Goal: Task Accomplishment & Management: Use online tool/utility

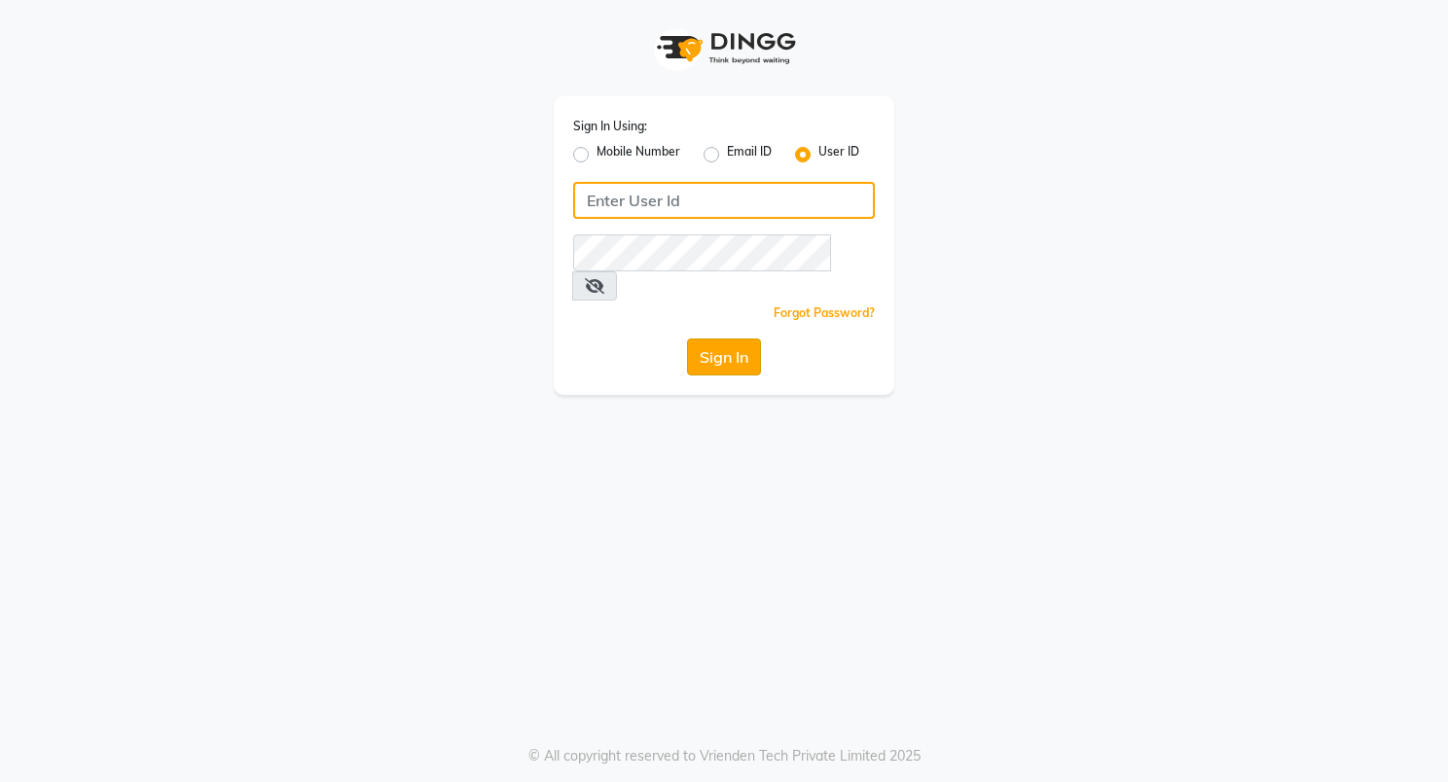
type input "nycsalon"
click at [718, 339] on button "Sign In" at bounding box center [724, 357] width 74 height 37
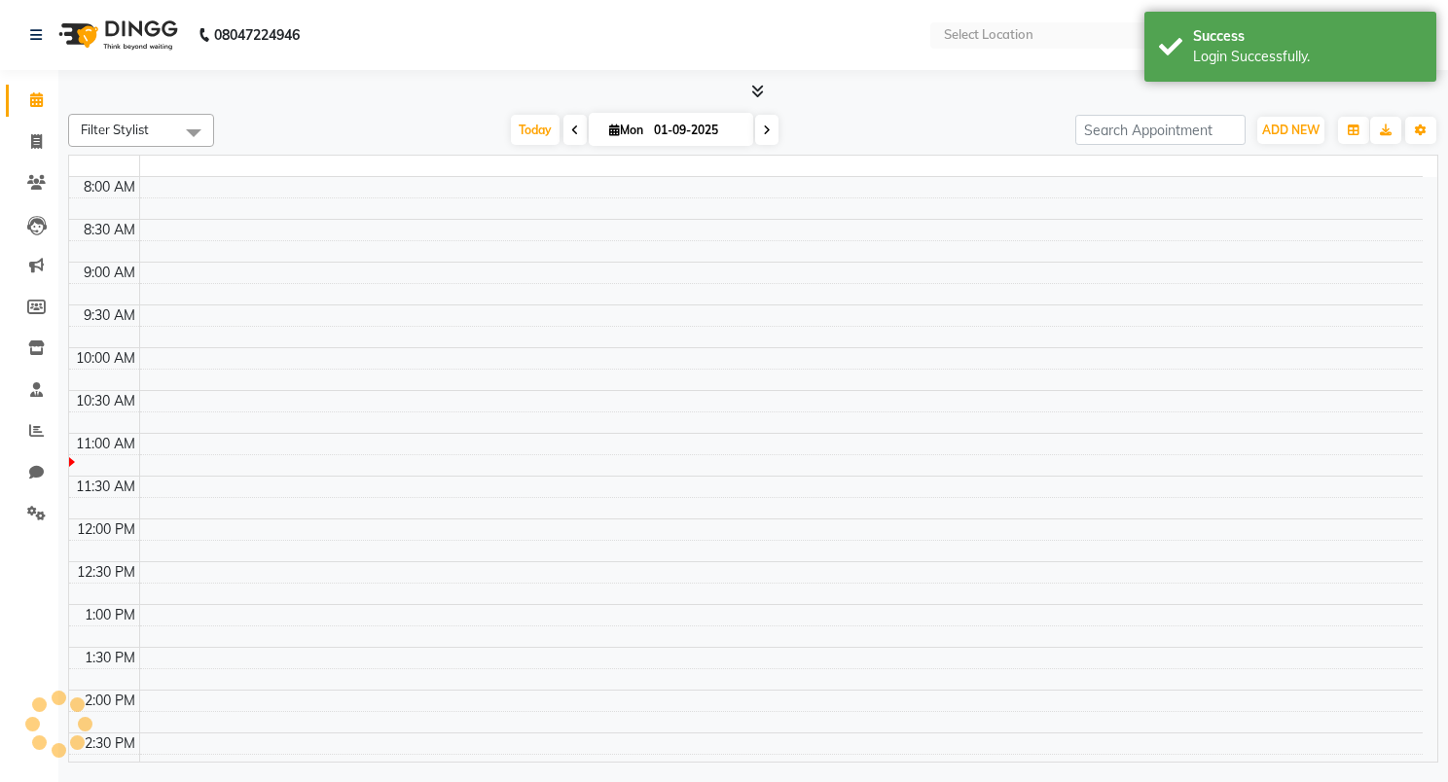
select select "en"
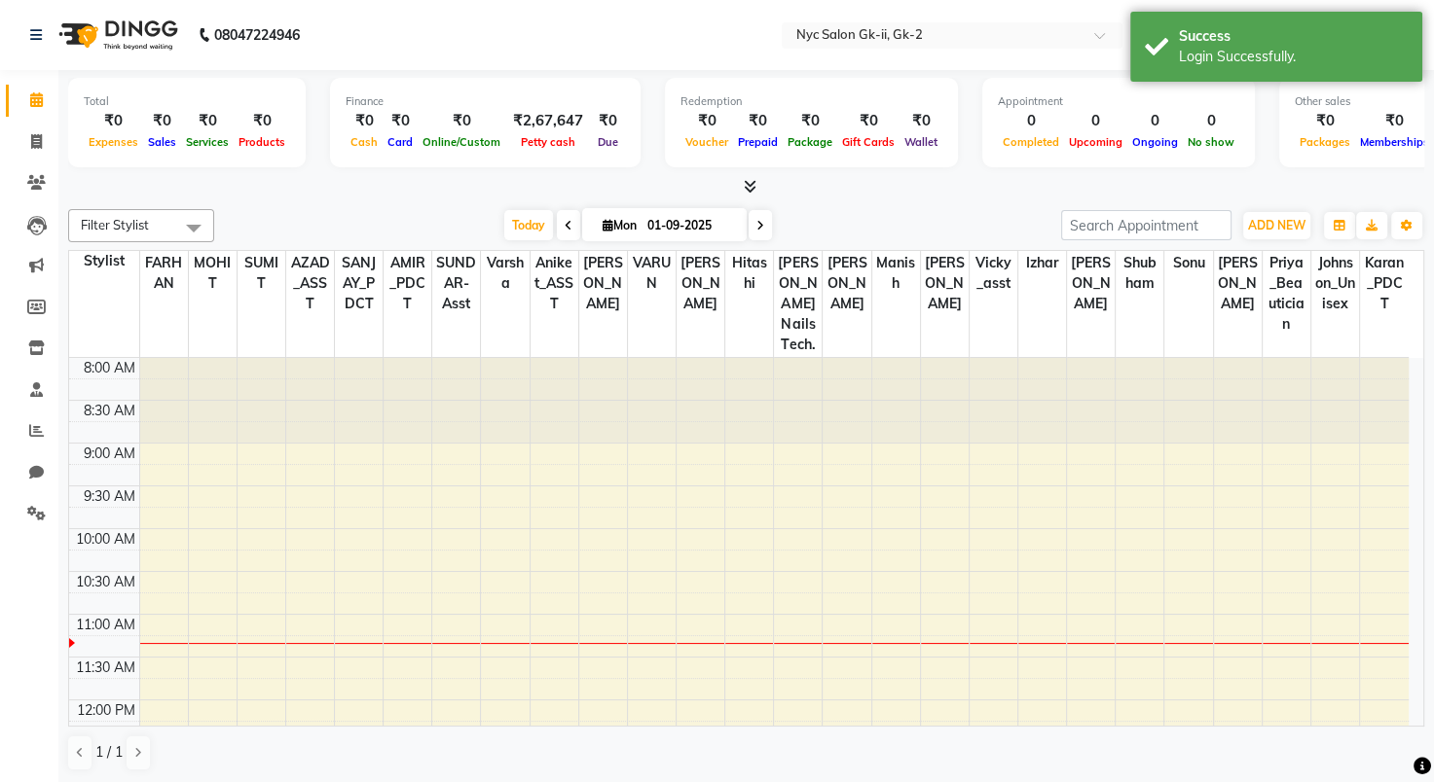
click at [26, 31] on div "08047224946" at bounding box center [165, 35] width 299 height 54
click at [29, 34] on div "08047224946" at bounding box center [165, 35] width 299 height 54
click at [48, 30] on link at bounding box center [39, 35] width 19 height 54
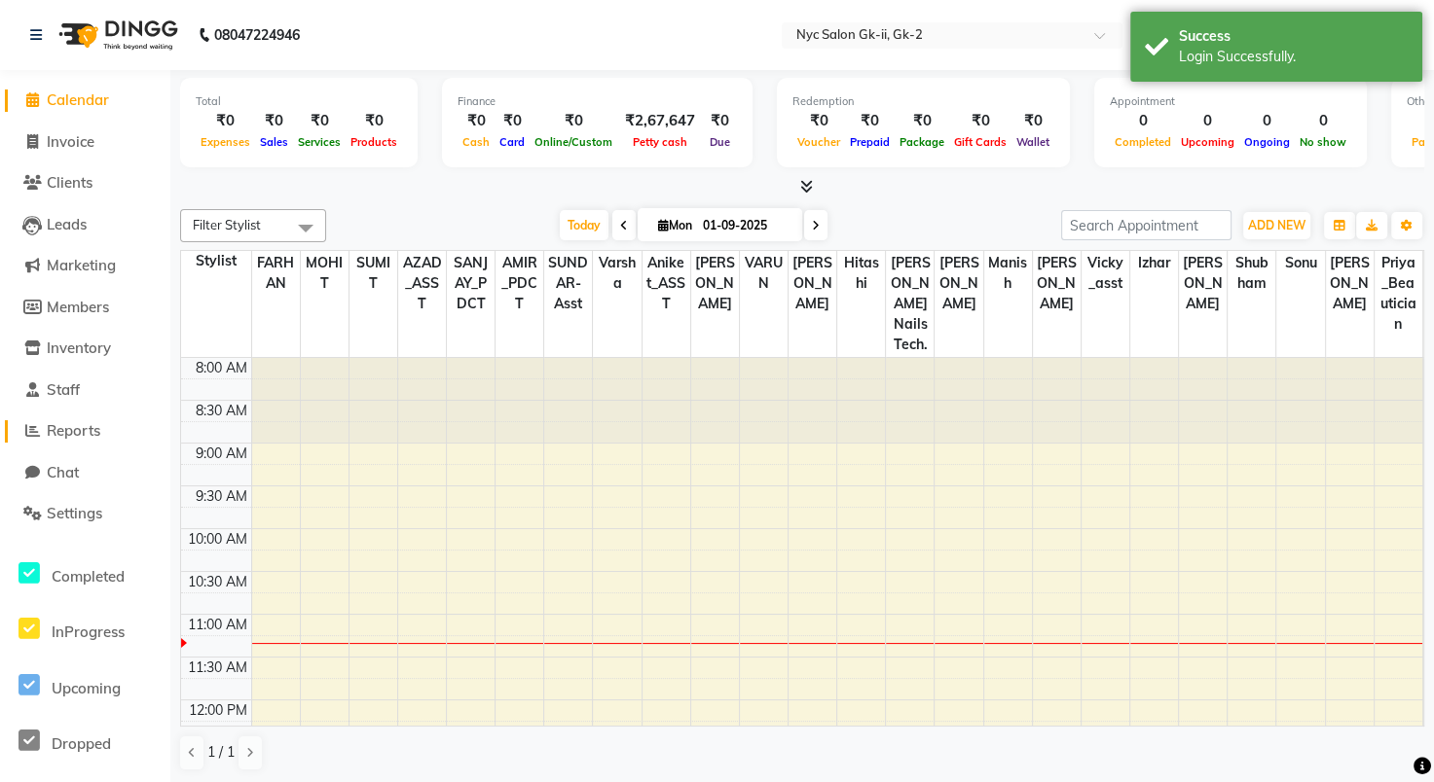
click at [88, 436] on span "Reports" at bounding box center [74, 430] width 54 height 18
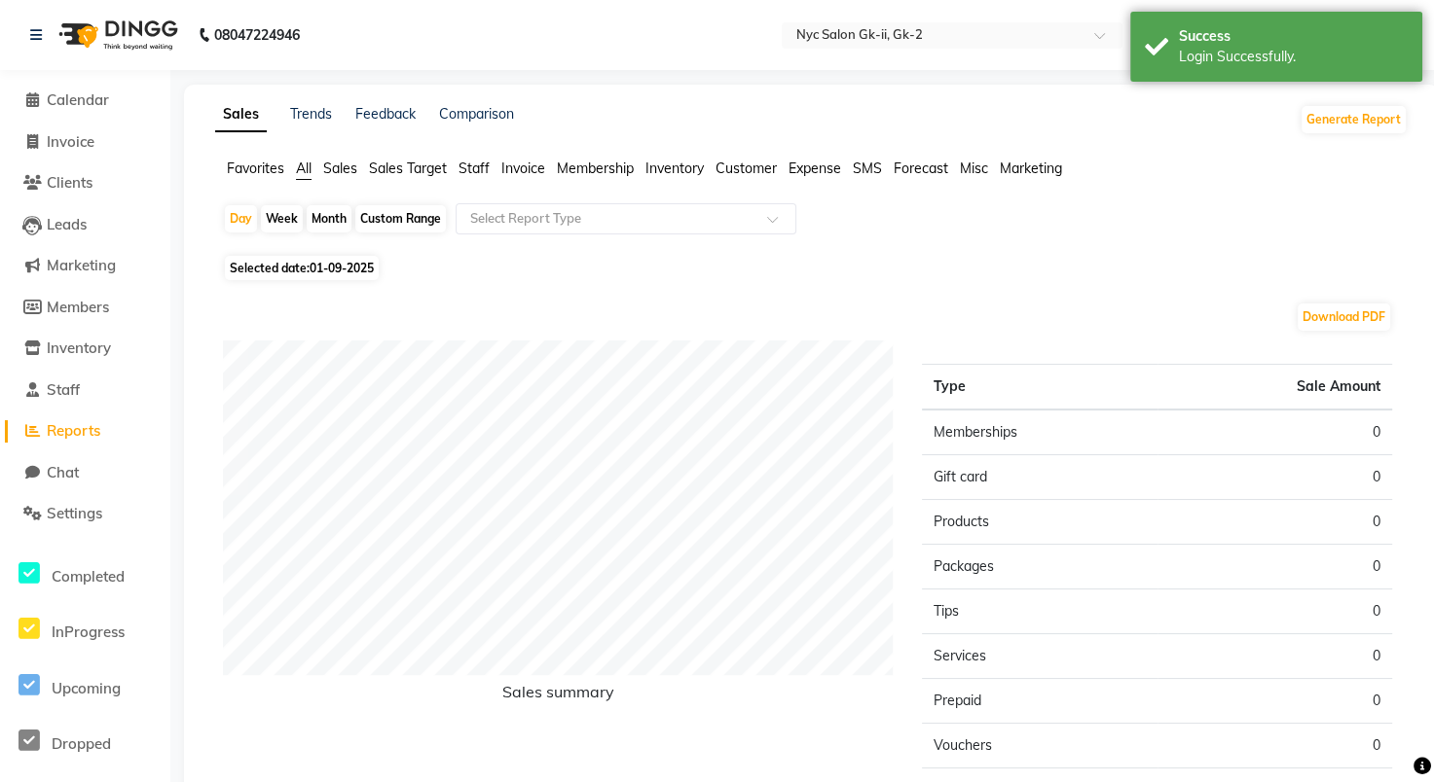
click at [348, 167] on span "Sales" at bounding box center [340, 169] width 34 height 18
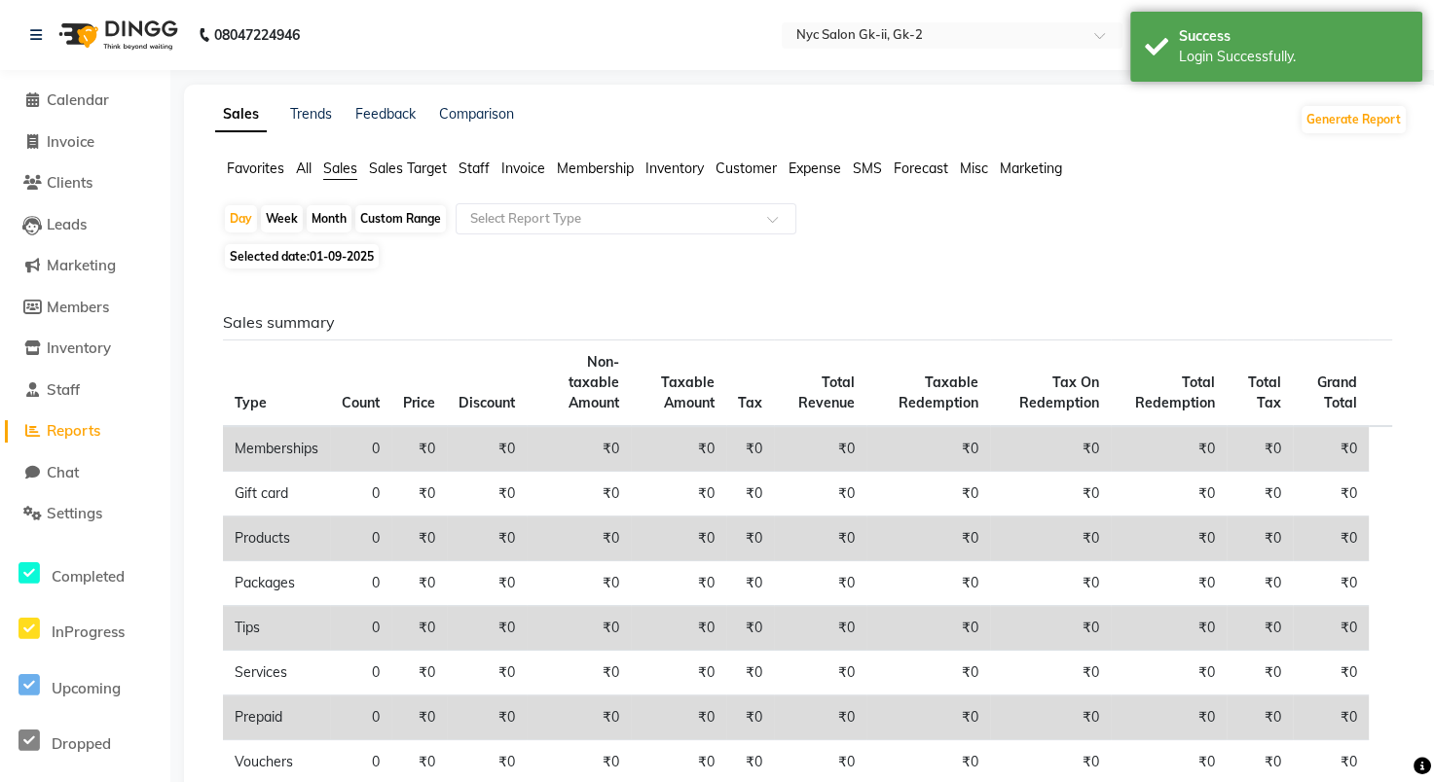
click at [403, 170] on span "Sales Target" at bounding box center [408, 169] width 78 height 18
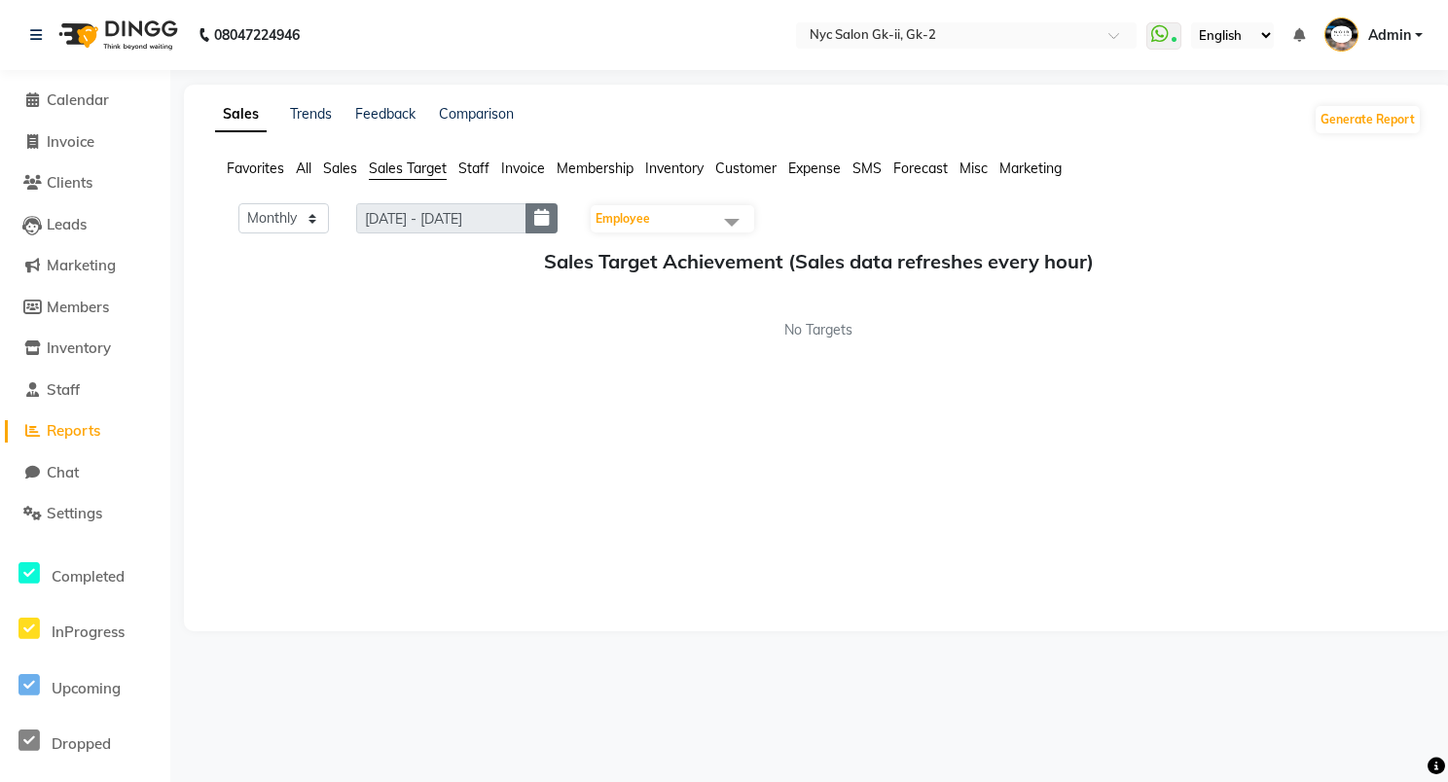
click at [545, 218] on icon "button" at bounding box center [541, 218] width 15 height 1
select select "9"
select select "2025"
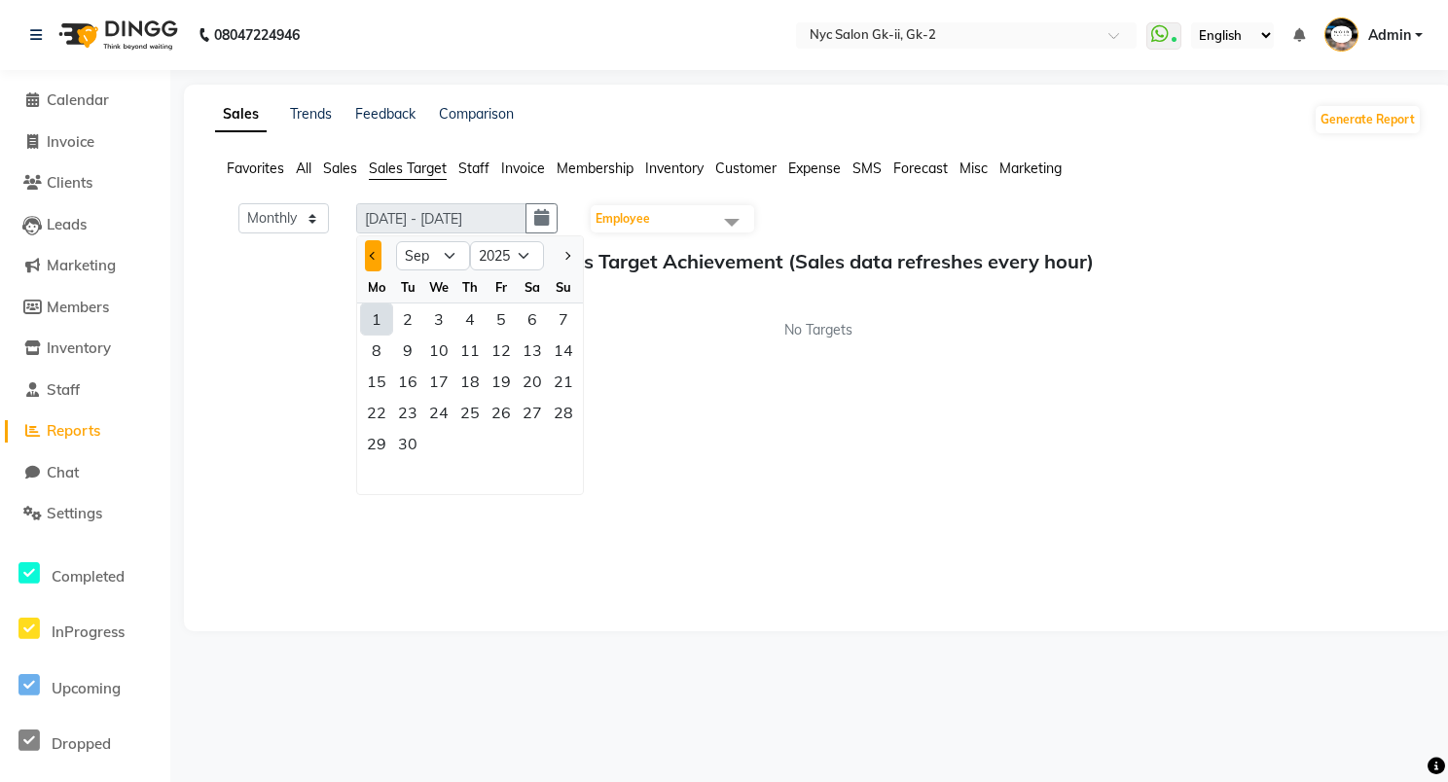
click at [377, 259] on button "Previous month" at bounding box center [373, 255] width 17 height 31
click at [376, 259] on button "Previous month" at bounding box center [373, 255] width 17 height 31
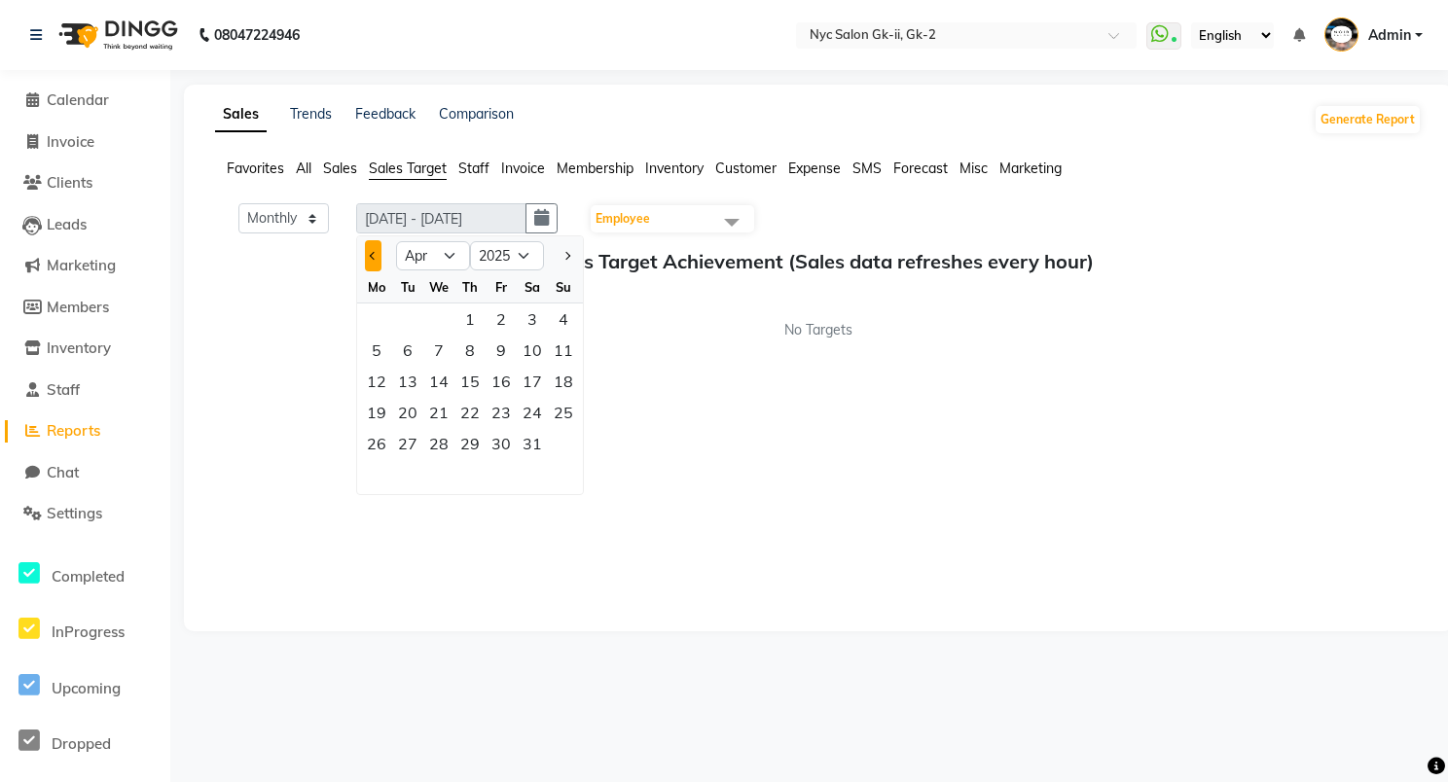
click at [376, 259] on button "Previous month" at bounding box center [373, 255] width 17 height 31
select select "2"
click at [537, 316] on div "1" at bounding box center [532, 319] width 31 height 31
type input "[DATE] - [DATE]"
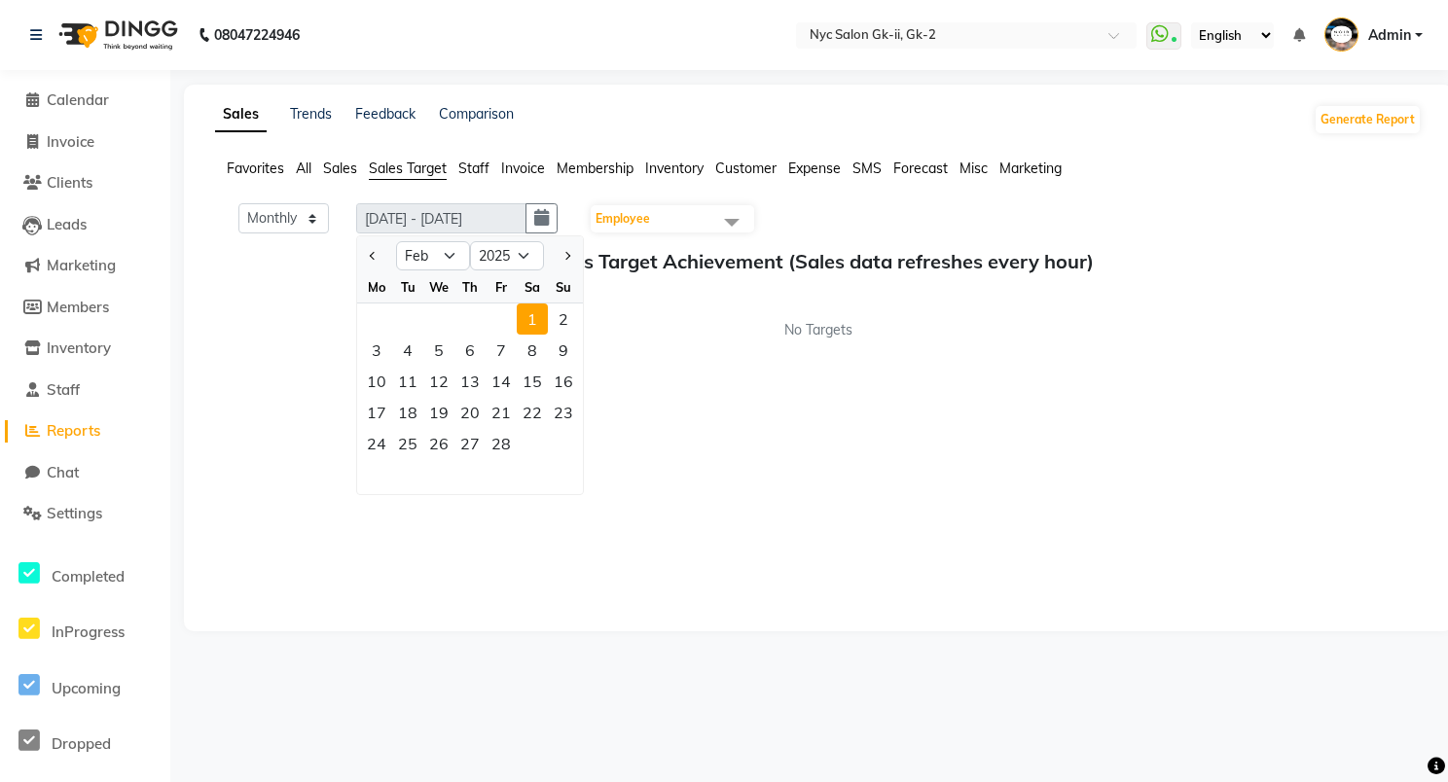
click at [618, 369] on div "Monthly Weekly [DATE] - [DATE] [DATE] Jan Feb Mar Apr May Jun [DATE] Aug Sep Oc…" at bounding box center [818, 407] width 1207 height 409
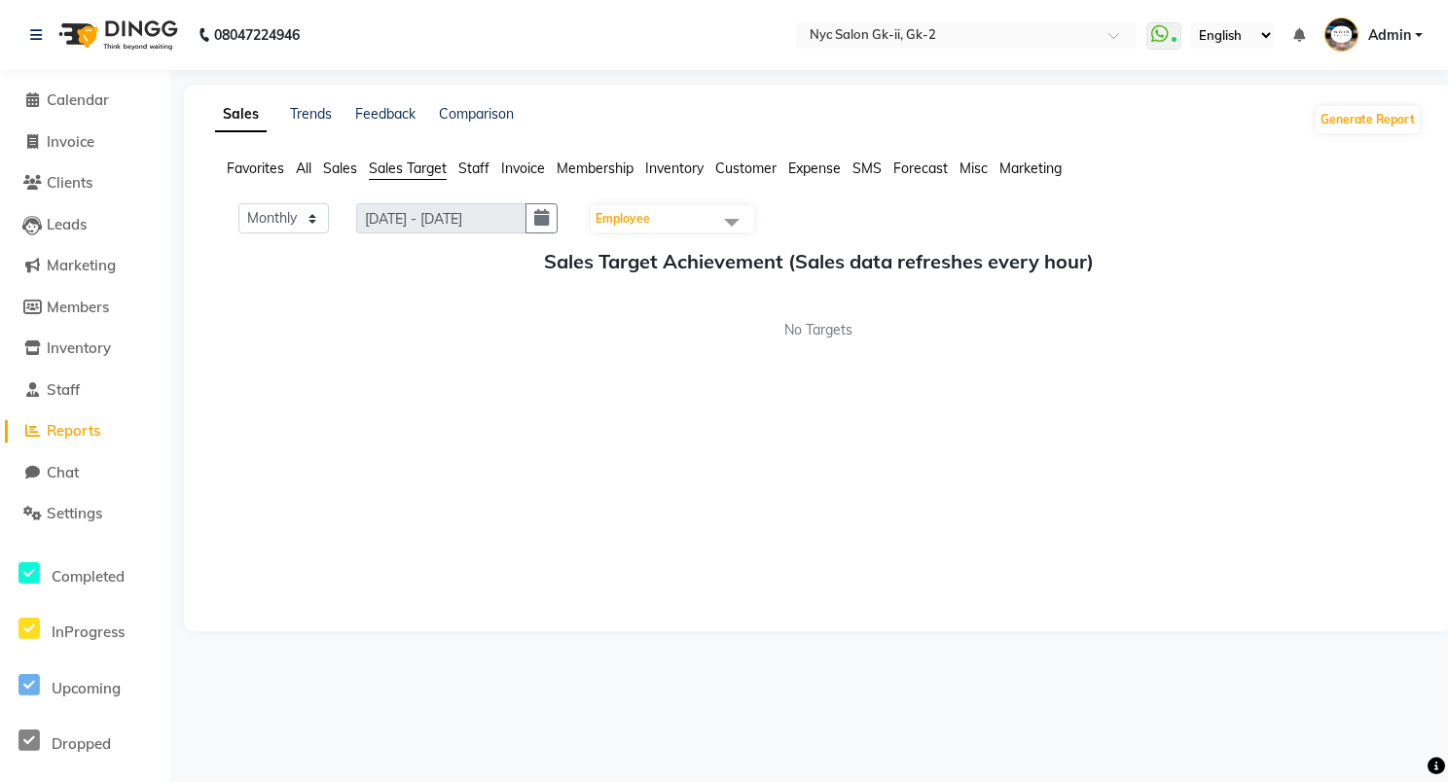
click at [697, 225] on span "Employee" at bounding box center [672, 218] width 163 height 27
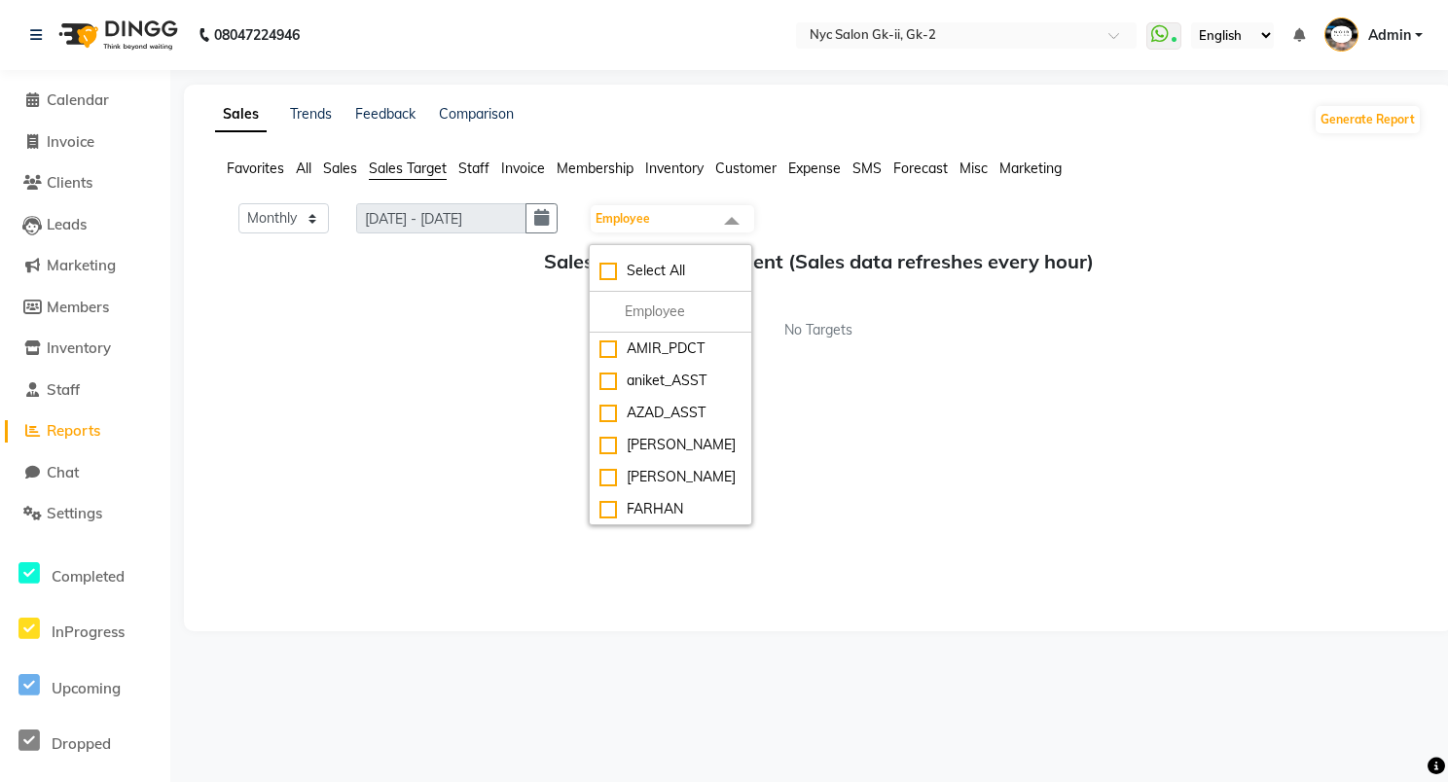
click at [514, 167] on span "Invoice" at bounding box center [523, 169] width 44 height 18
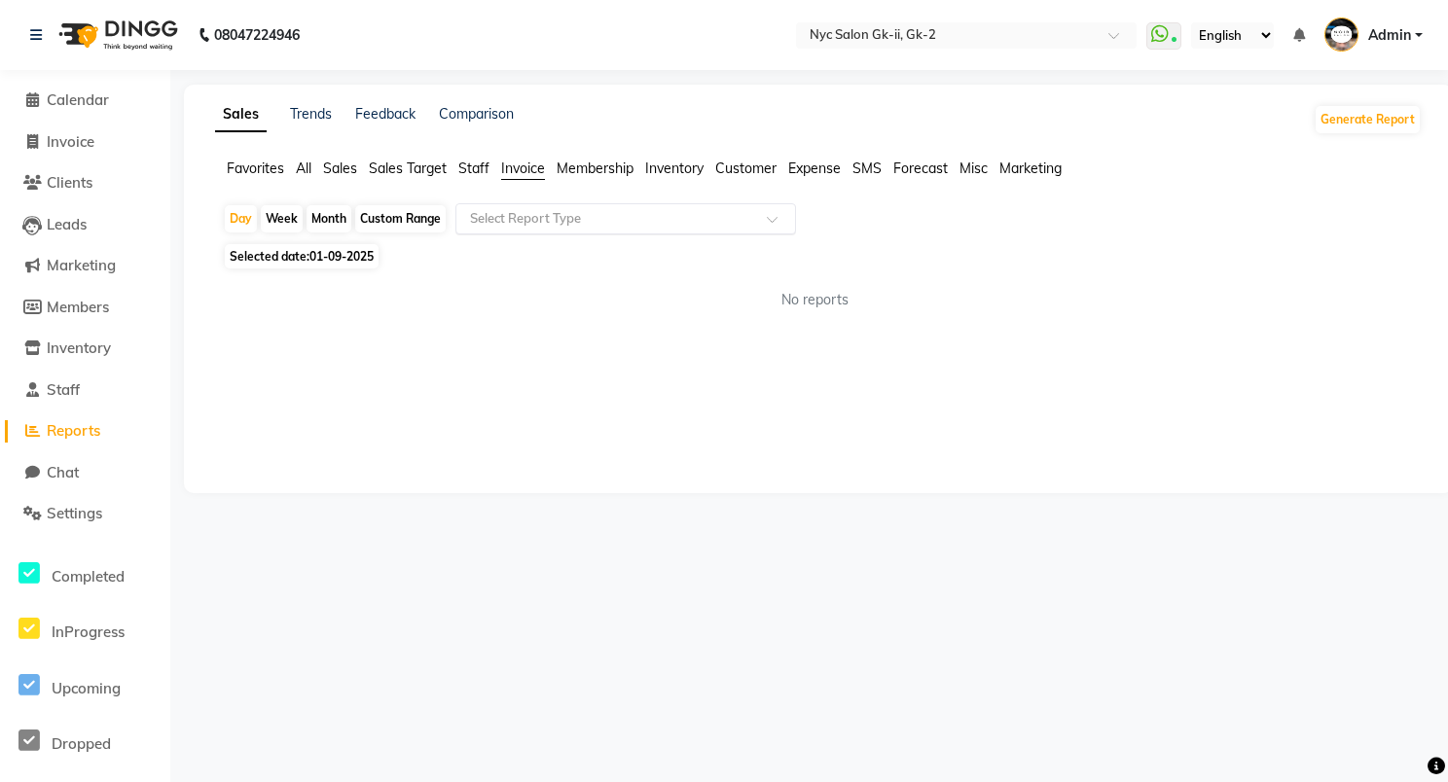
click at [518, 216] on input "text" at bounding box center [606, 218] width 280 height 19
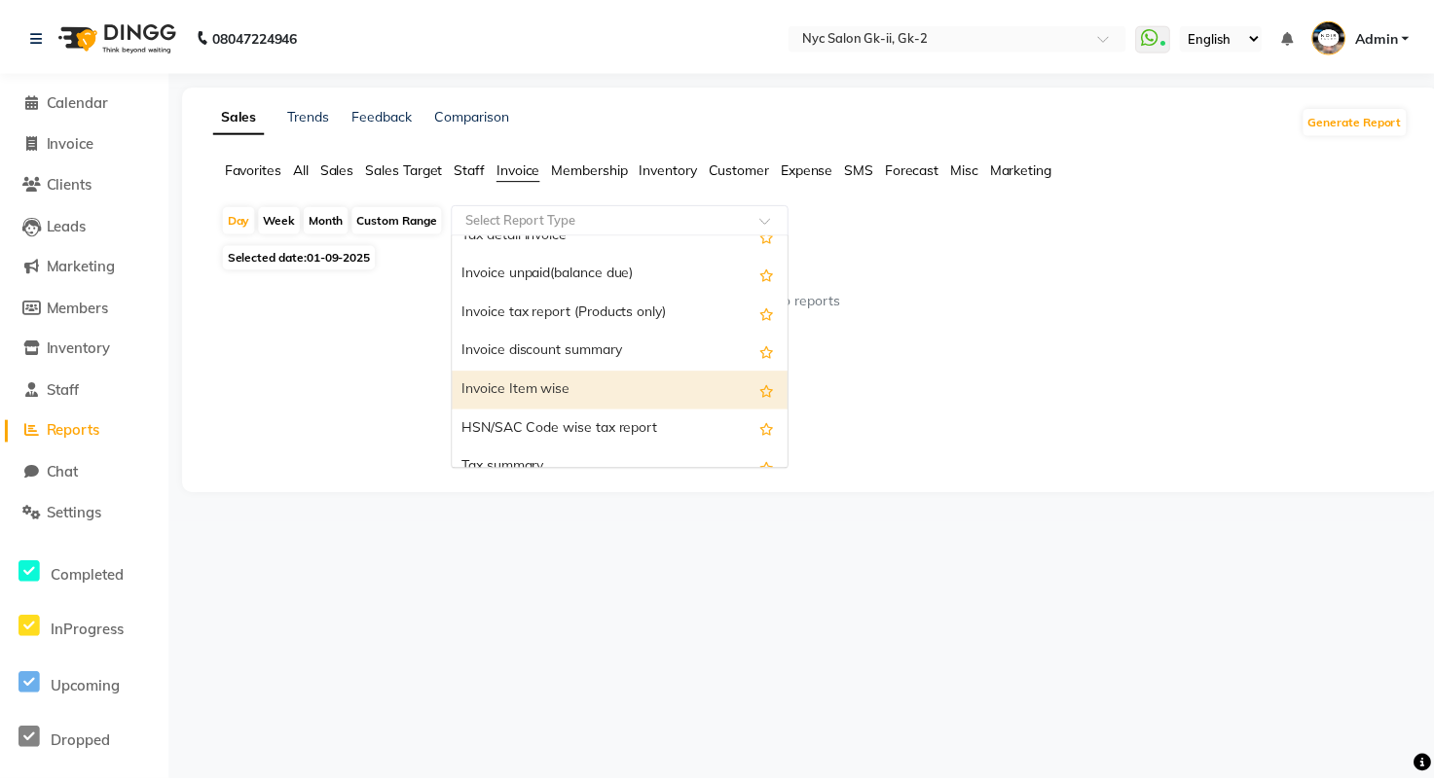
scroll to position [195, 0]
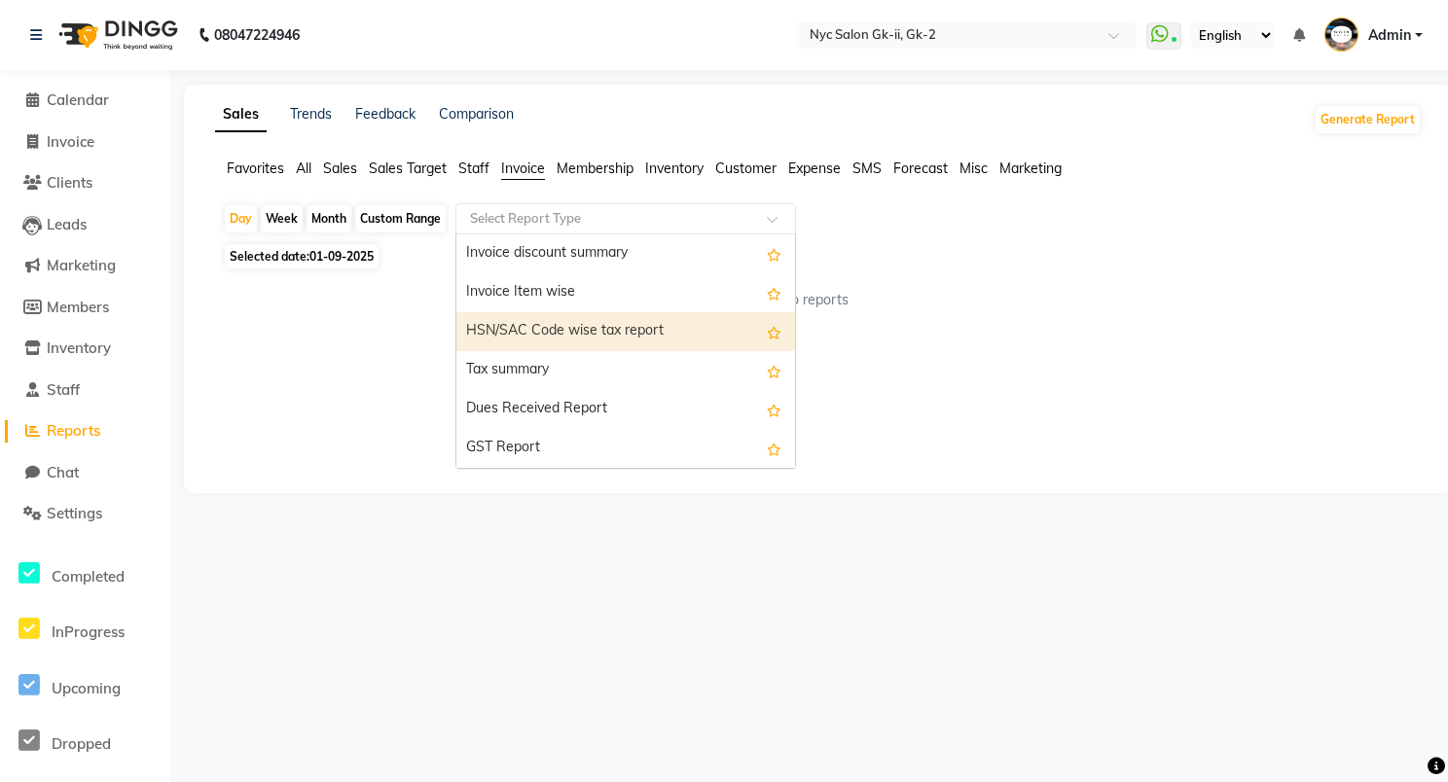
click at [582, 335] on div "HSN/SAC Code wise tax report" at bounding box center [625, 331] width 339 height 39
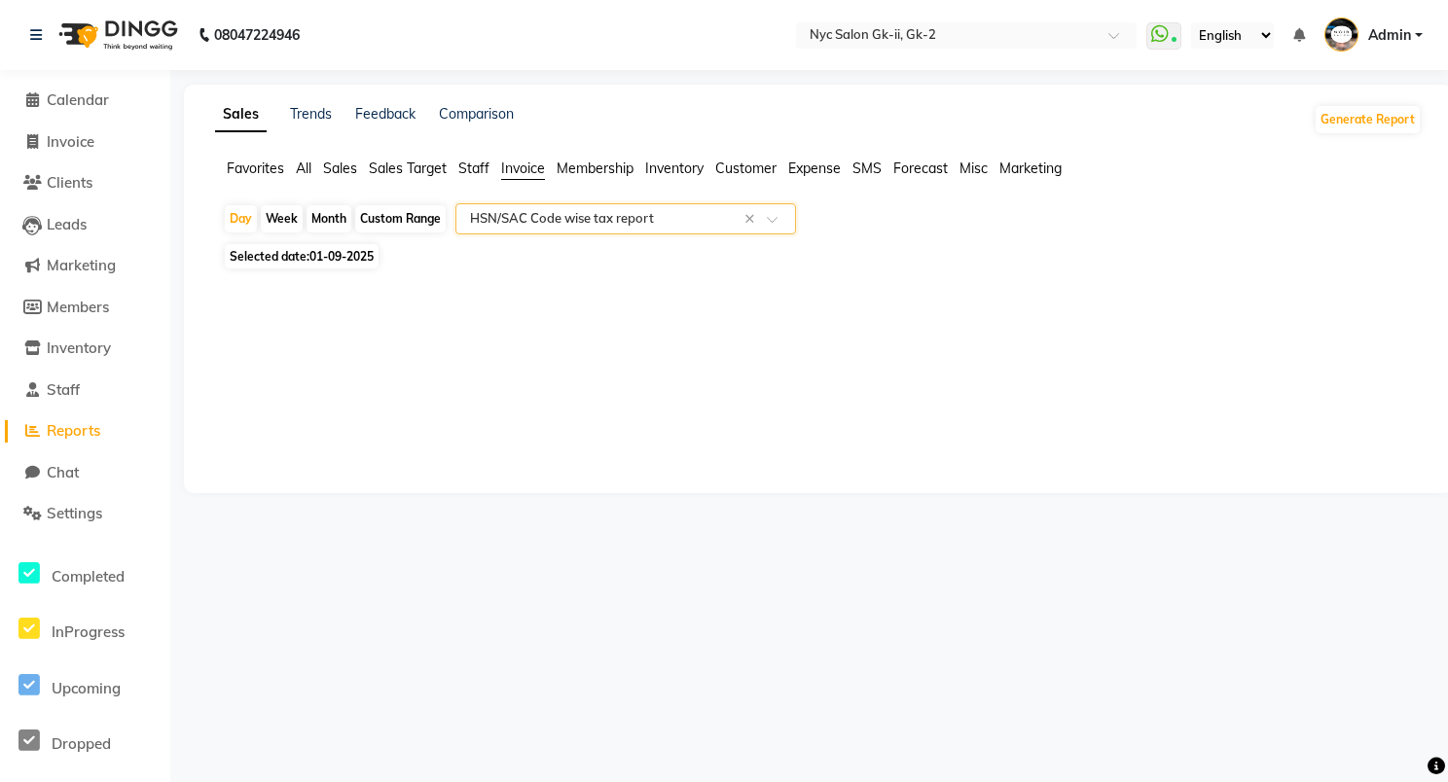
click at [392, 218] on div "Custom Range" at bounding box center [400, 218] width 91 height 27
select select "9"
select select "2025"
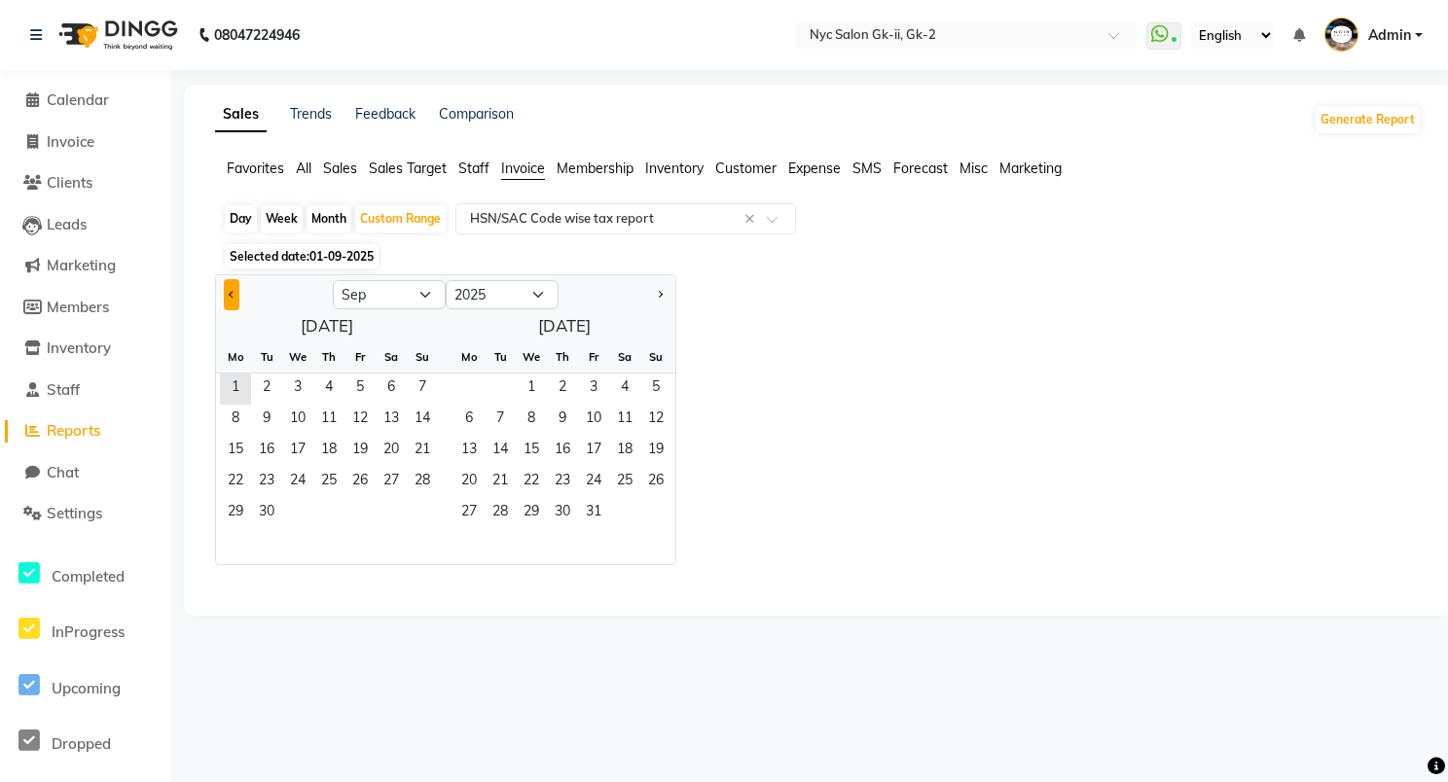
click at [230, 292] on button "Previous month" at bounding box center [232, 294] width 16 height 31
click at [230, 294] on span "Previous month" at bounding box center [232, 294] width 7 height 7
click at [229, 294] on span "Previous month" at bounding box center [232, 294] width 7 height 7
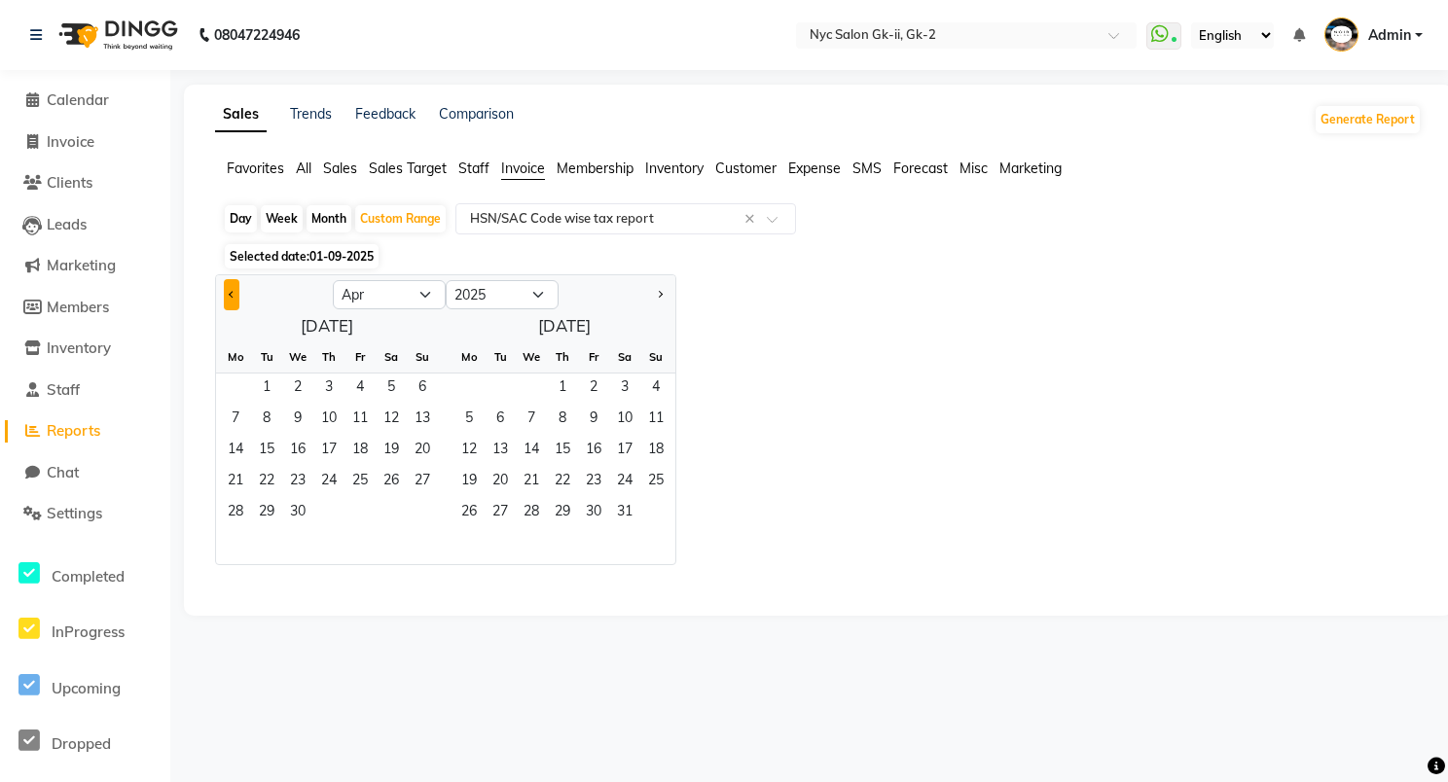
click at [229, 294] on span "Previous month" at bounding box center [232, 294] width 7 height 7
select select "2"
click at [389, 393] on span "1" at bounding box center [391, 389] width 31 height 31
click at [355, 510] on span "28" at bounding box center [360, 513] width 31 height 31
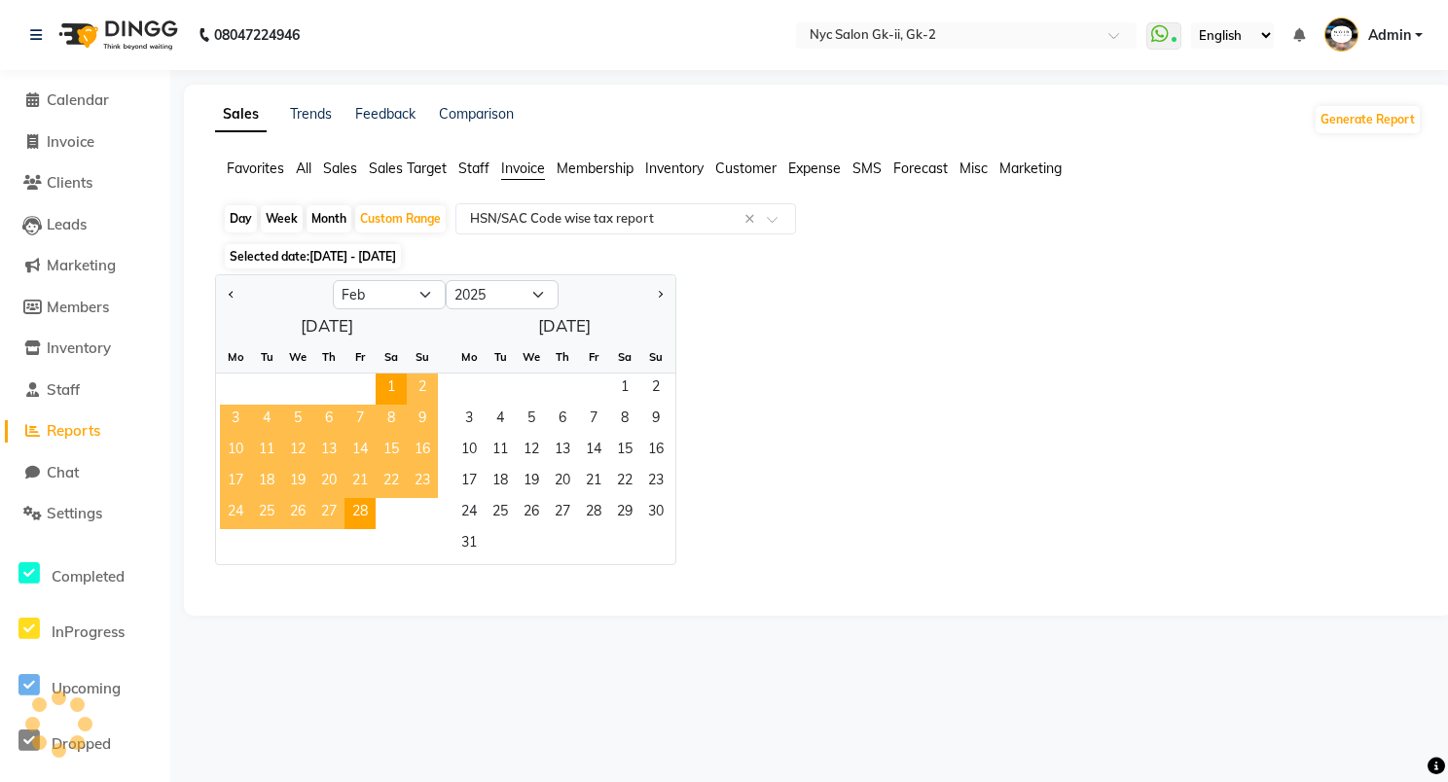
select select "full_report"
select select "csv"
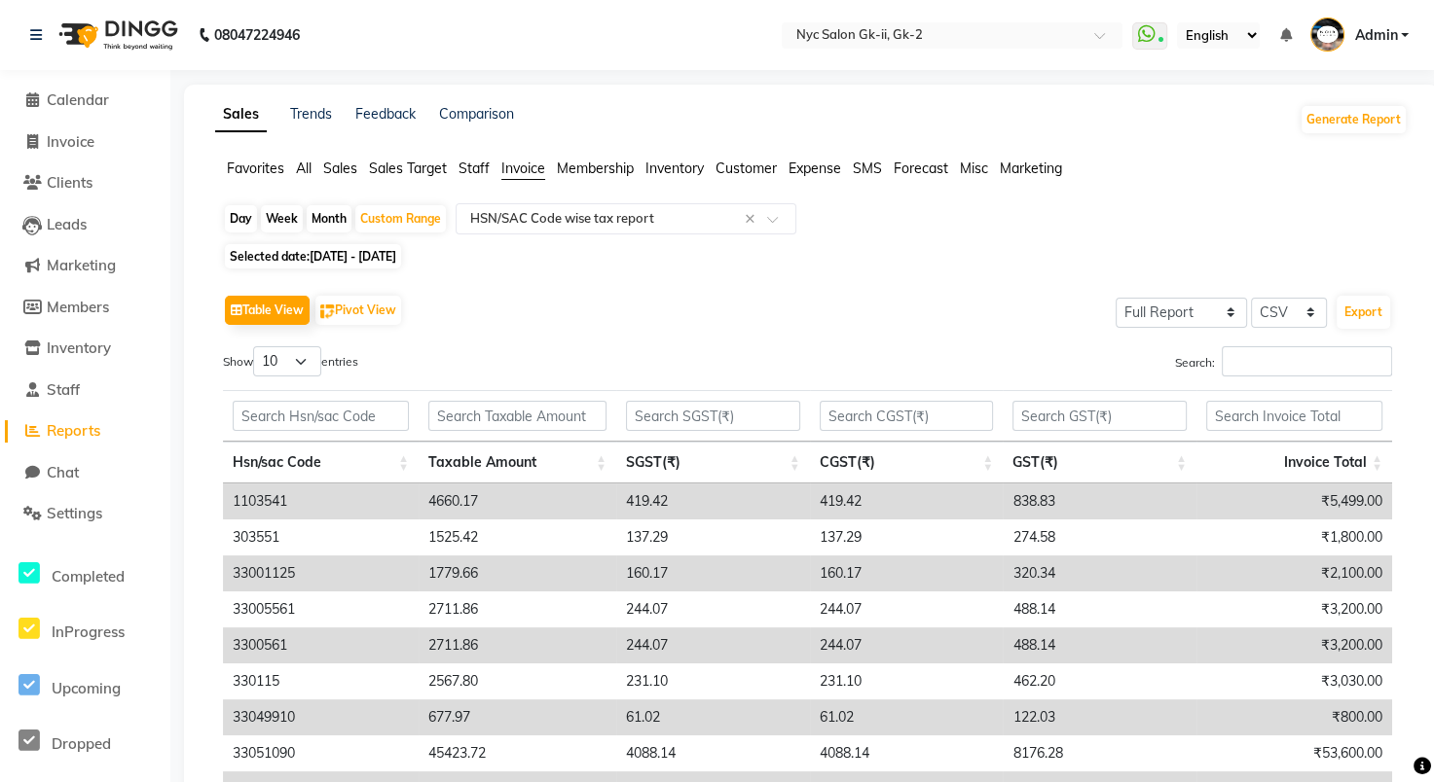
click at [872, 531] on td "137.29" at bounding box center [907, 538] width 194 height 36
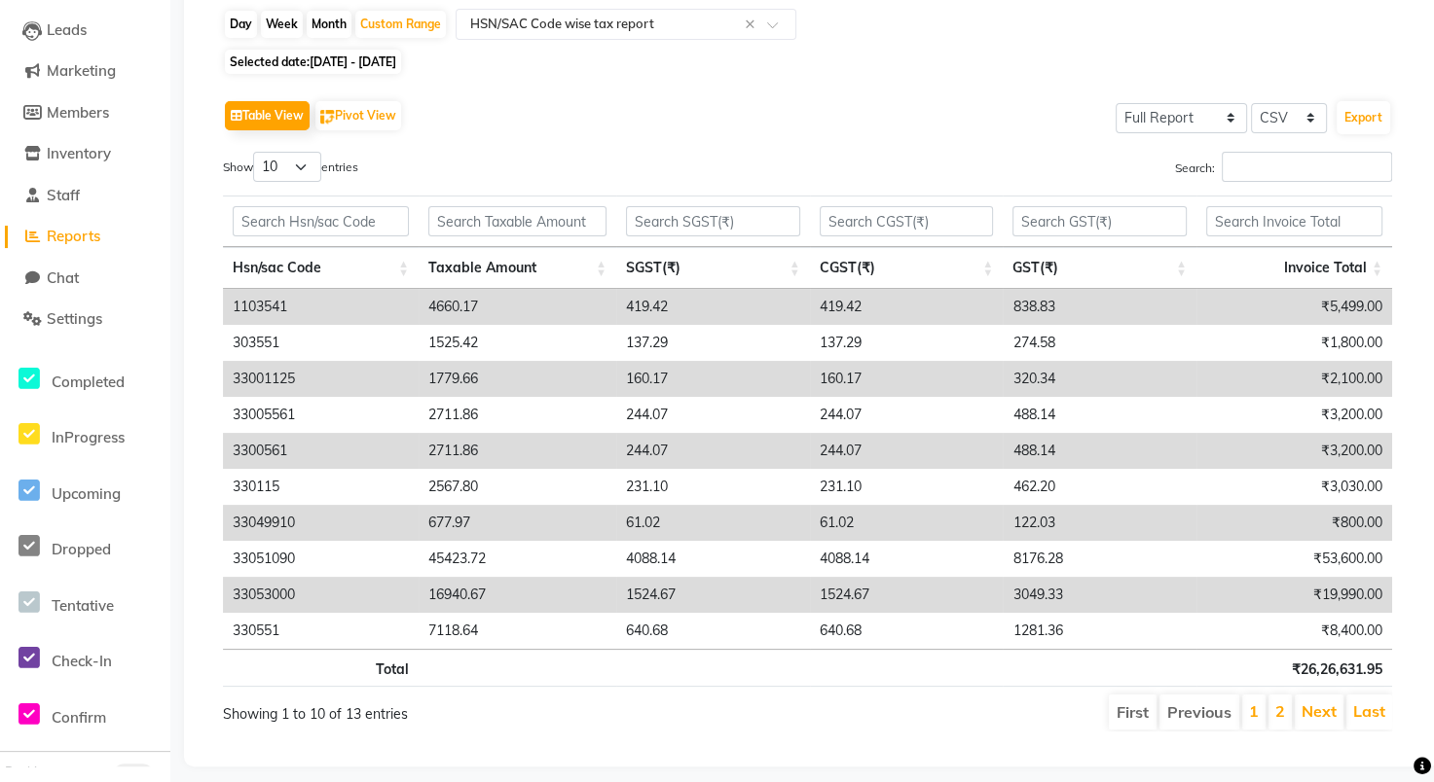
scroll to position [221, 0]
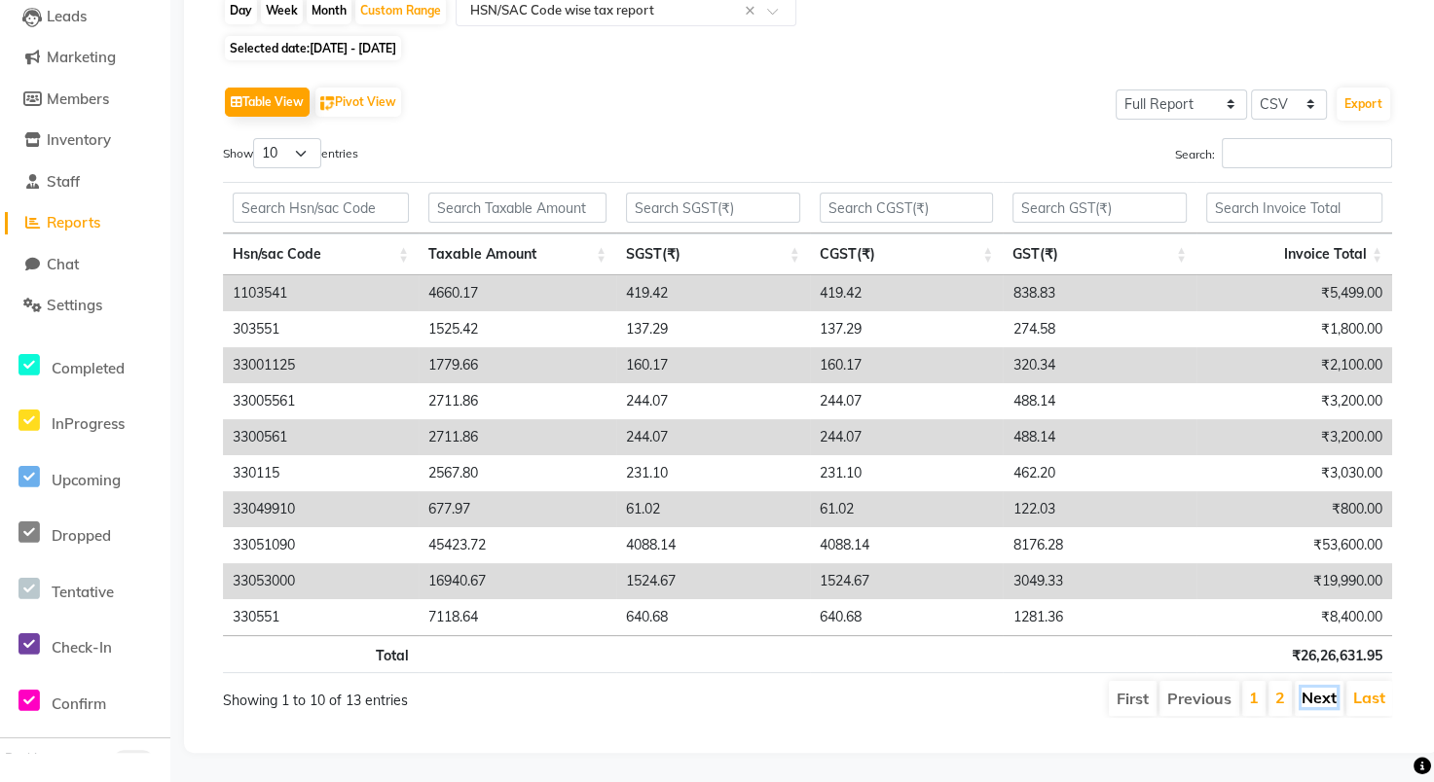
click at [1317, 688] on link "Next" at bounding box center [1318, 697] width 35 height 19
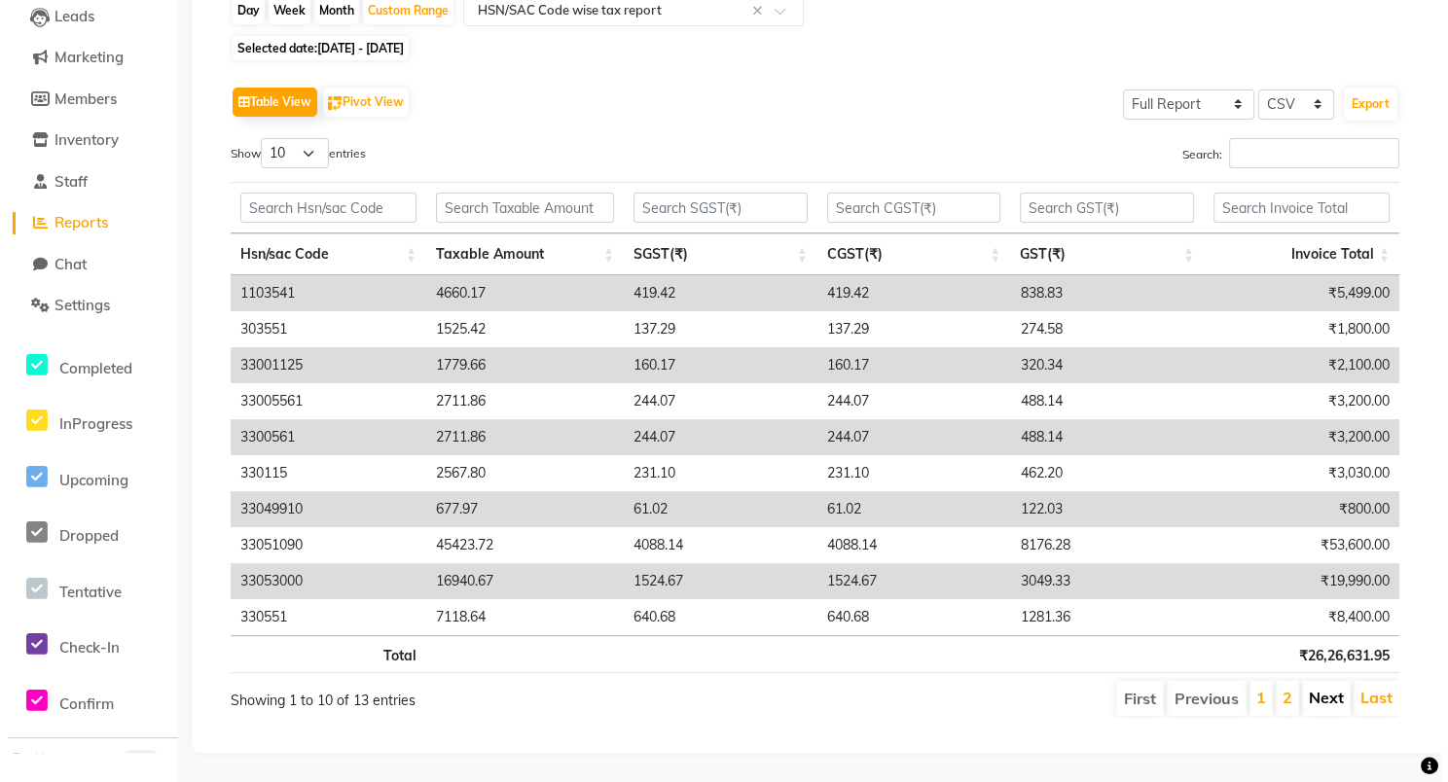
scroll to position [0, 0]
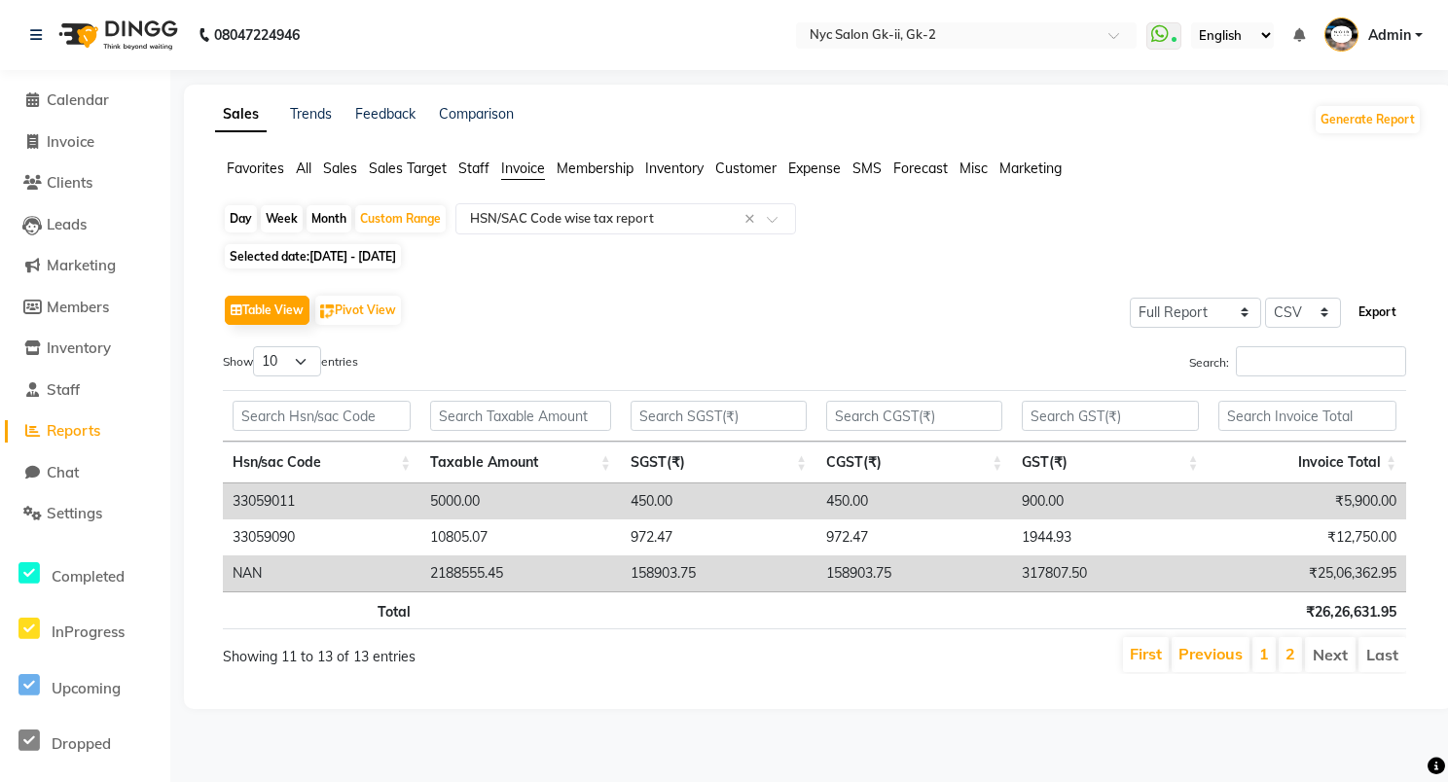
click at [1373, 304] on button "Export" at bounding box center [1378, 312] width 54 height 33
click at [622, 210] on input "text" at bounding box center [606, 218] width 280 height 19
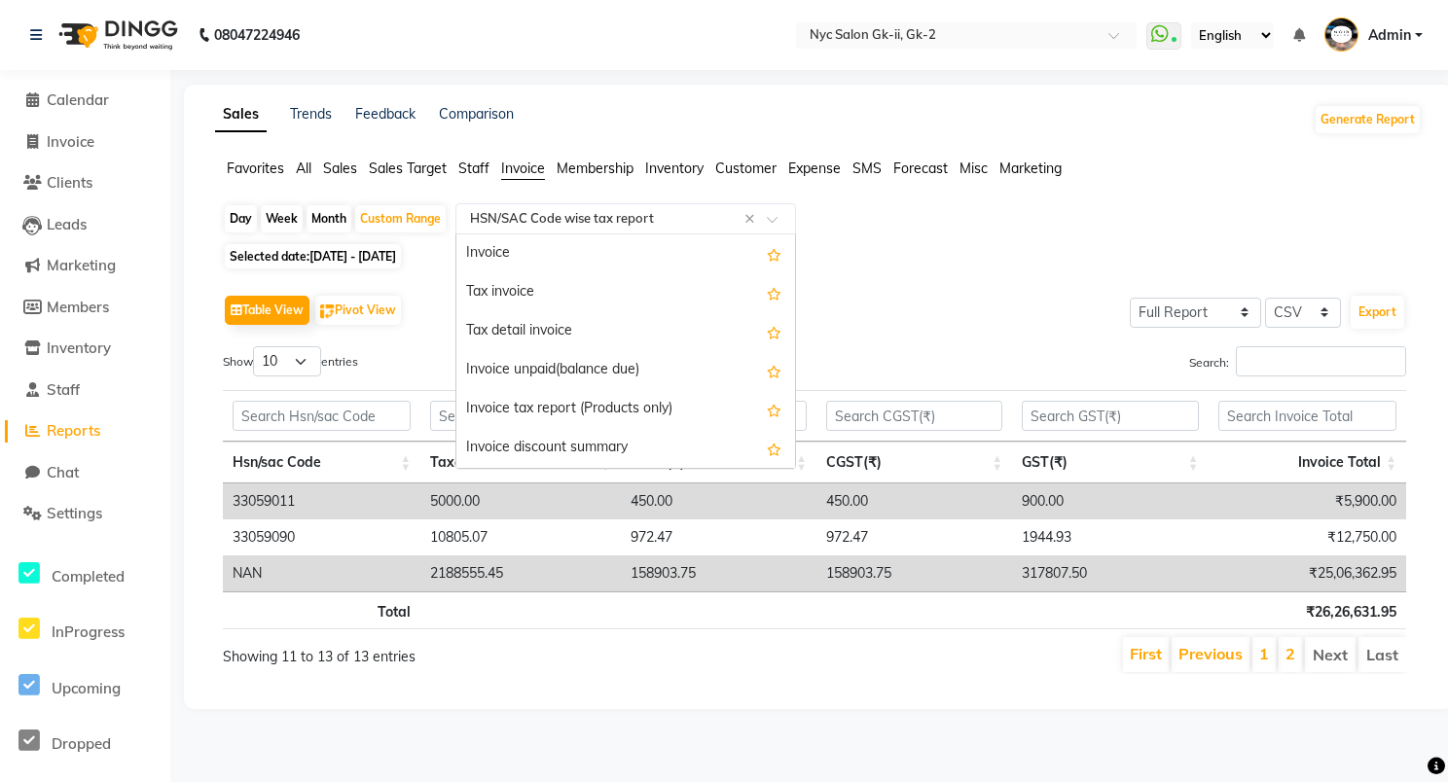
scroll to position [272, 0]
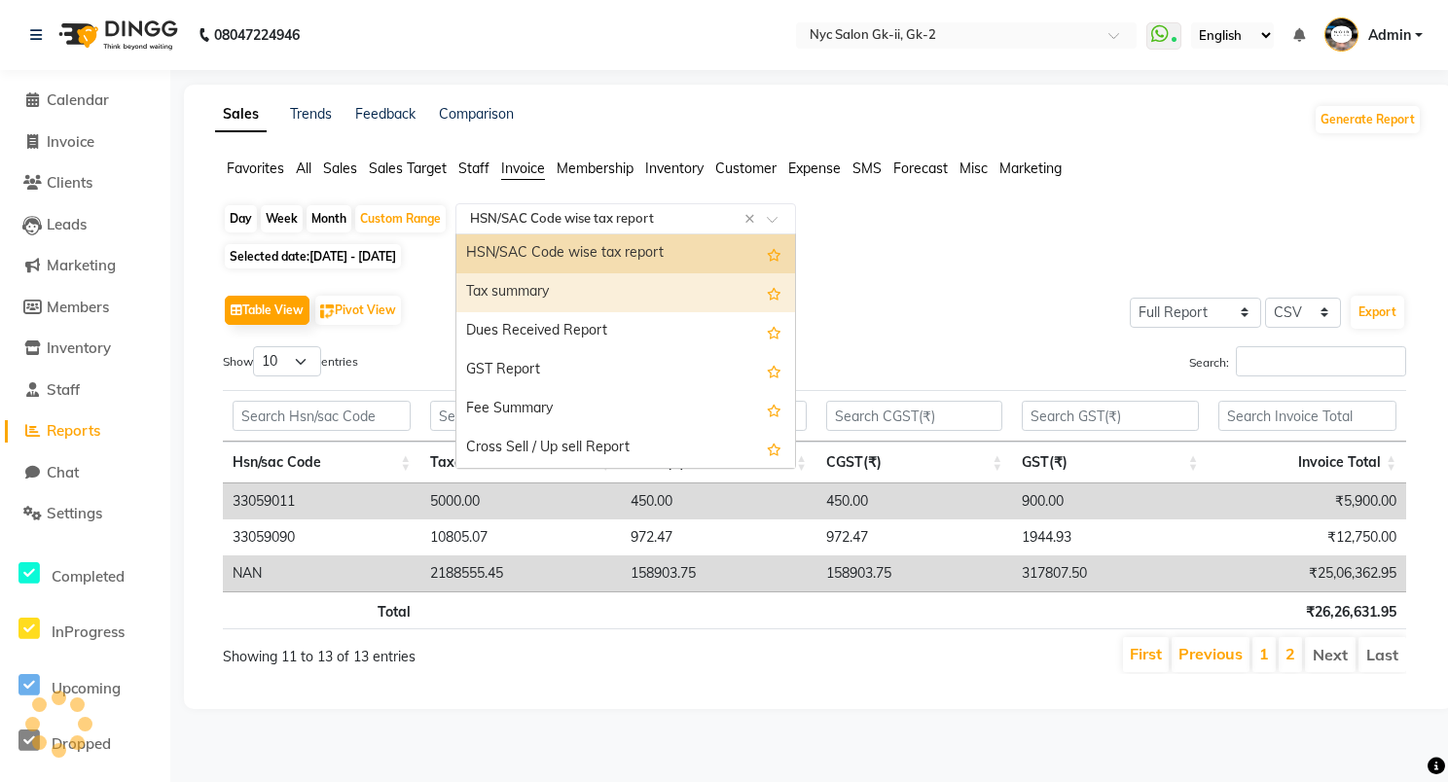
click at [575, 284] on div "Tax summary" at bounding box center [625, 292] width 339 height 39
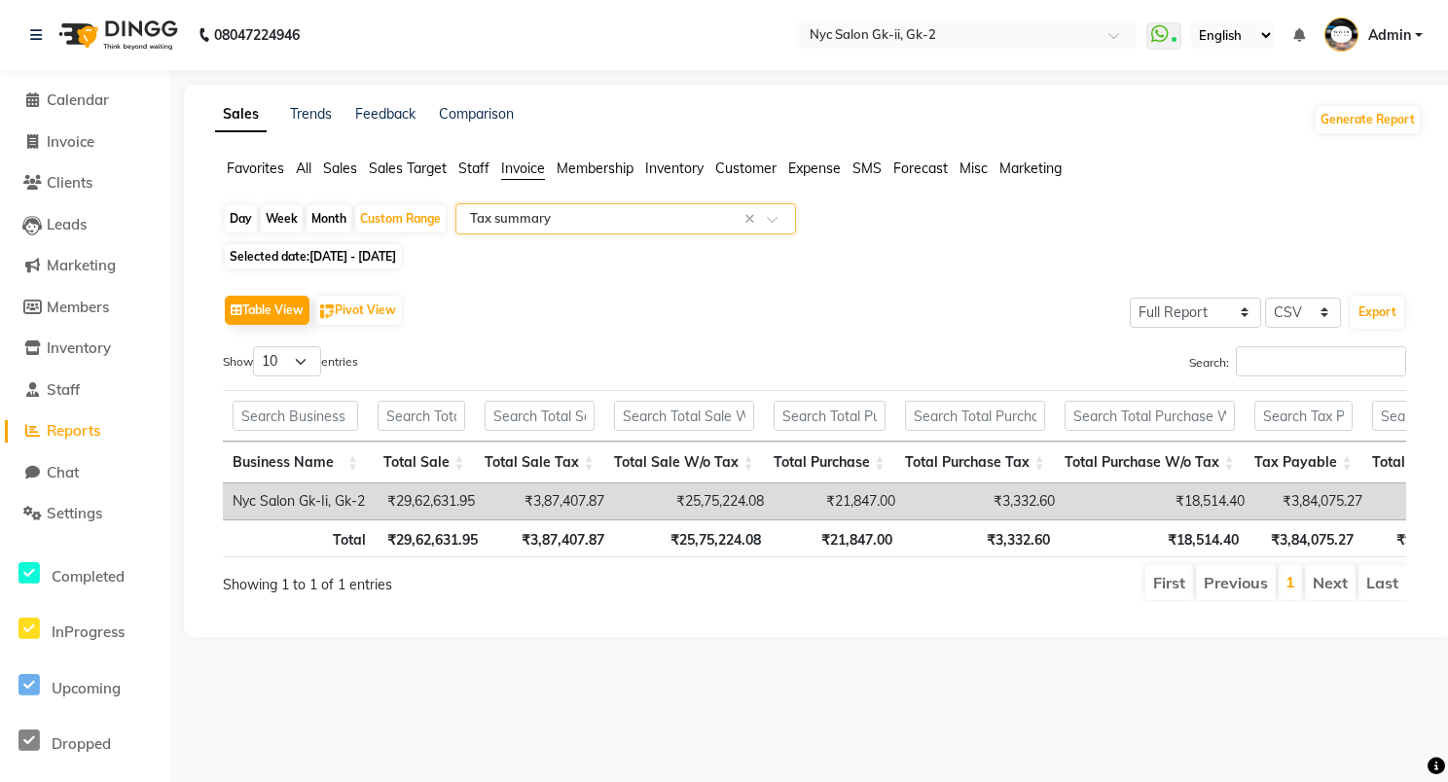
click at [594, 218] on input "text" at bounding box center [606, 218] width 280 height 19
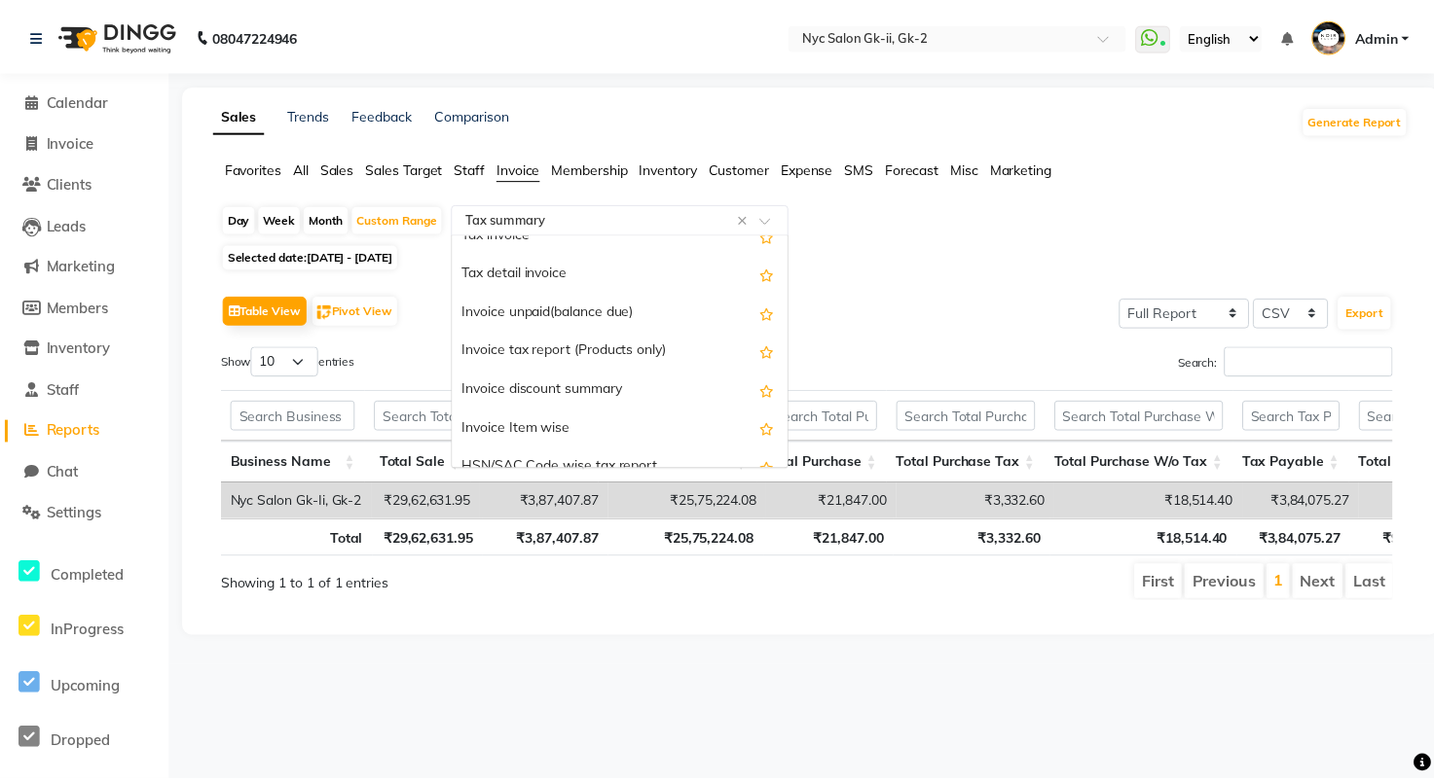
scroll to position [0, 0]
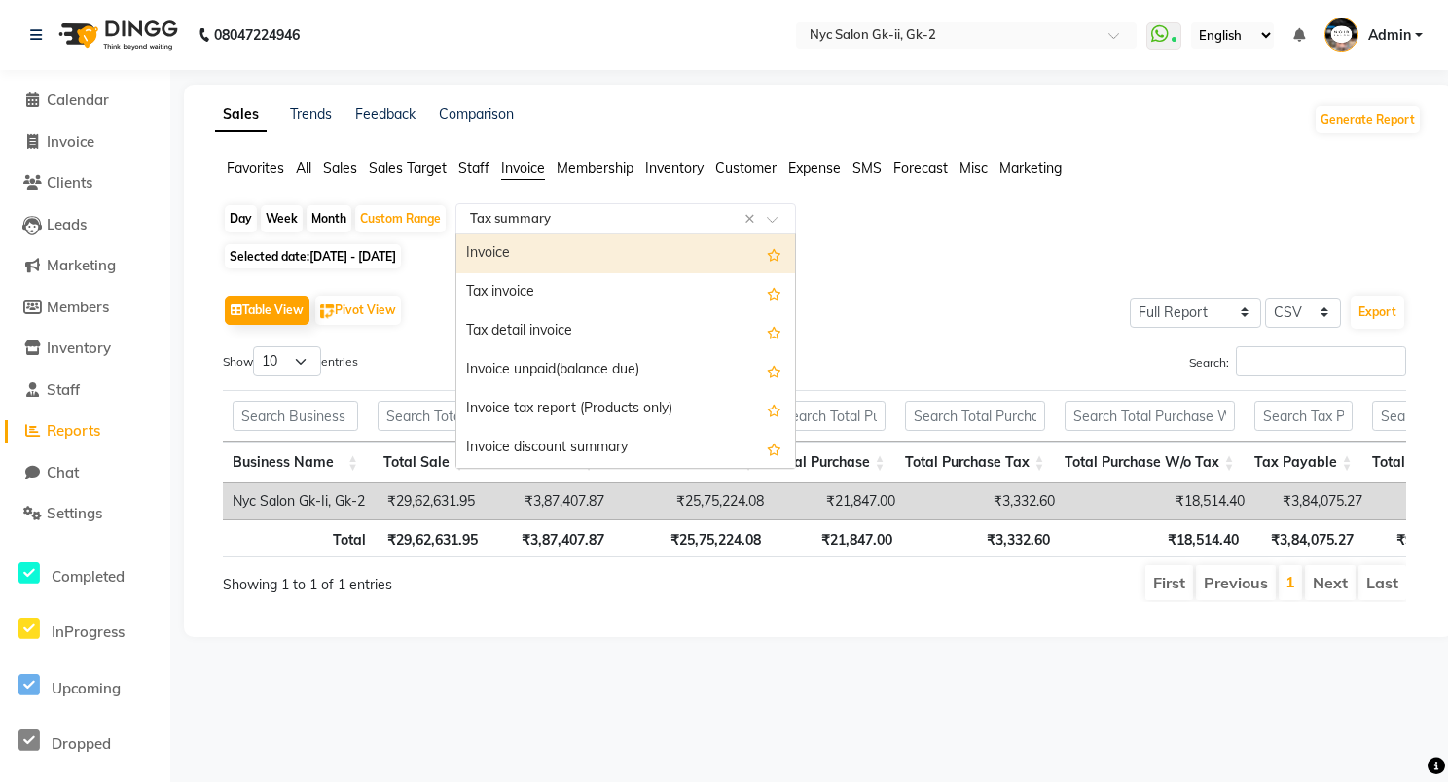
click at [347, 170] on span "Sales" at bounding box center [340, 169] width 34 height 18
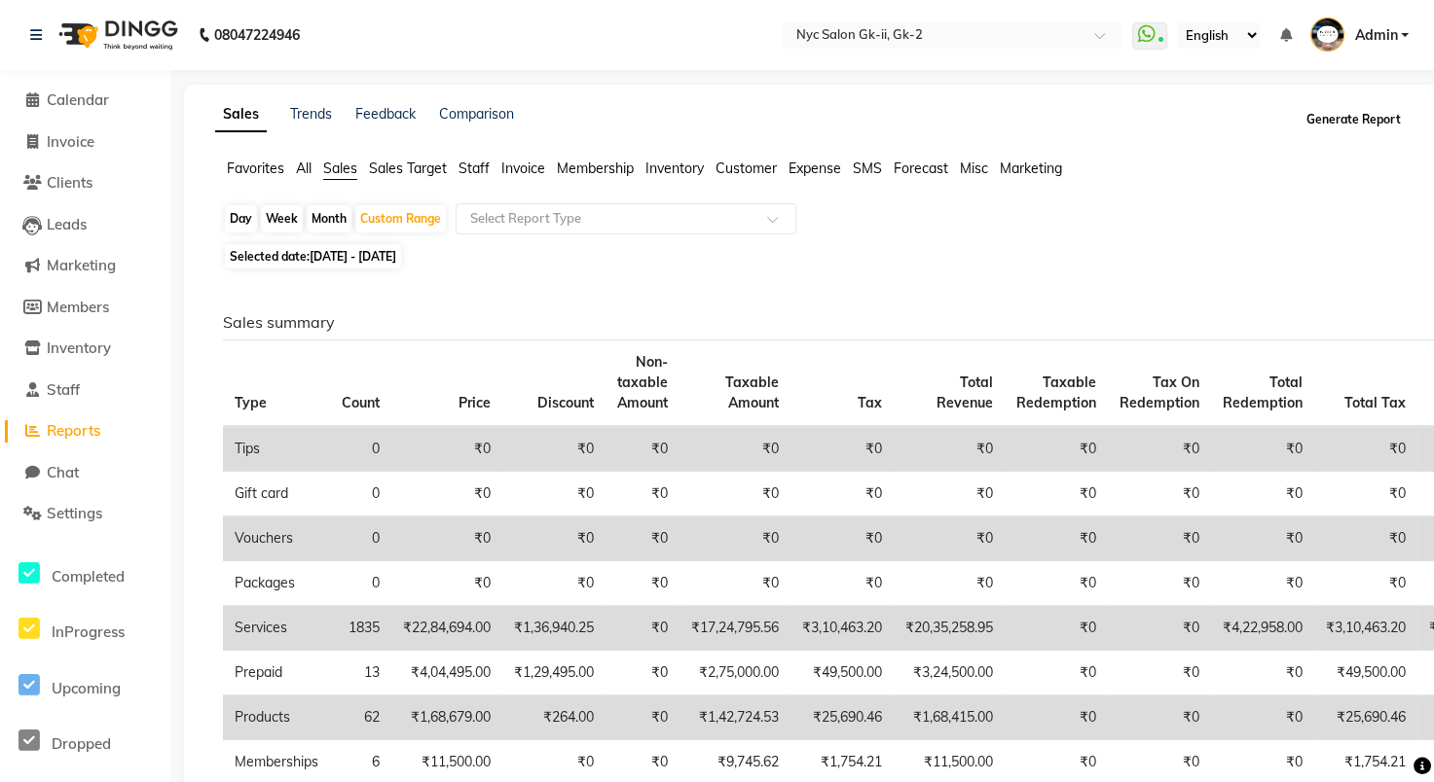
click at [1346, 123] on button "Generate Report" at bounding box center [1353, 119] width 104 height 27
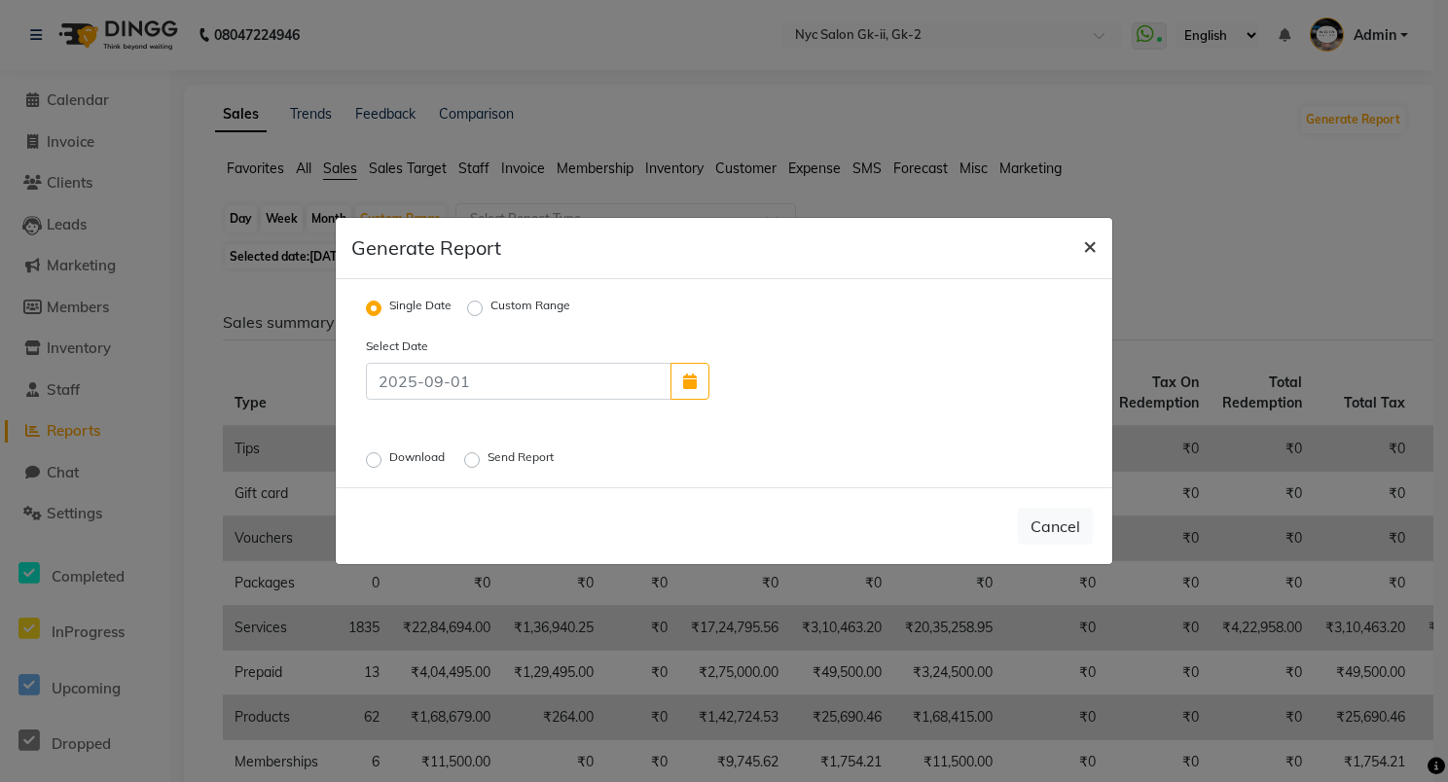
click at [1088, 249] on span "×" at bounding box center [1090, 245] width 14 height 29
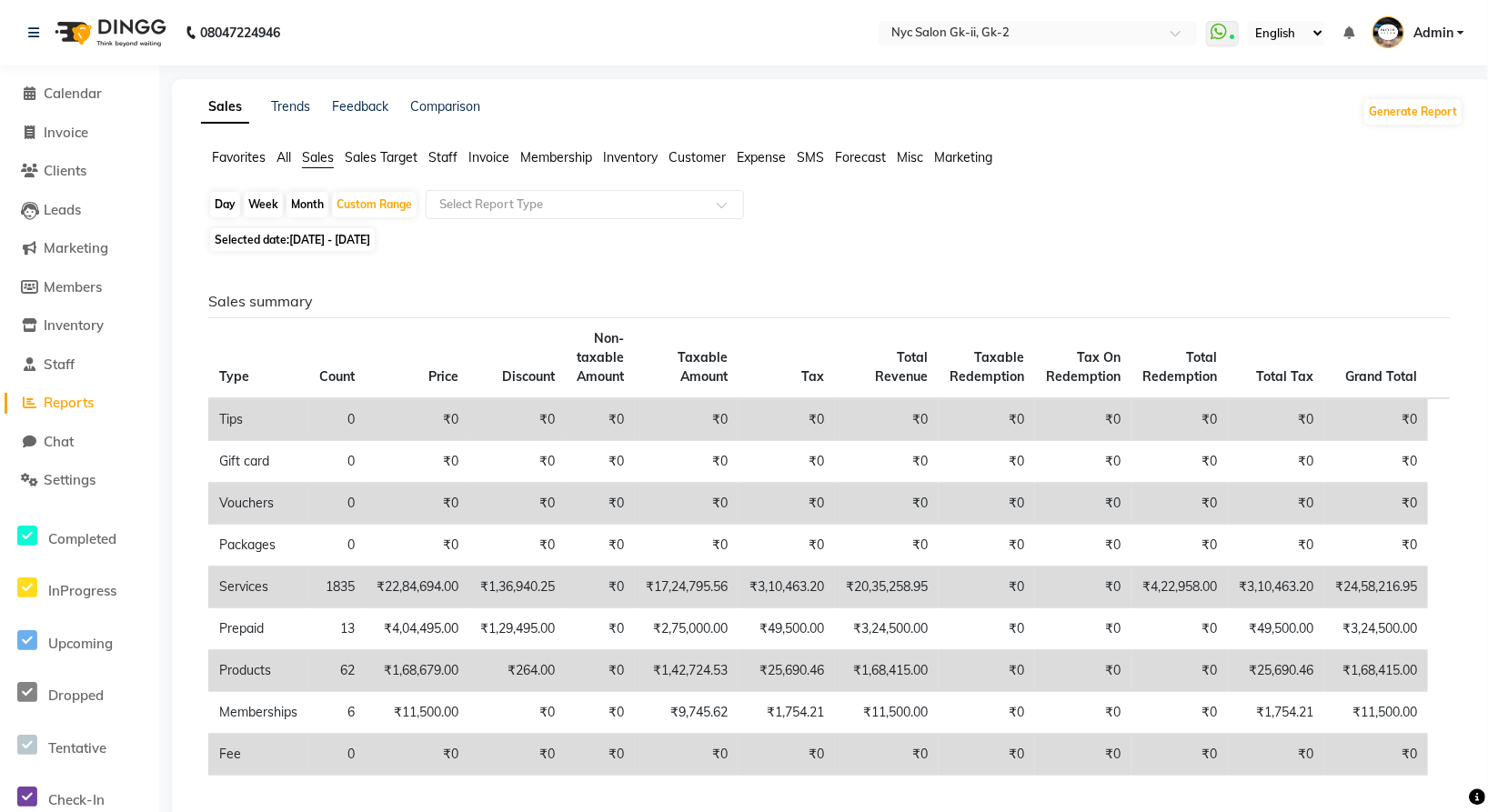
click at [266, 235] on span "Selected date: [DATE] - [DATE]" at bounding box center [293, 239] width 165 height 22
select select "2"
select select "2025"
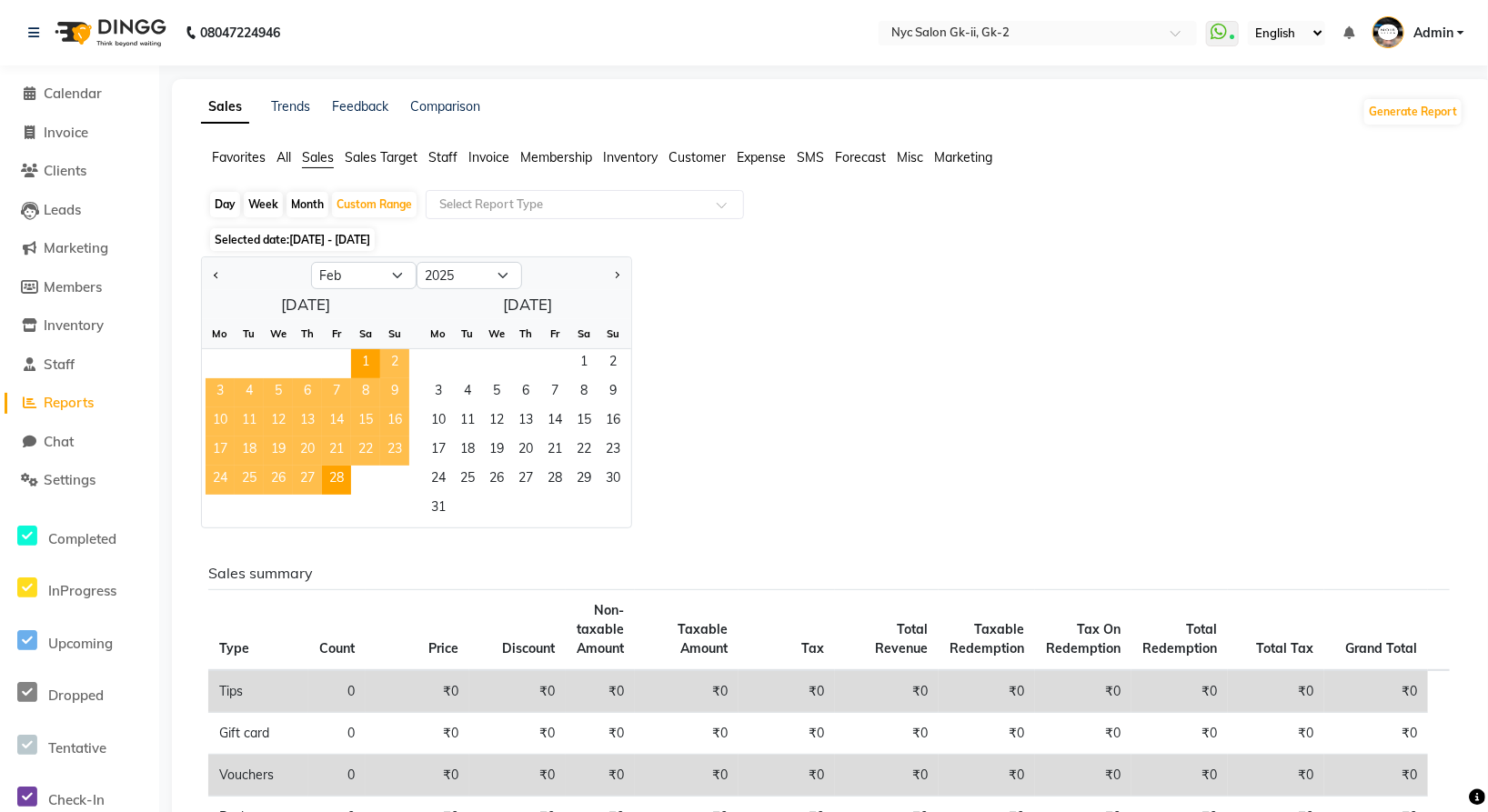
click at [624, 278] on div at bounding box center [577, 275] width 109 height 29
click at [616, 278] on span "Next month" at bounding box center [616, 275] width 7 height 7
select select "3"
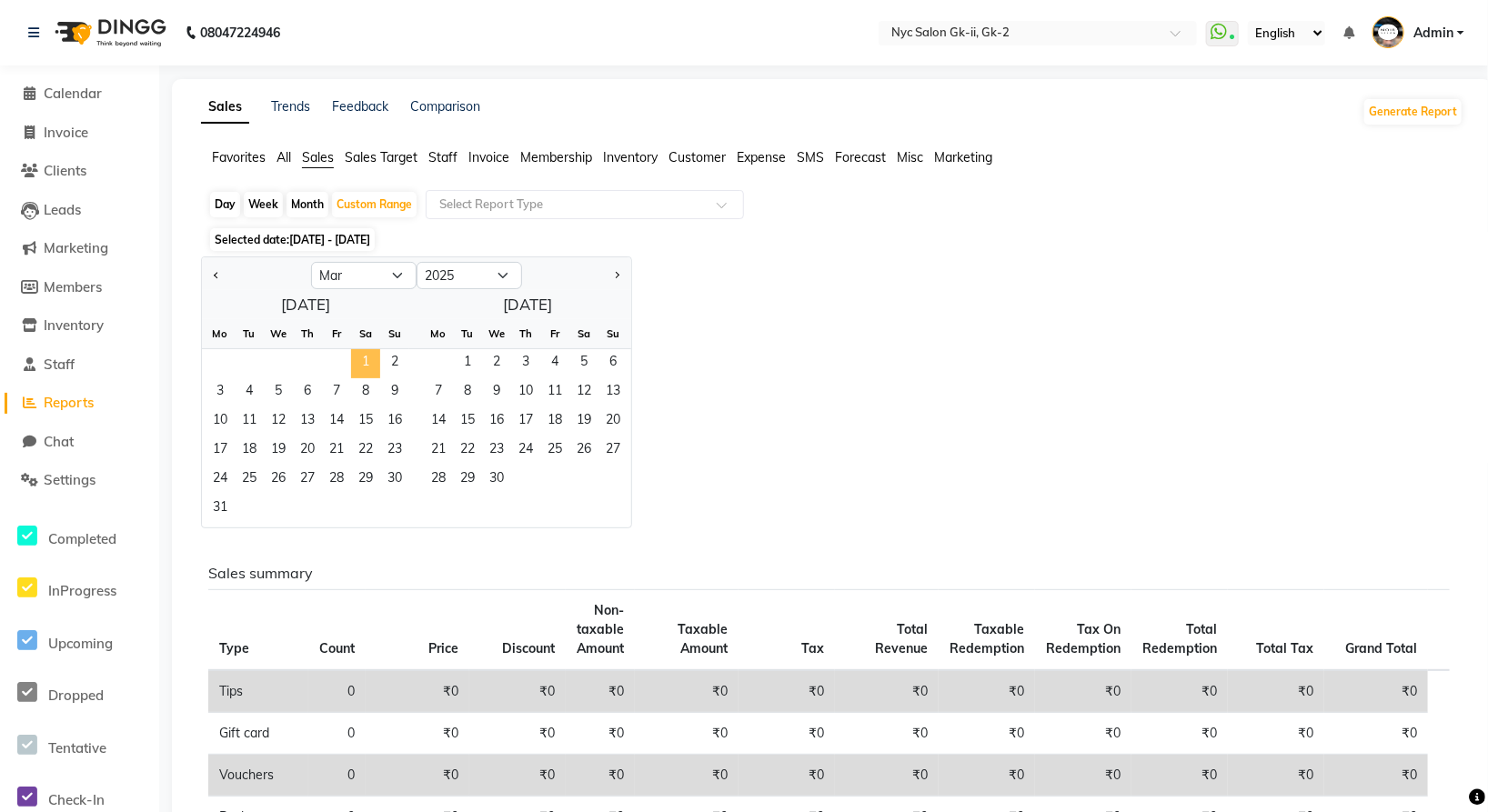
click at [364, 355] on span "1" at bounding box center [365, 363] width 29 height 29
click at [225, 506] on span "31" at bounding box center [220, 508] width 29 height 29
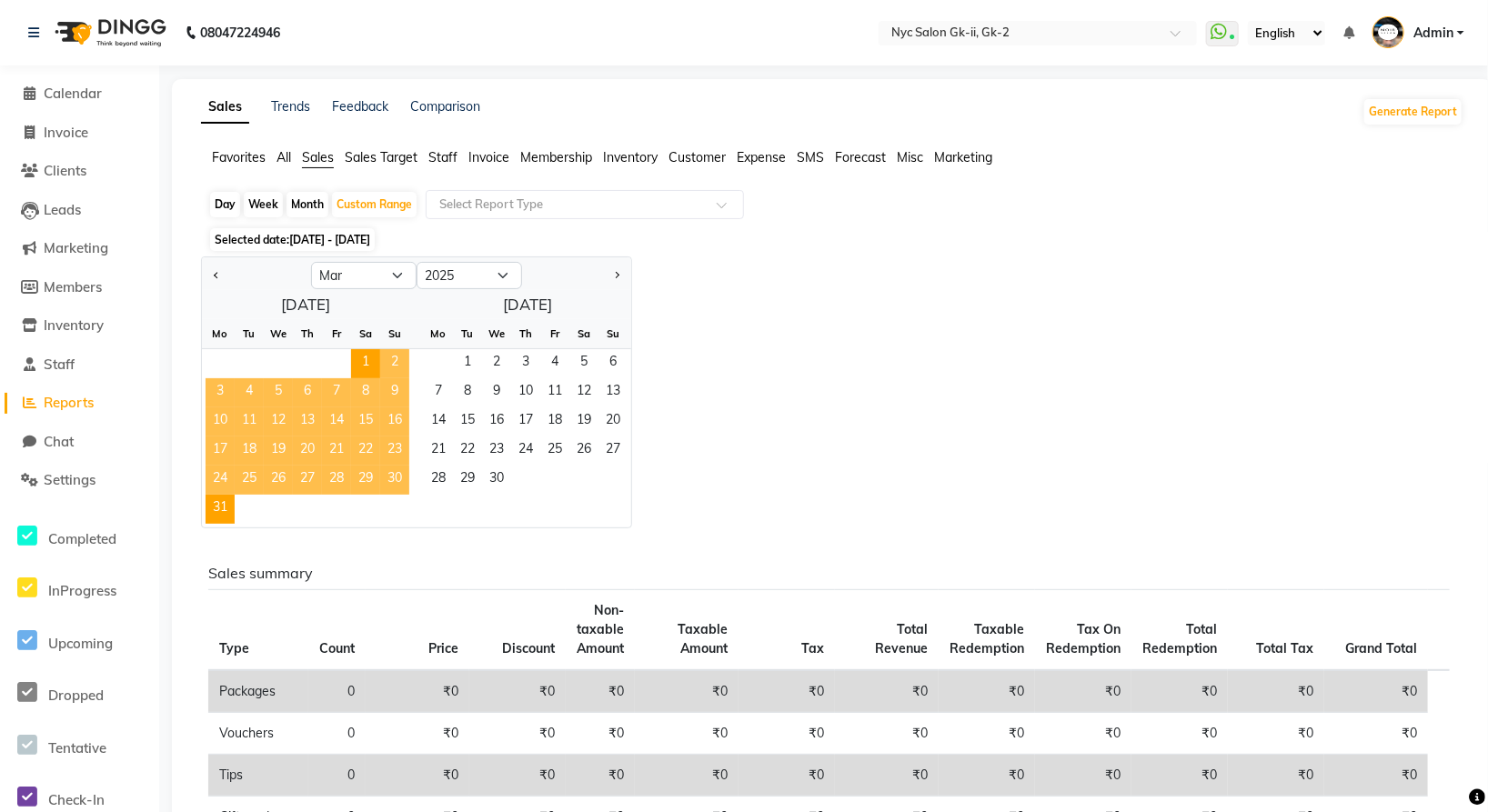
click at [807, 418] on div "Jan Feb Mar Apr May Jun [DATE] Aug Sep Oct Nov [DATE] 2016 2017 2018 2019 2020 …" at bounding box center [832, 392] width 1263 height 272
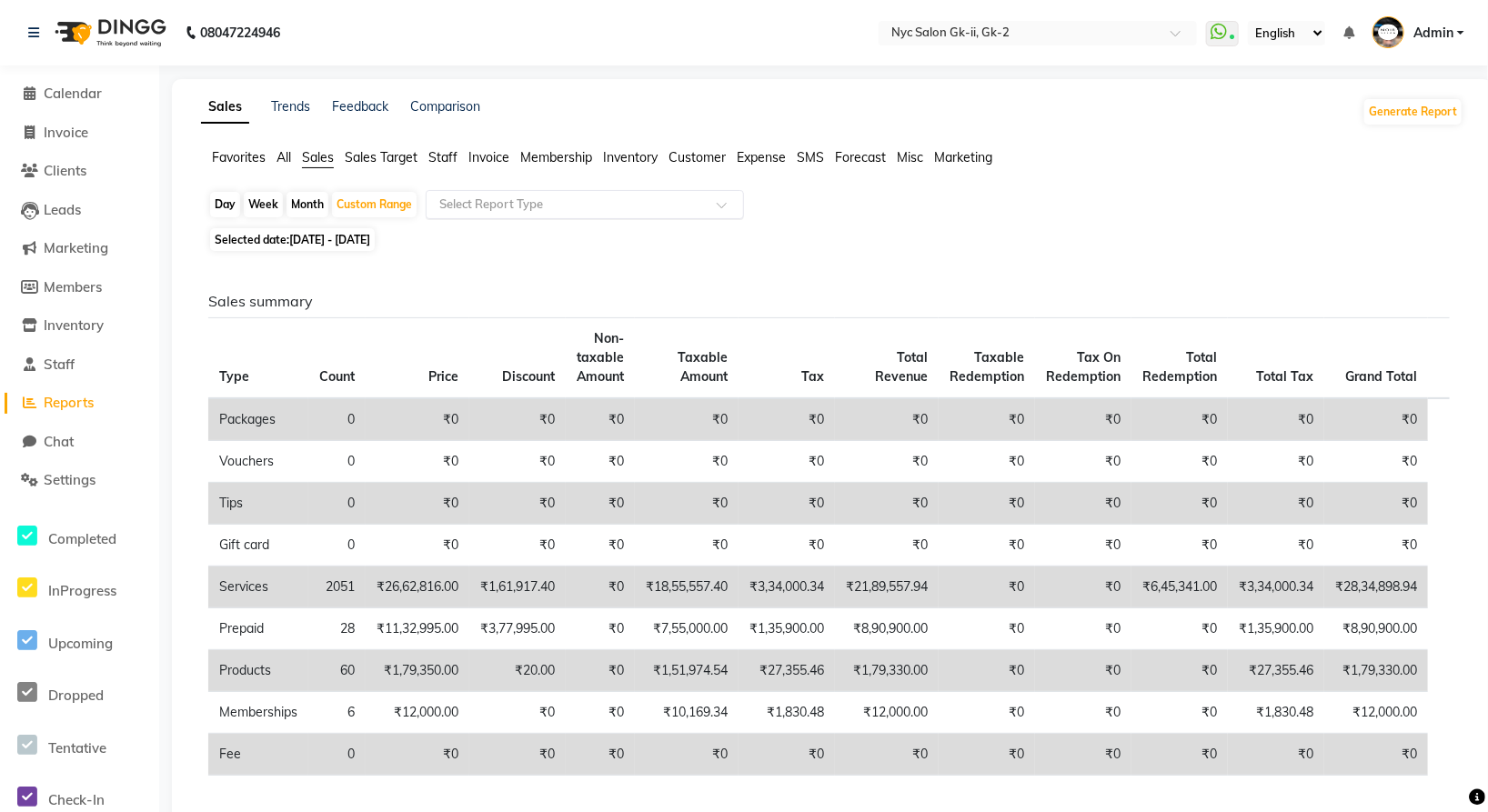
click at [550, 210] on input "text" at bounding box center [566, 204] width 262 height 18
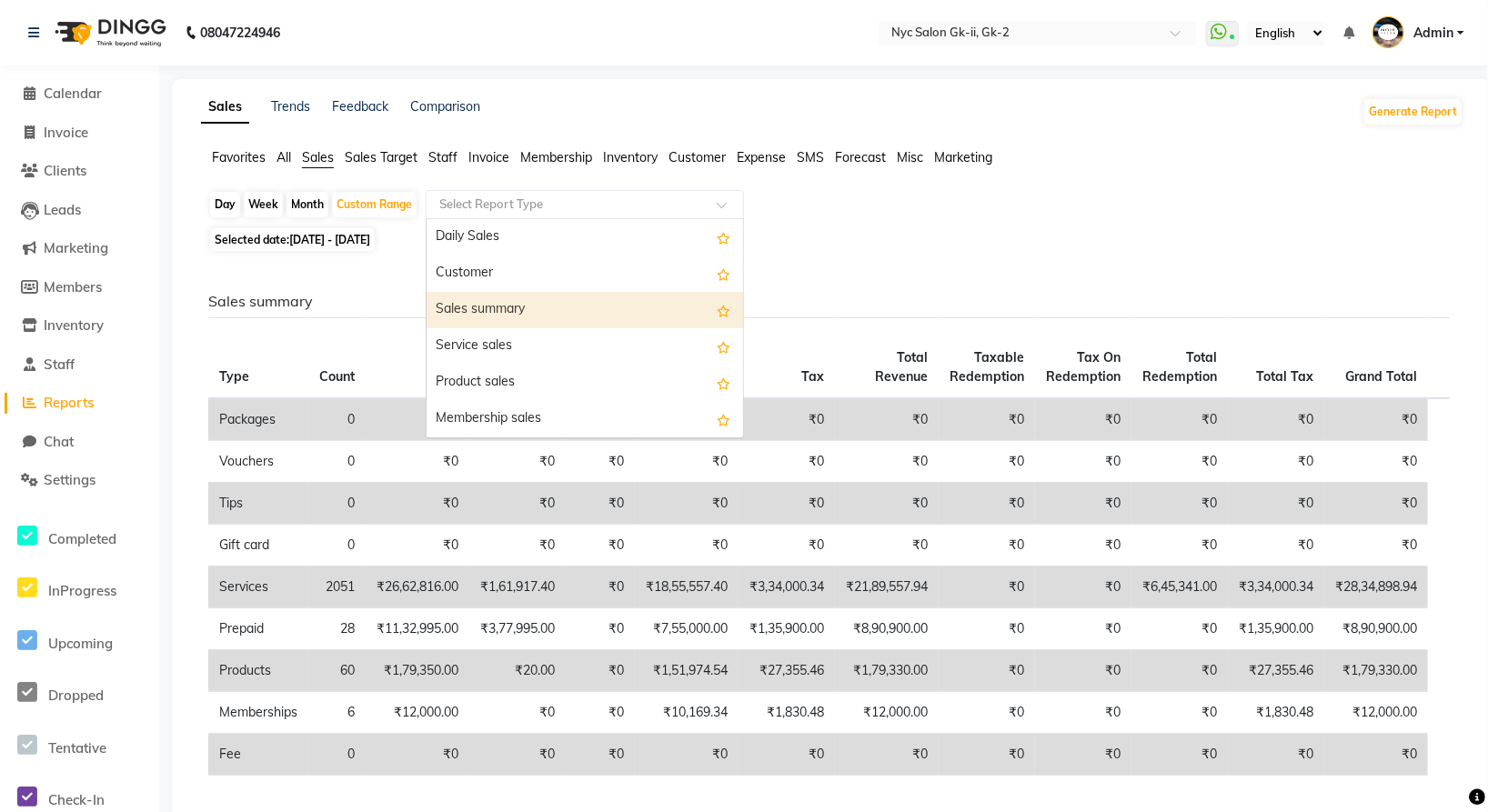
click at [497, 316] on div "Sales summary" at bounding box center [584, 309] width 317 height 36
select select "full_report"
select select "csv"
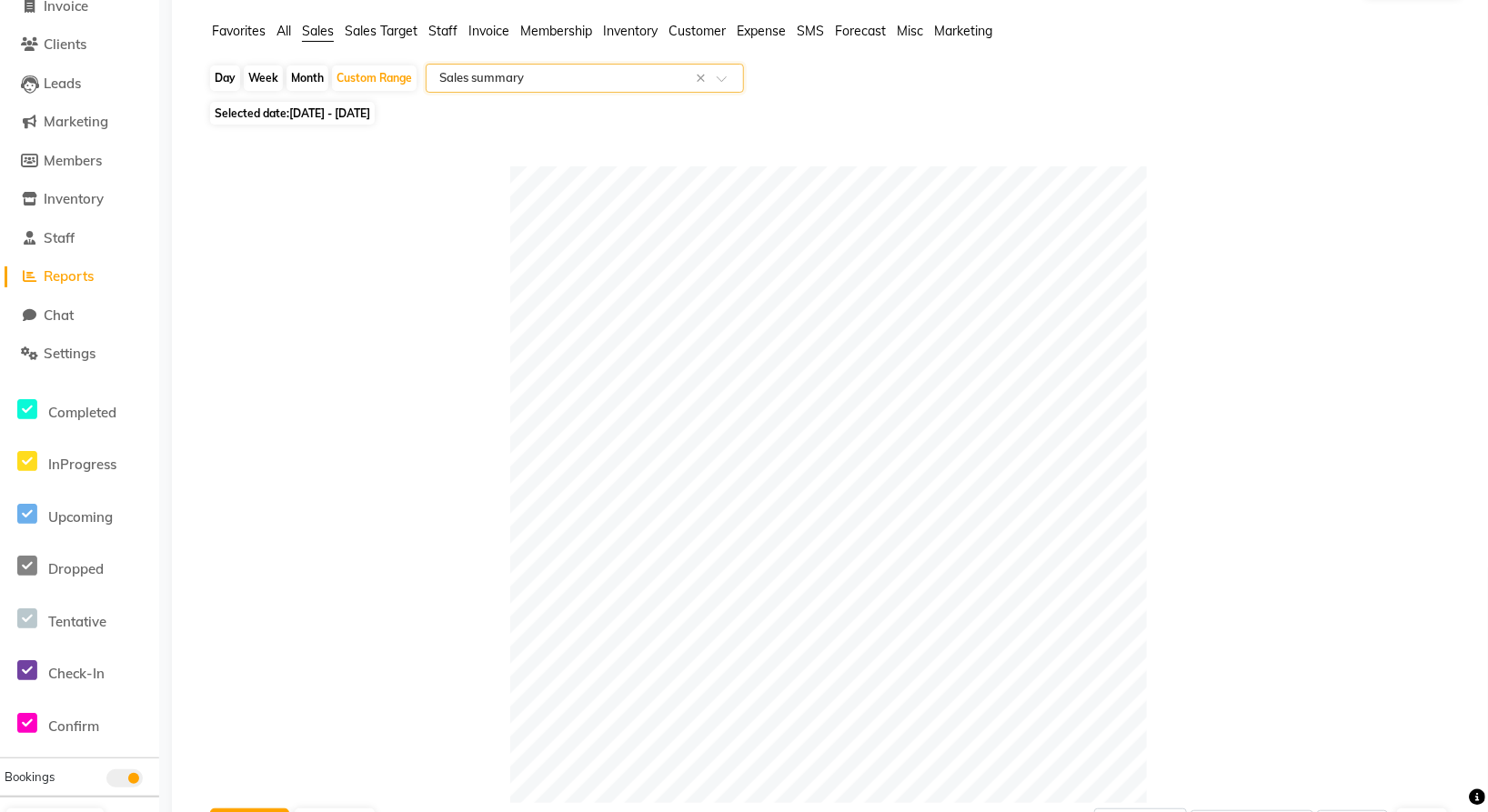
scroll to position [61, 0]
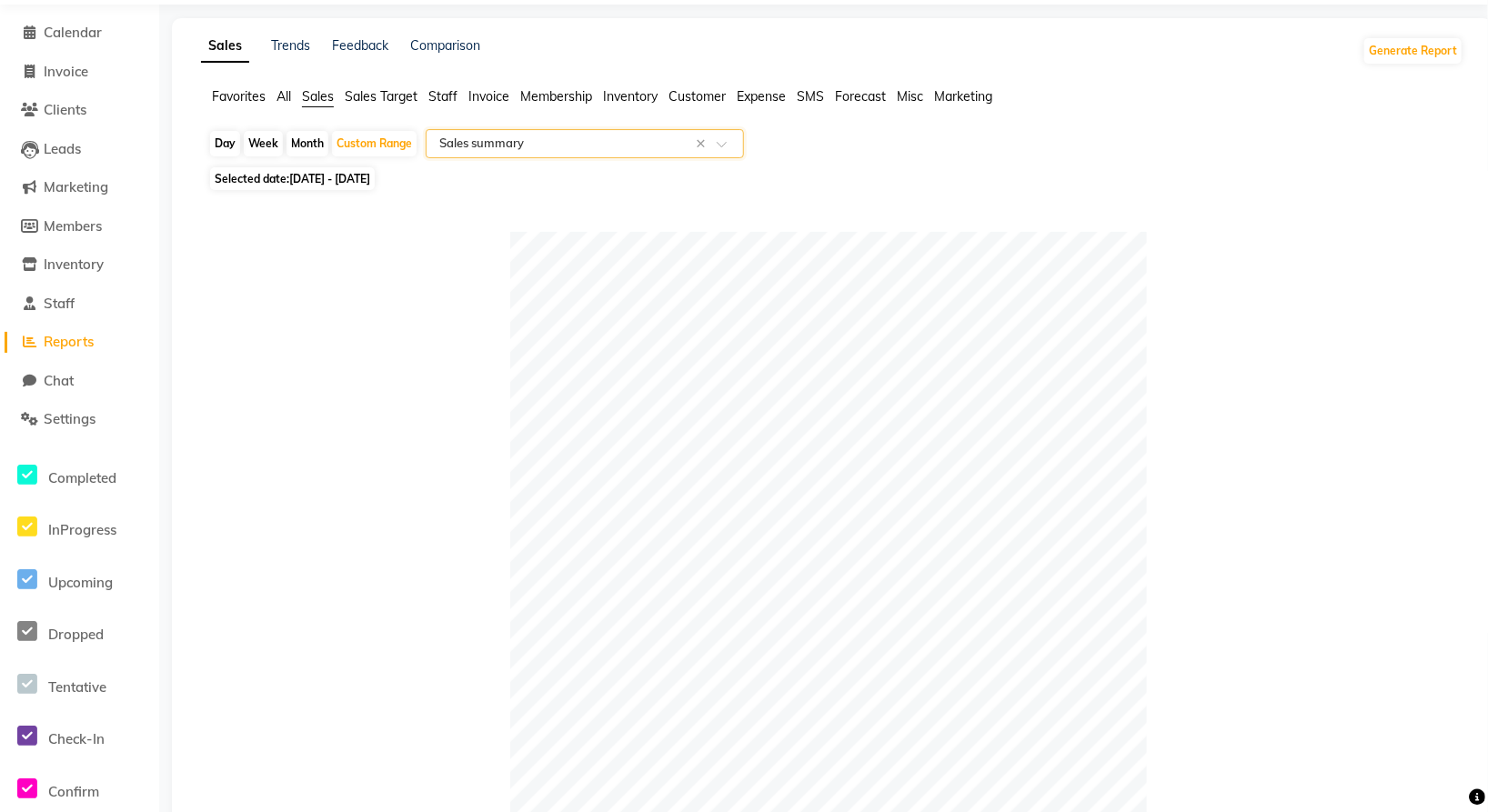
click at [545, 150] on input "text" at bounding box center [566, 143] width 262 height 18
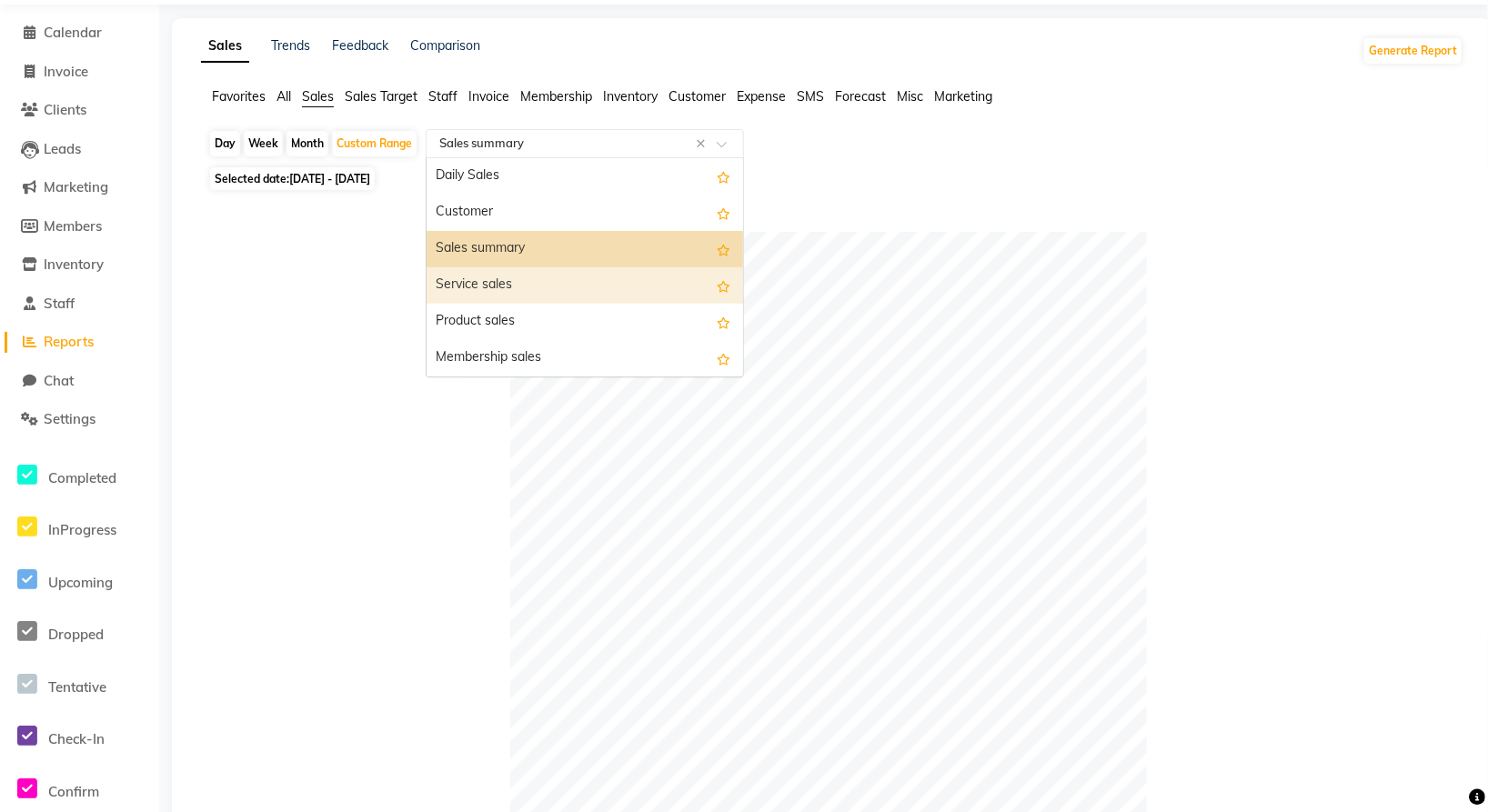
scroll to position [0, 0]
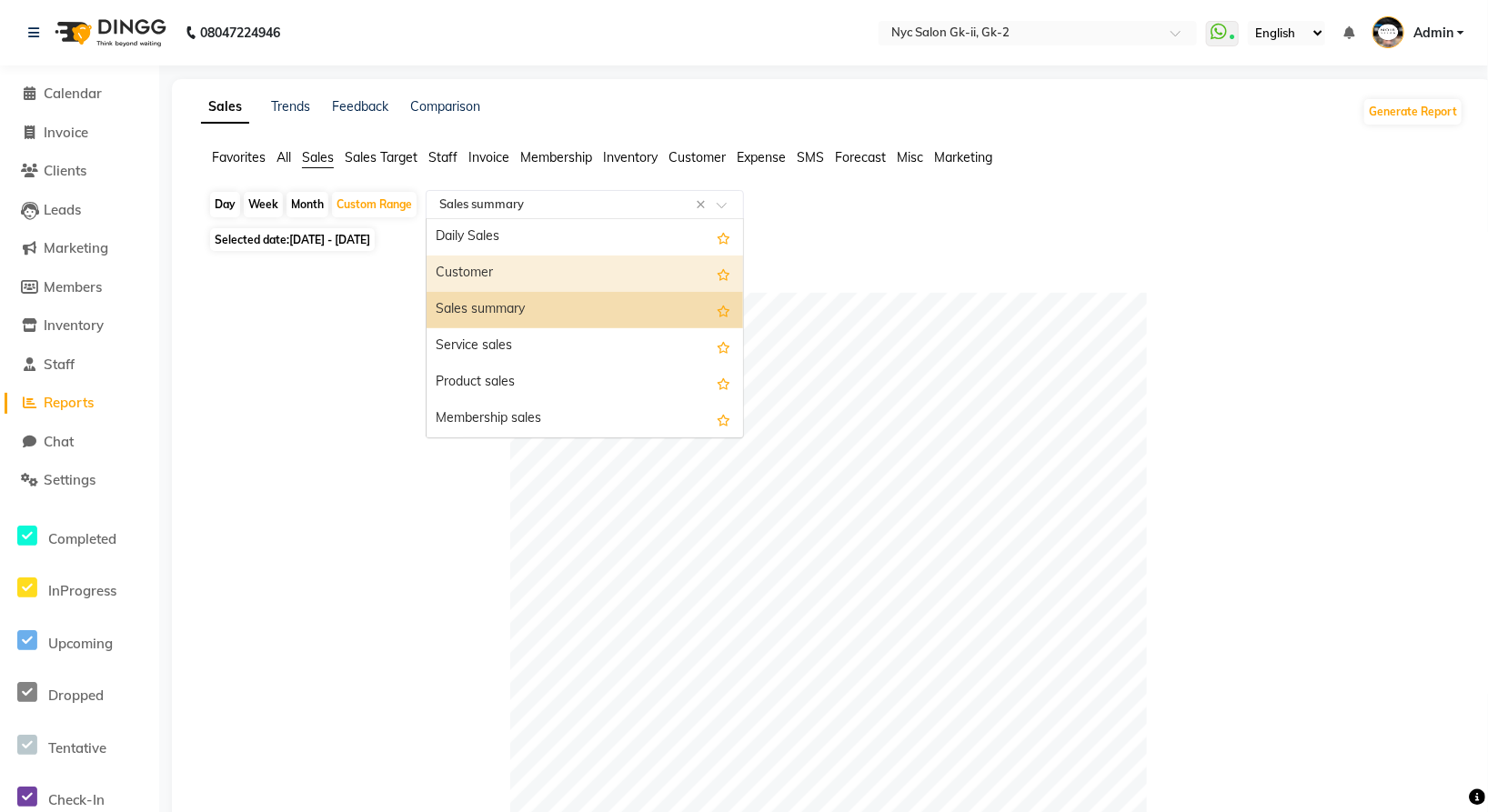
click at [476, 272] on div "Customer" at bounding box center [584, 273] width 317 height 36
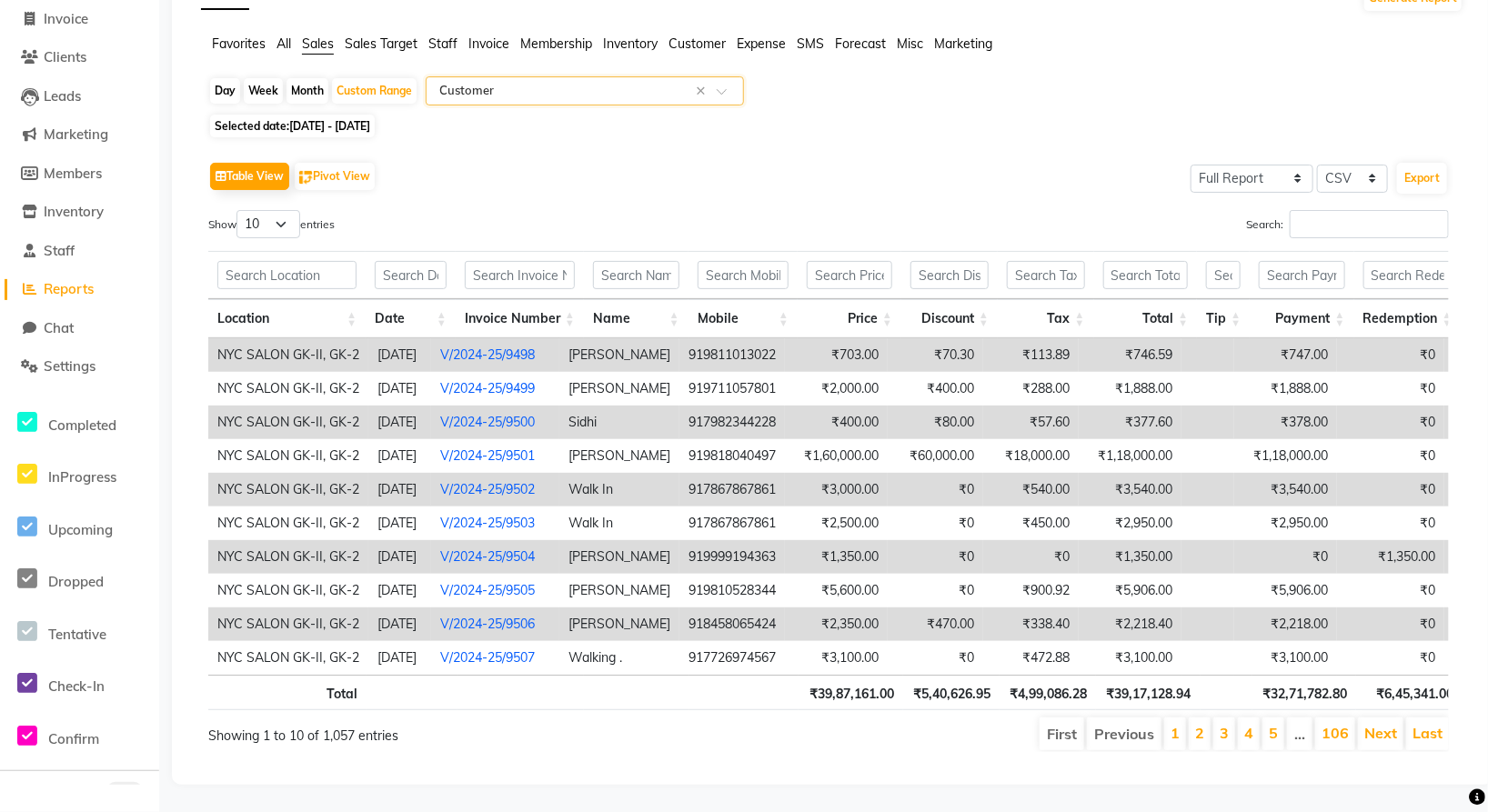
scroll to position [42, 0]
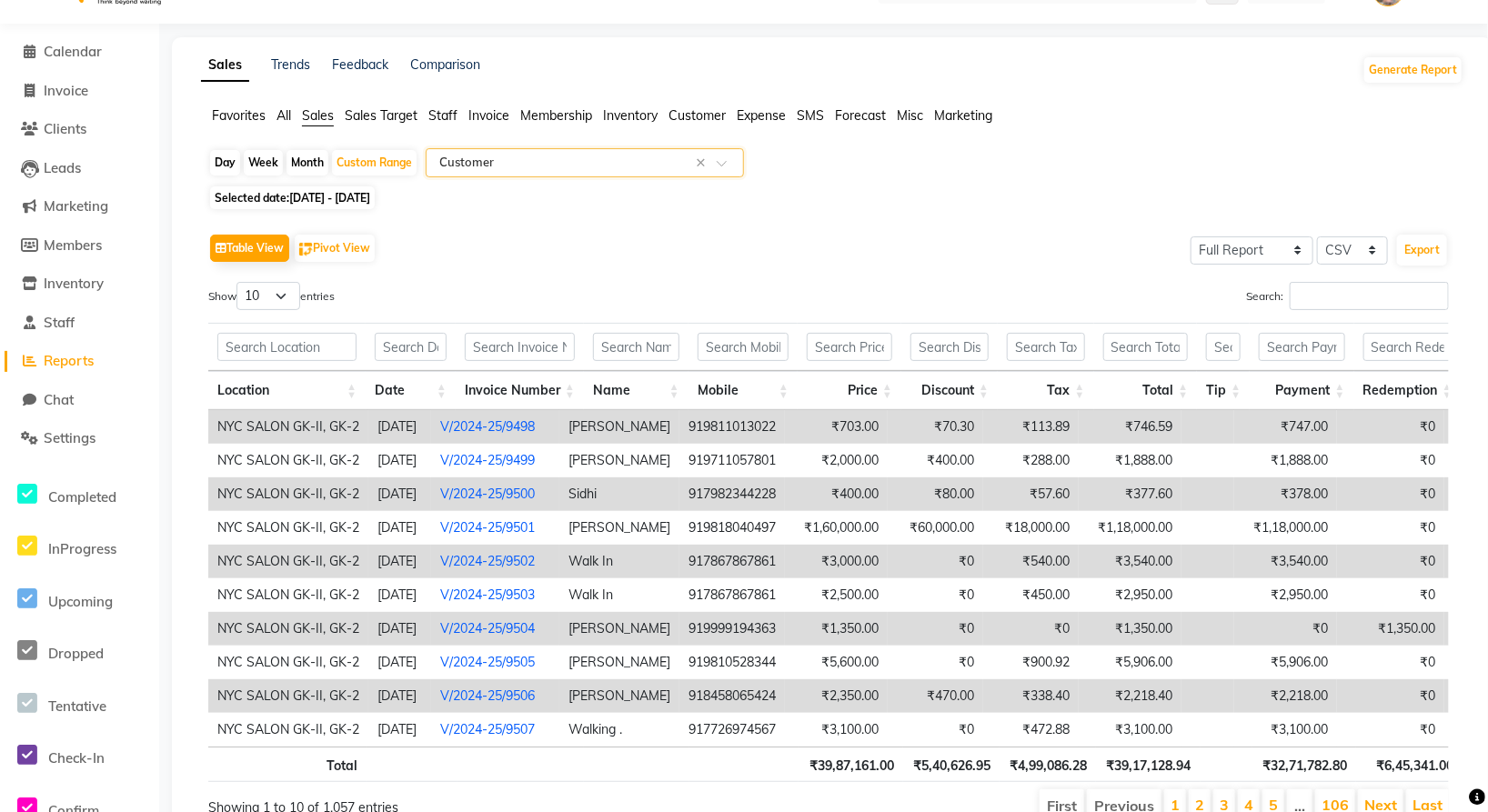
click at [562, 156] on input "text" at bounding box center [566, 162] width 262 height 18
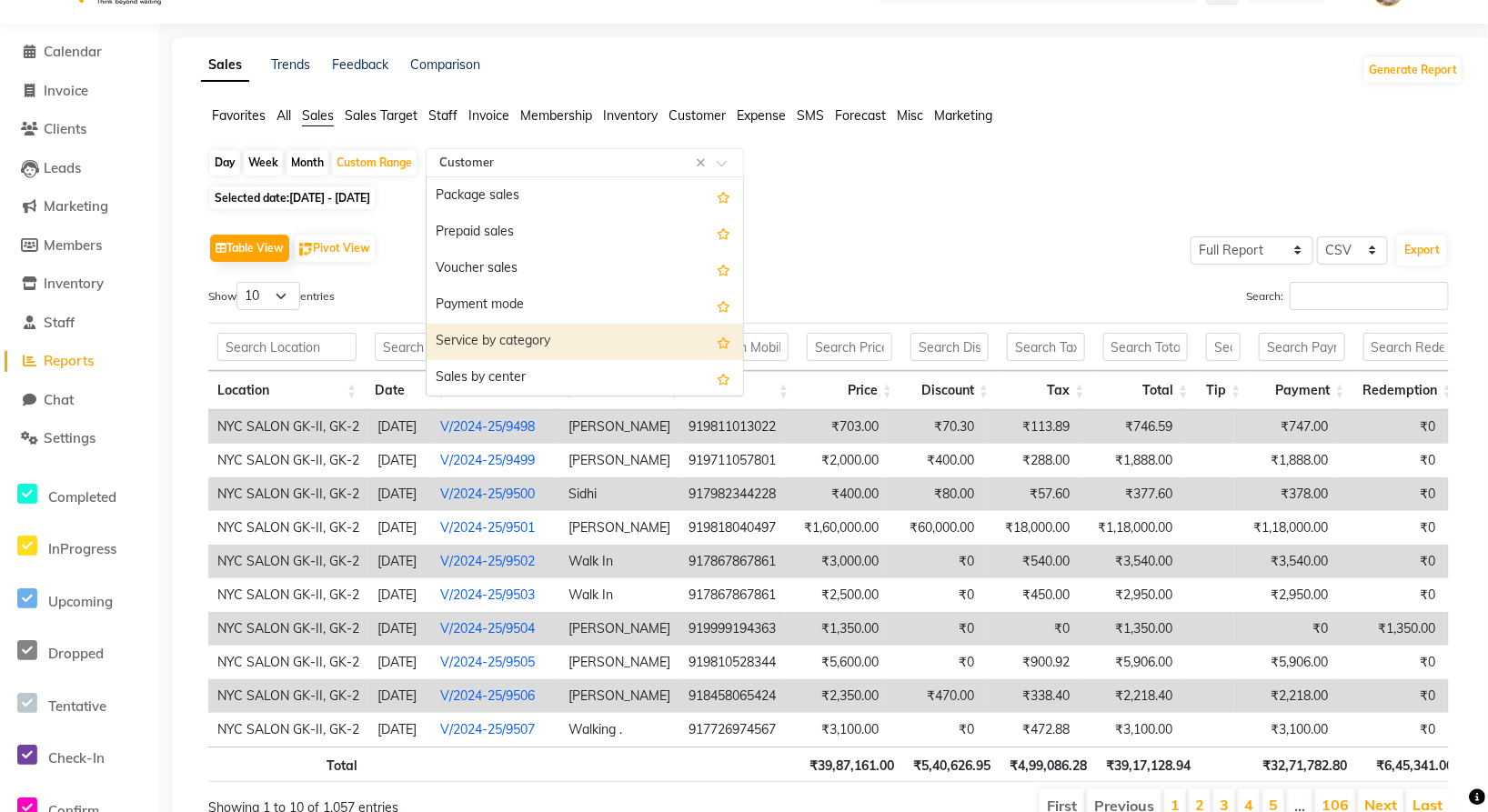
scroll to position [202, 0]
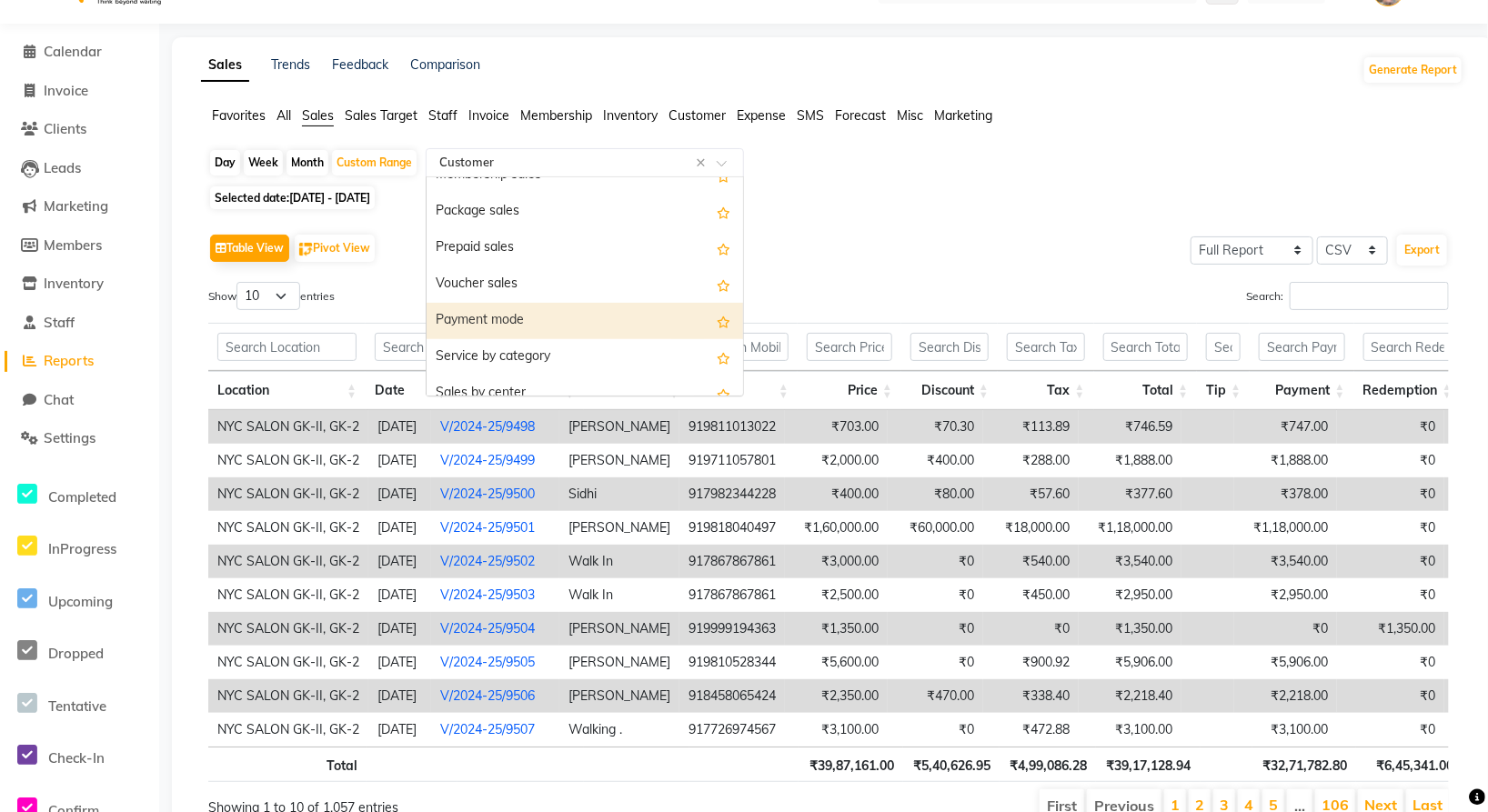
click at [513, 309] on div "Payment mode" at bounding box center [584, 321] width 317 height 36
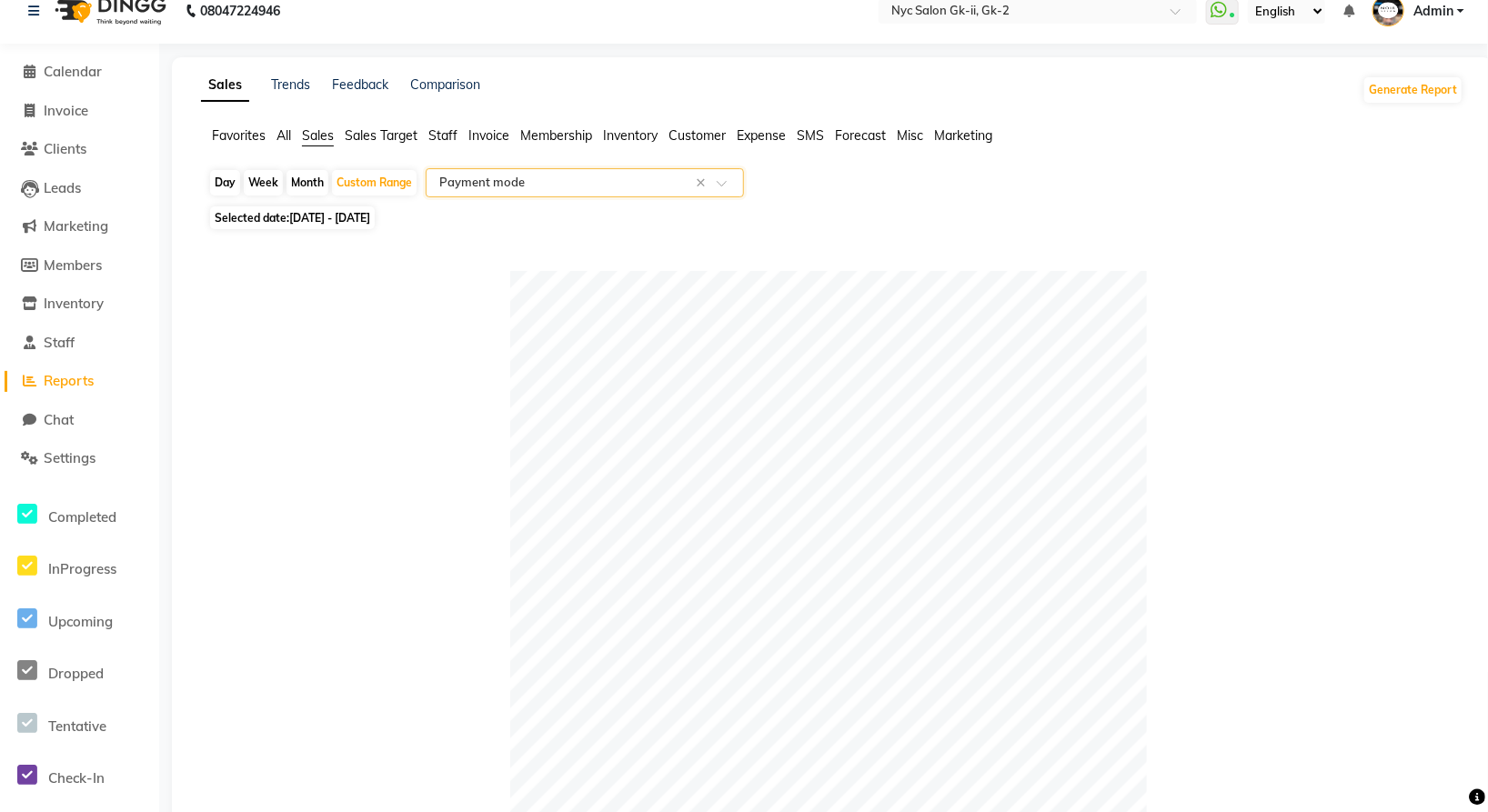
scroll to position [0, 0]
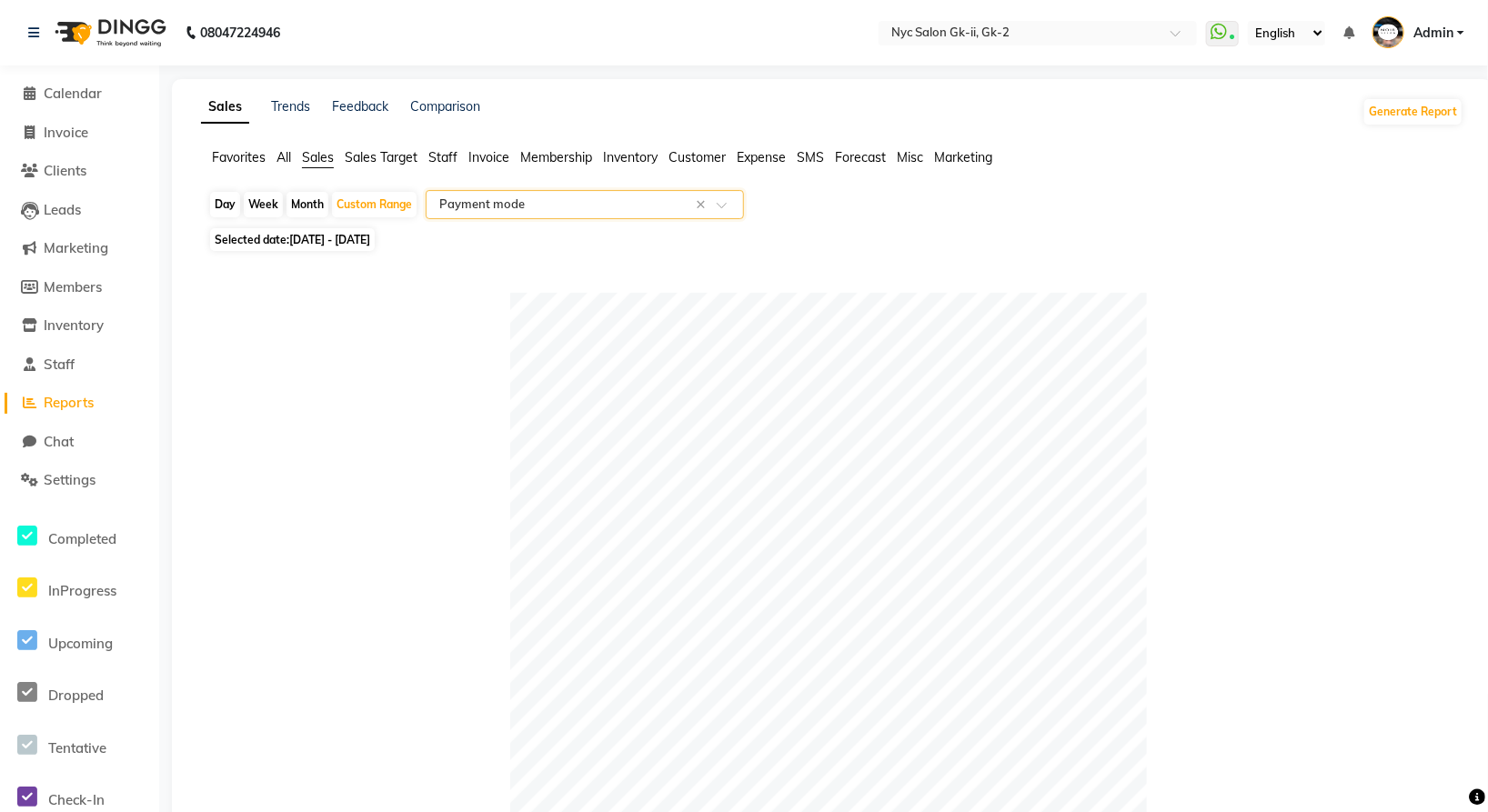
click at [597, 207] on input "text" at bounding box center [566, 204] width 262 height 18
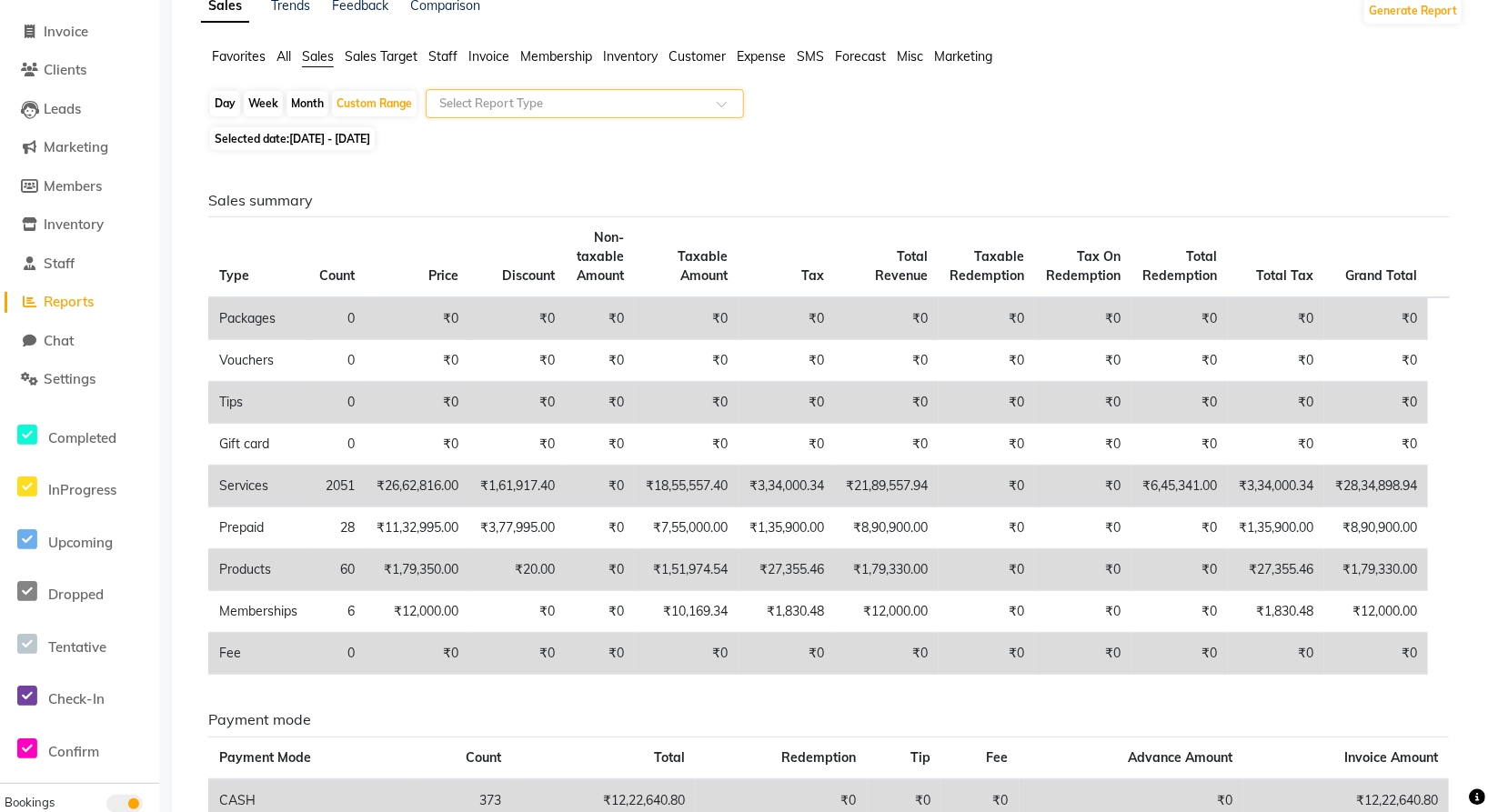
click at [715, 102] on div at bounding box center [584, 103] width 317 height 18
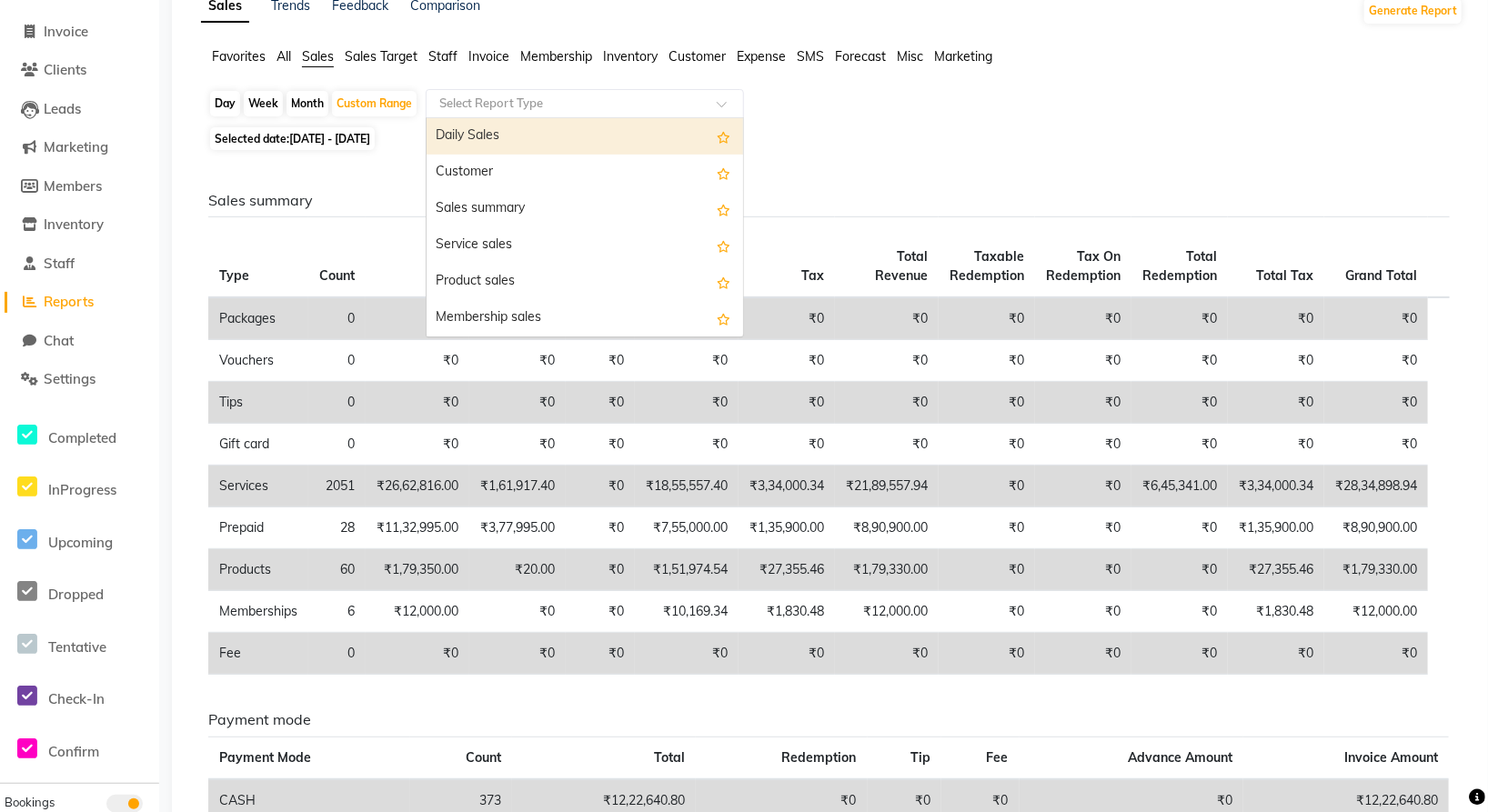
click at [481, 51] on span "Invoice" at bounding box center [489, 57] width 41 height 17
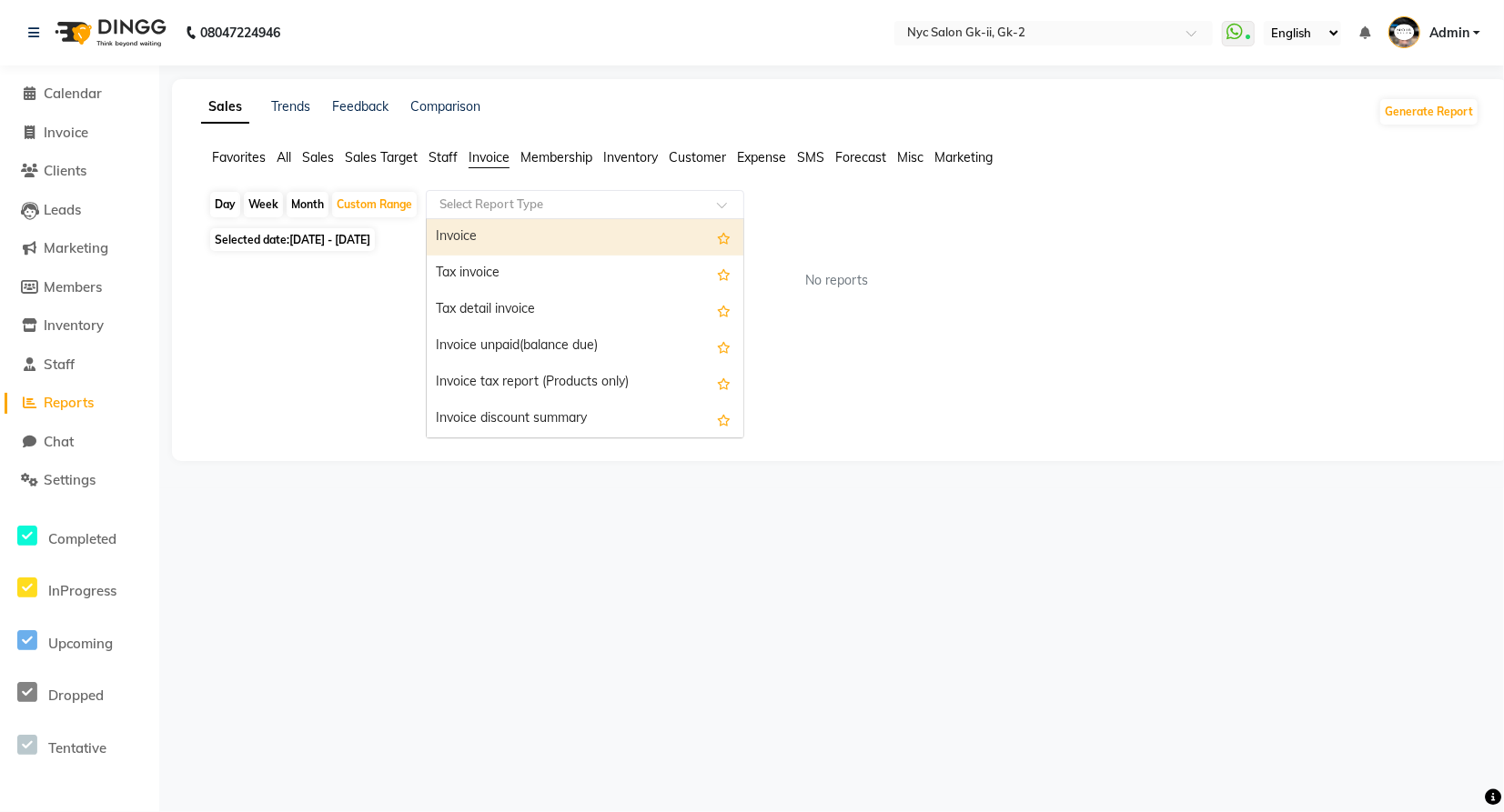
click at [566, 207] on input "text" at bounding box center [566, 204] width 262 height 18
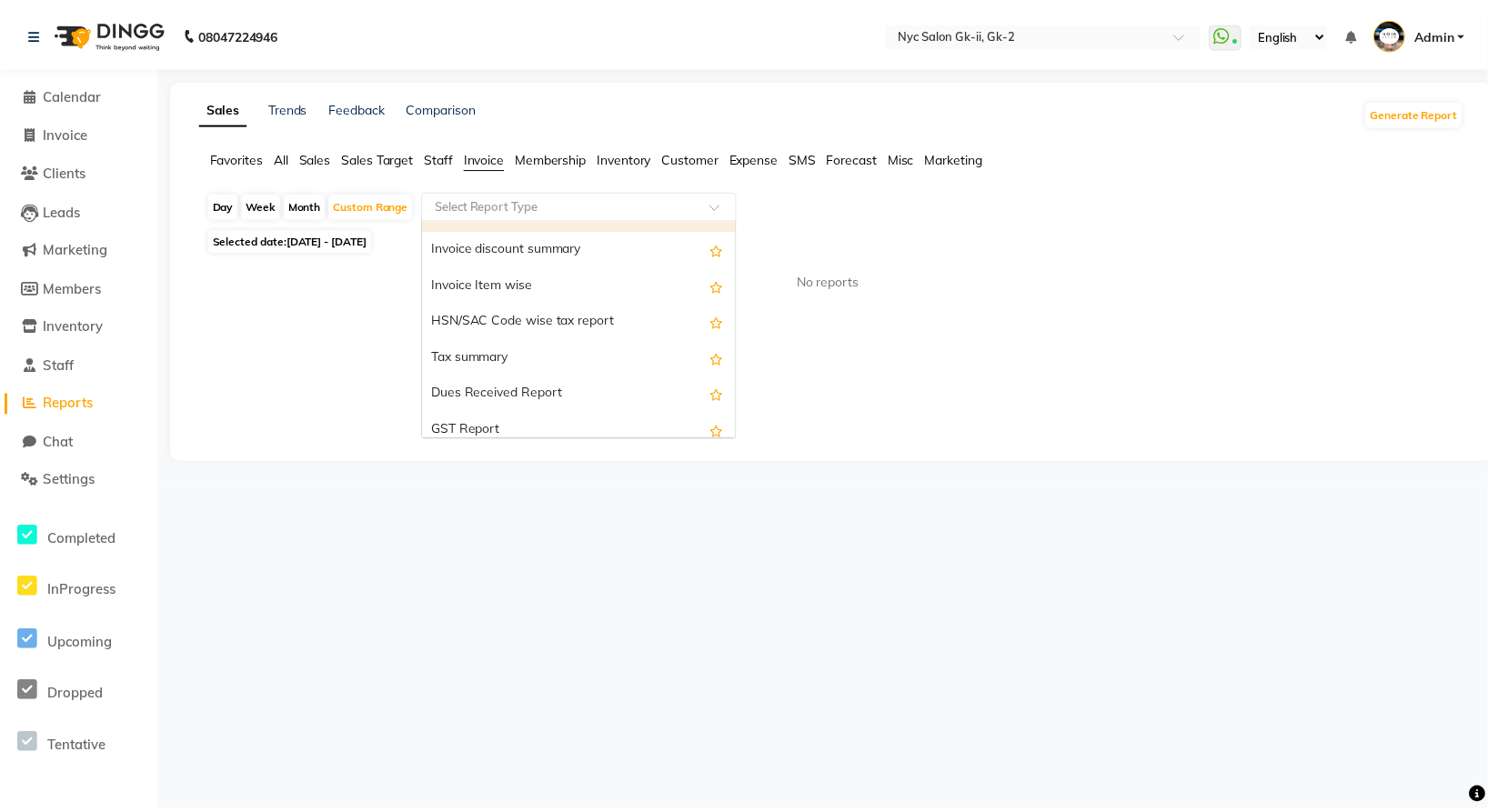
scroll to position [202, 0]
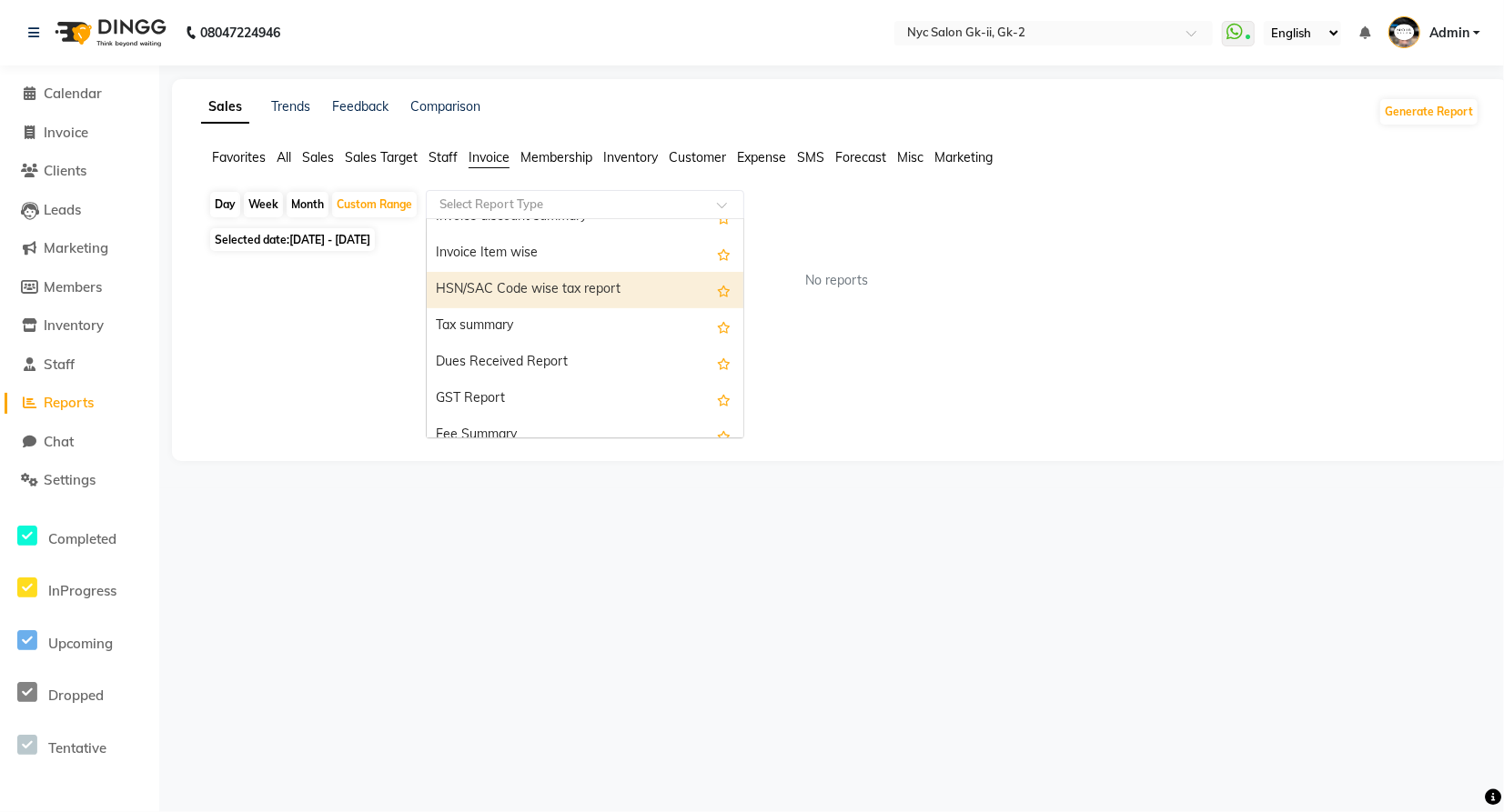
click at [560, 295] on div "HSN/SAC Code wise tax report" at bounding box center [584, 290] width 317 height 36
select select "full_report"
select select "csv"
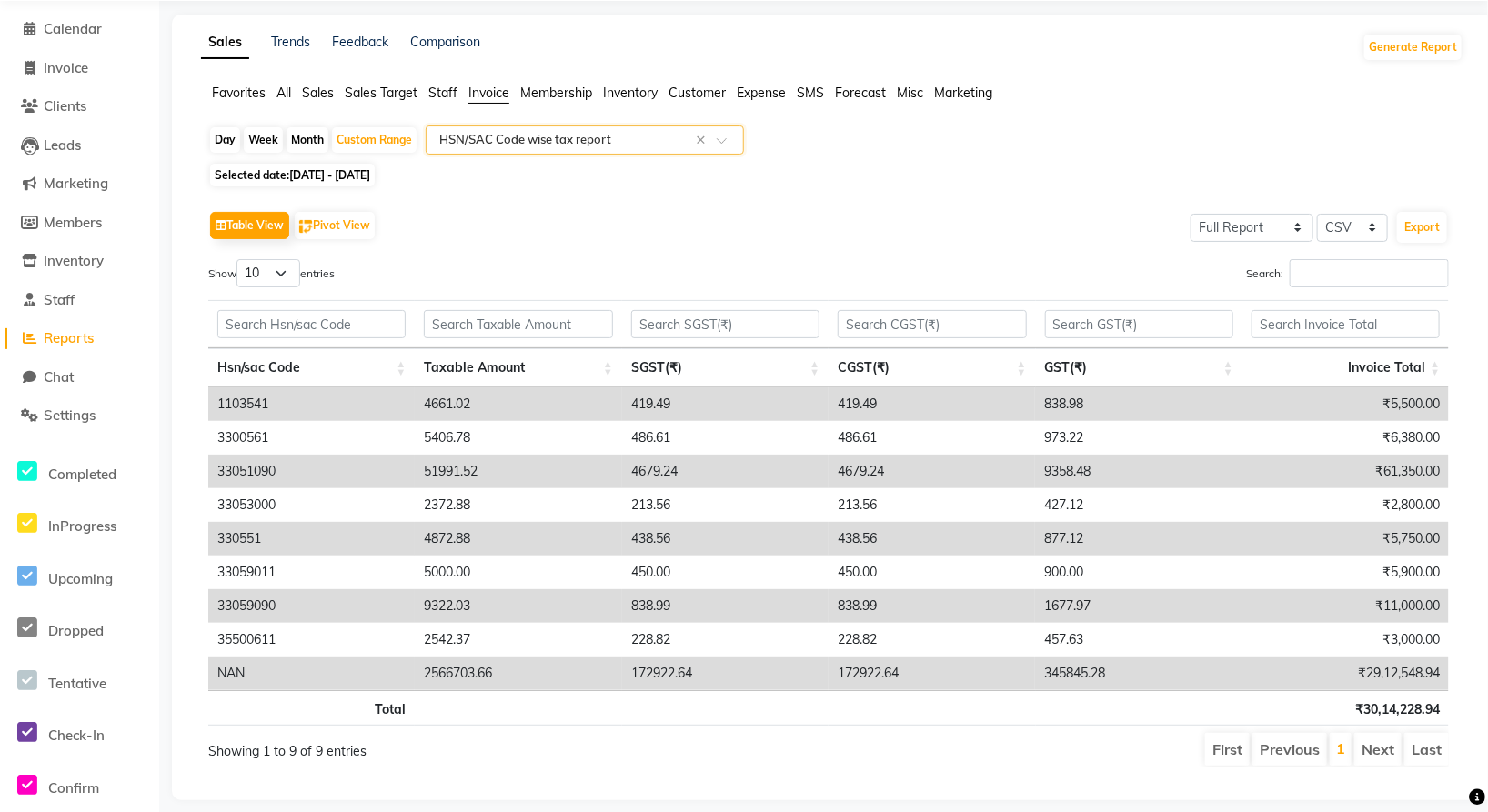
scroll to position [94, 0]
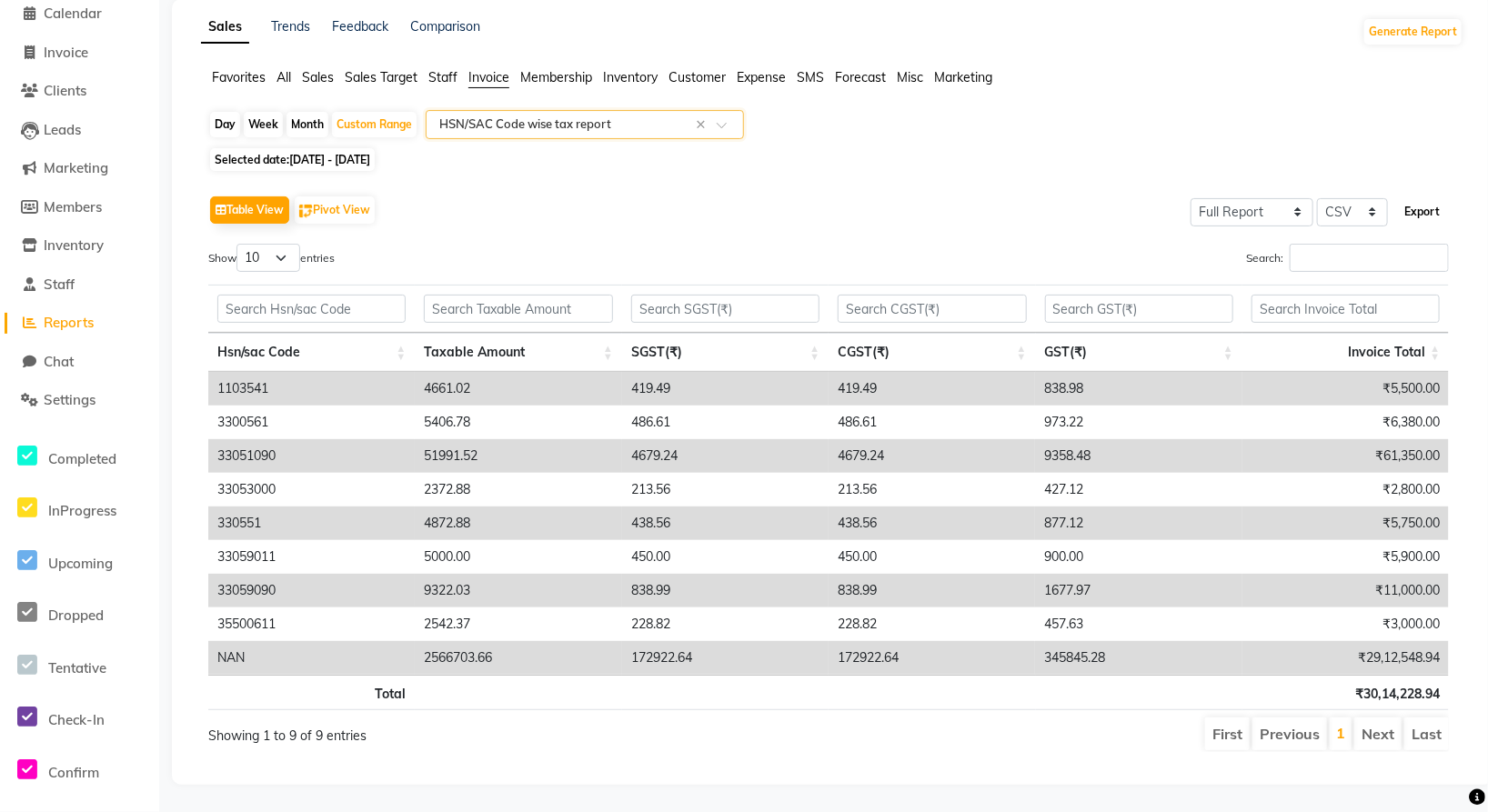
click at [1352, 196] on button "Export" at bounding box center [1423, 211] width 50 height 31
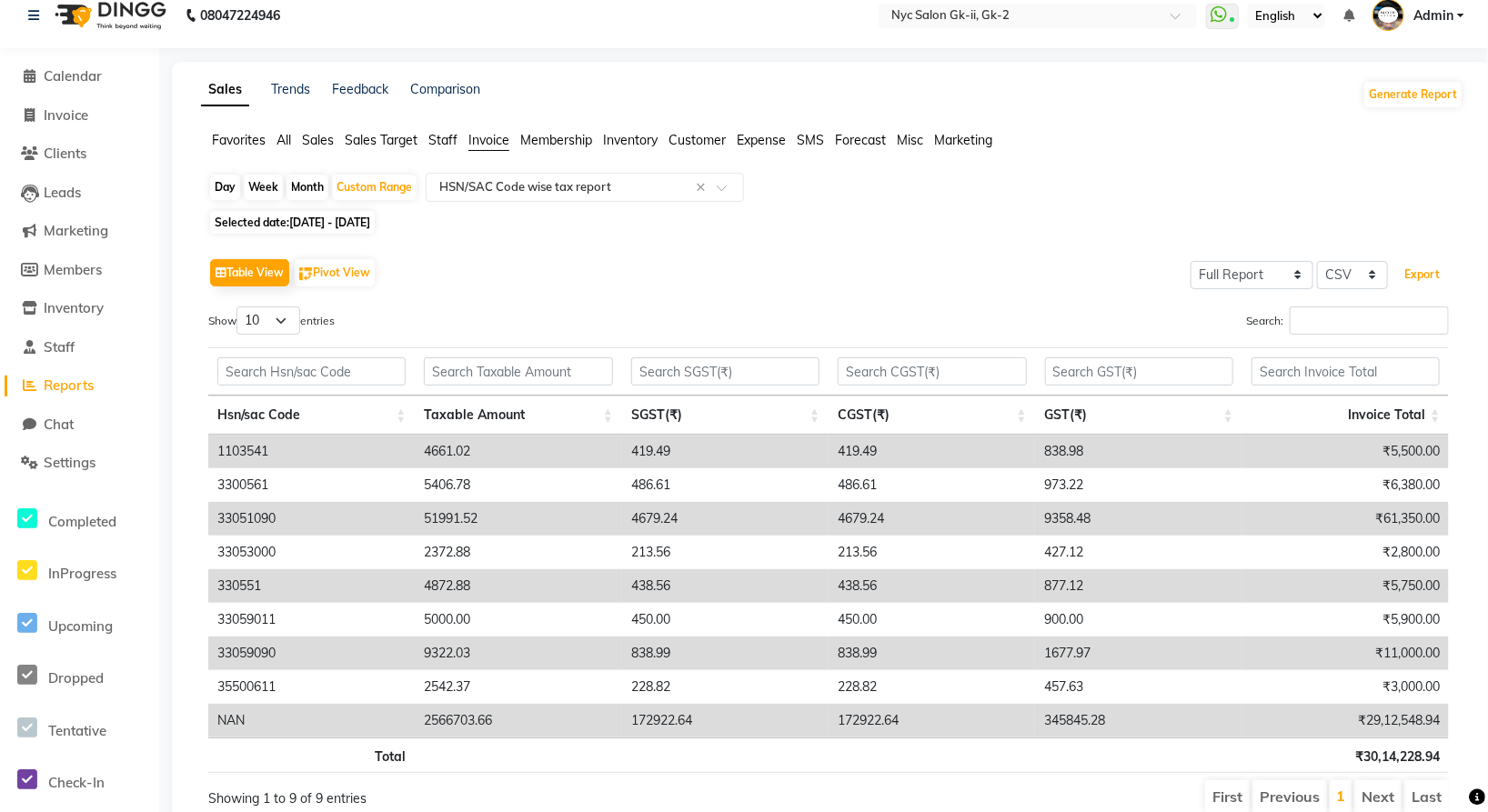
scroll to position [0, 0]
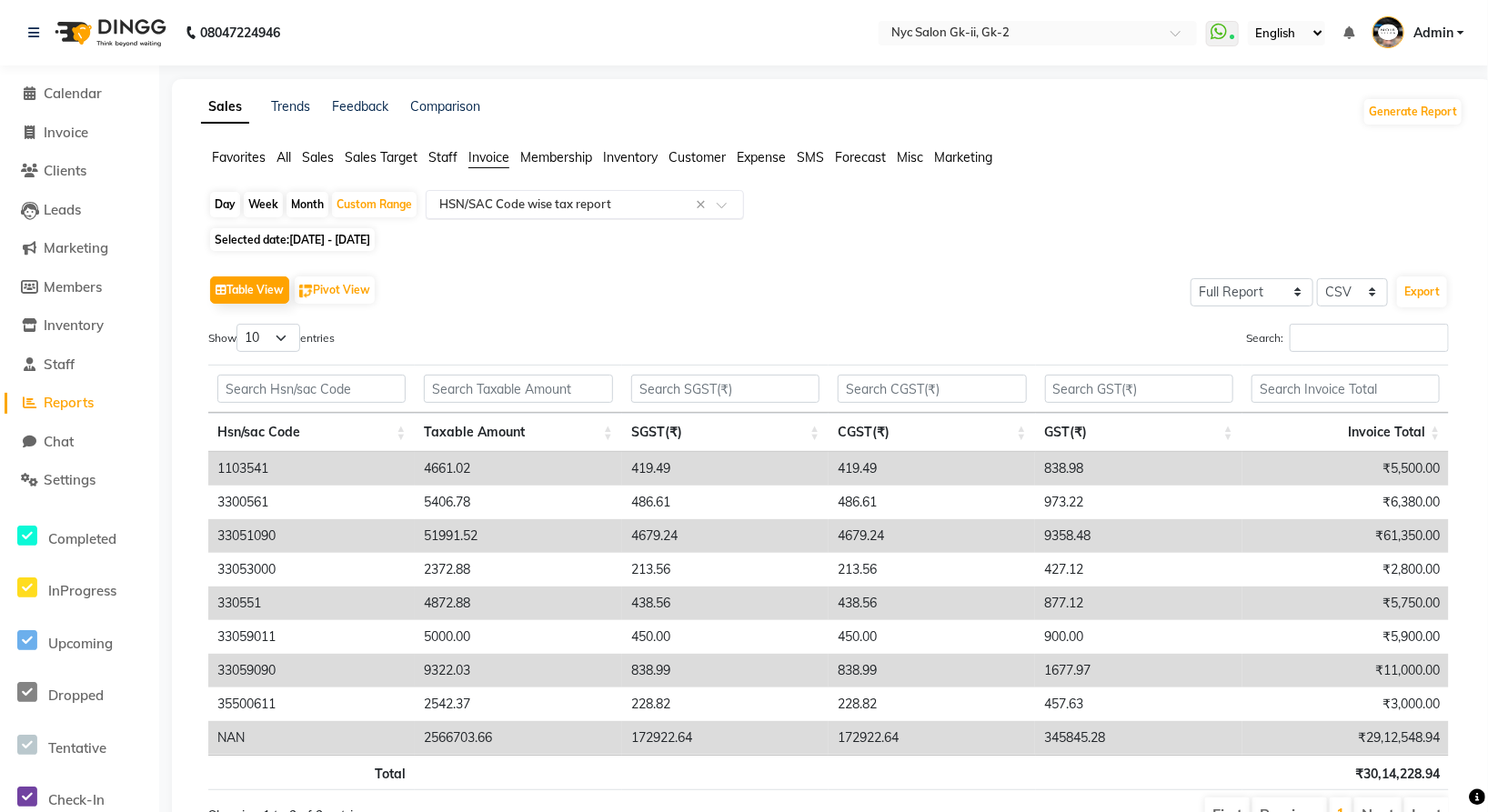
click at [557, 202] on input "text" at bounding box center [566, 204] width 262 height 18
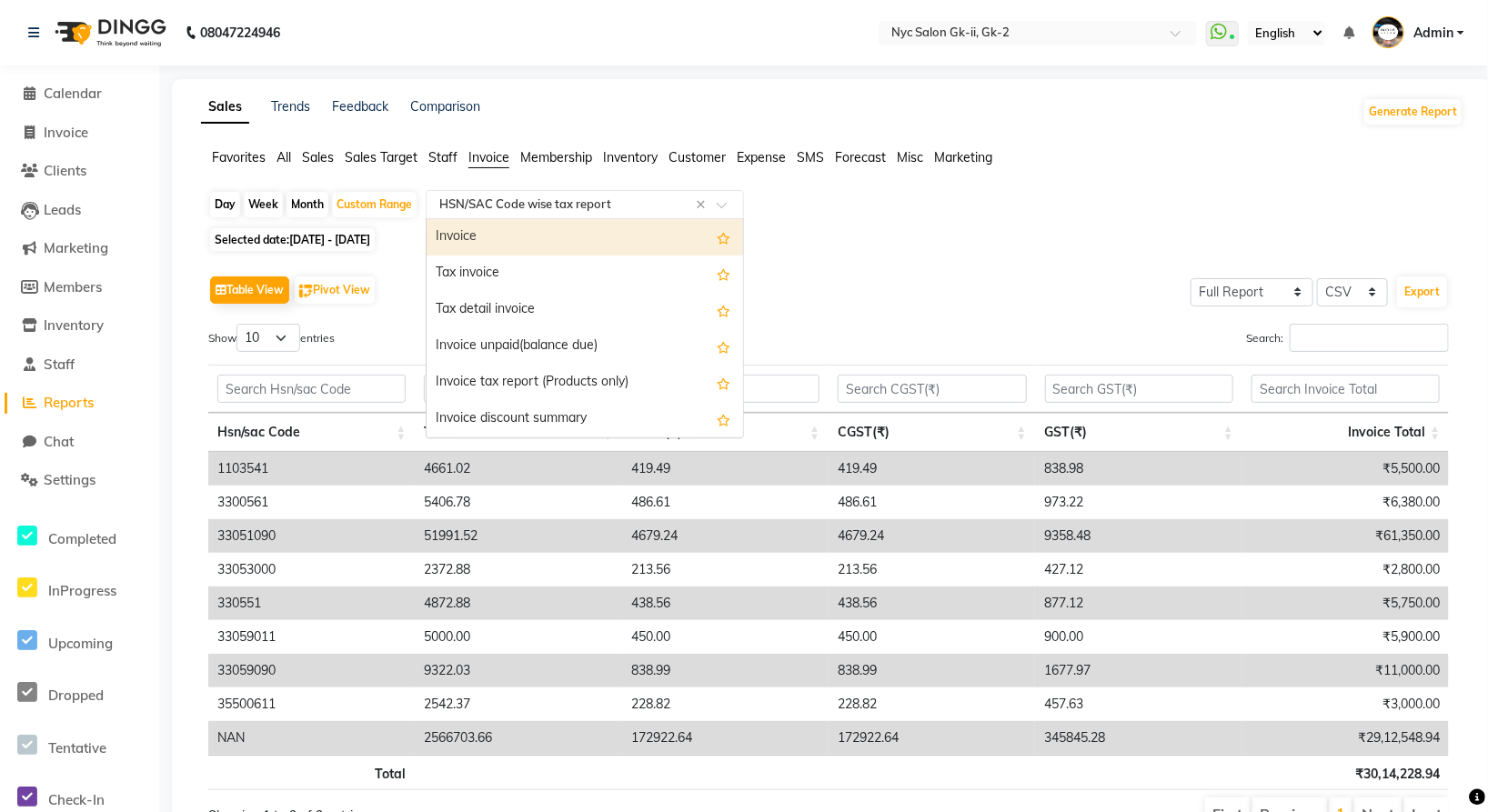
click at [322, 159] on span "Sales" at bounding box center [318, 158] width 32 height 17
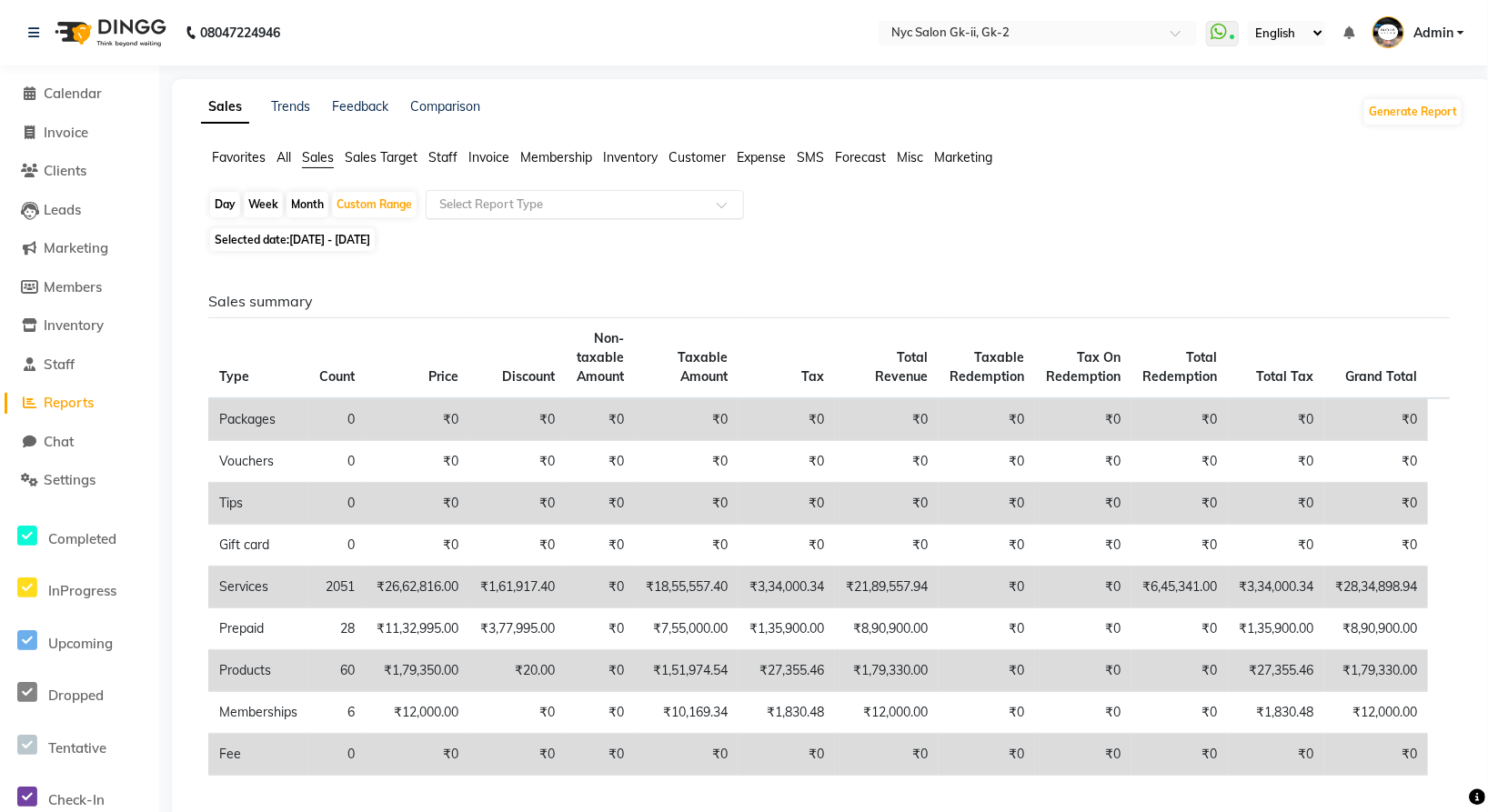
click at [551, 208] on input "text" at bounding box center [566, 204] width 262 height 18
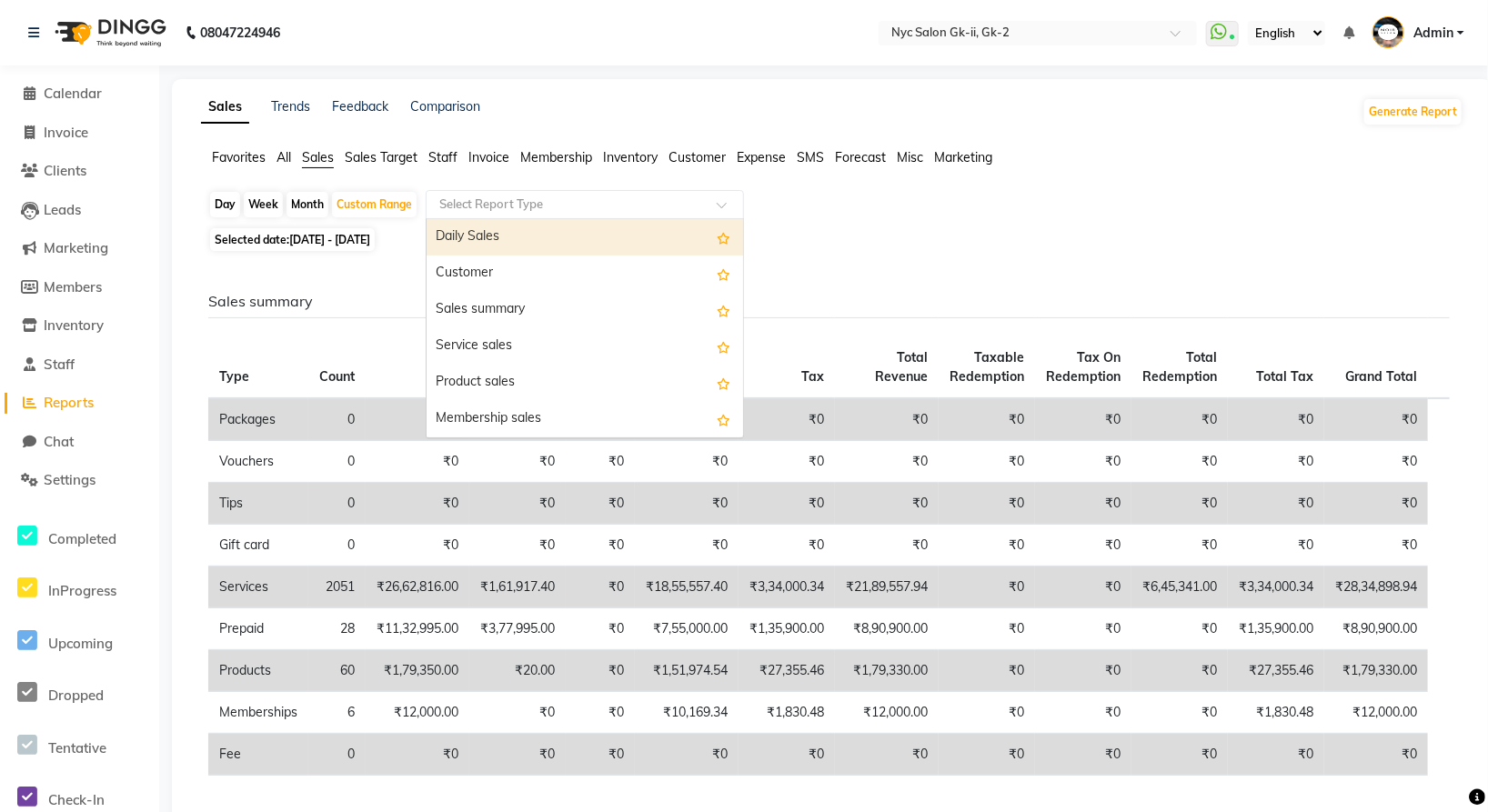
click at [494, 154] on span "Invoice" at bounding box center [489, 158] width 41 height 17
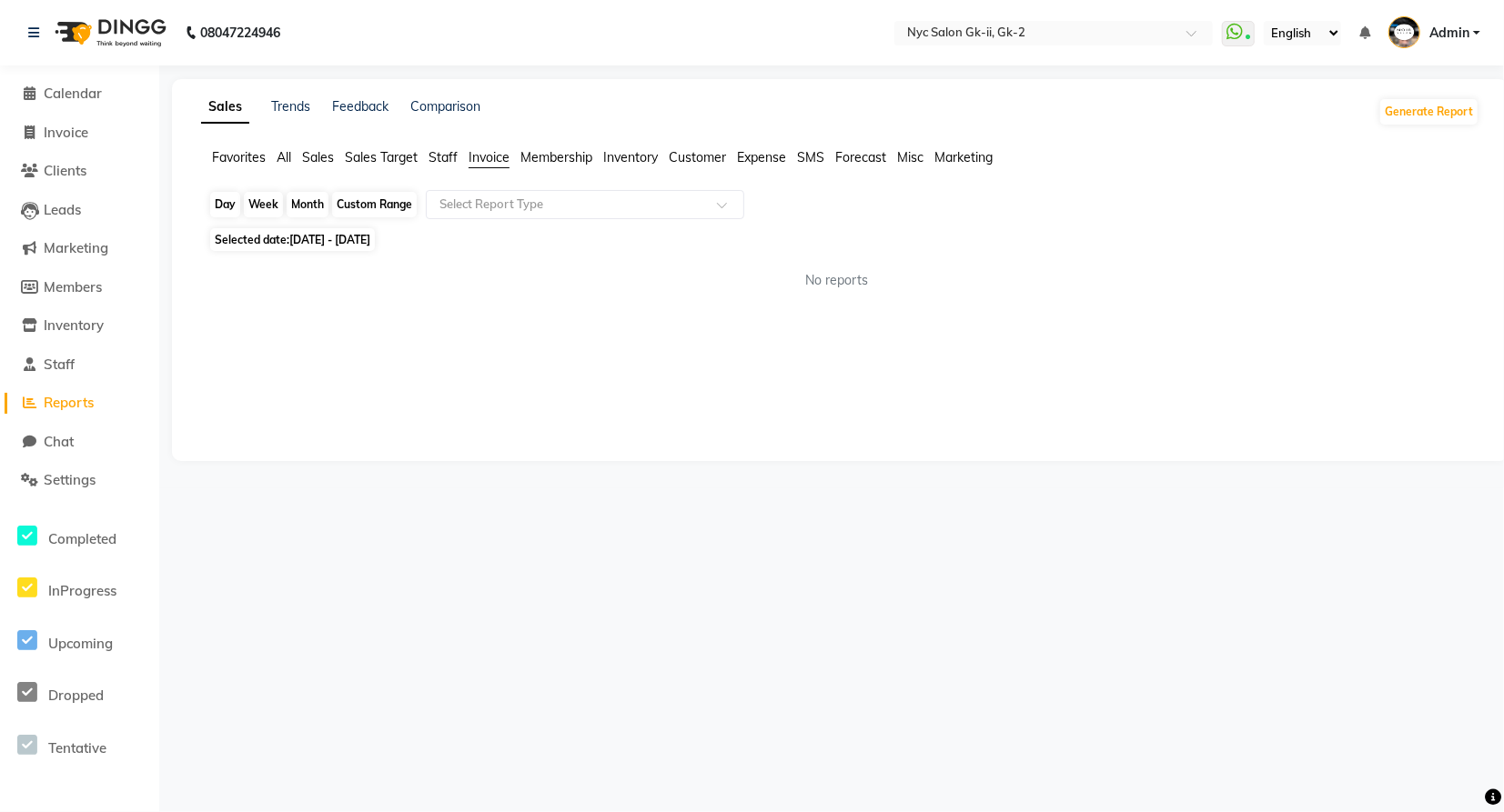
click at [363, 197] on div "Custom Range" at bounding box center [374, 204] width 85 height 25
select select "3"
select select "2025"
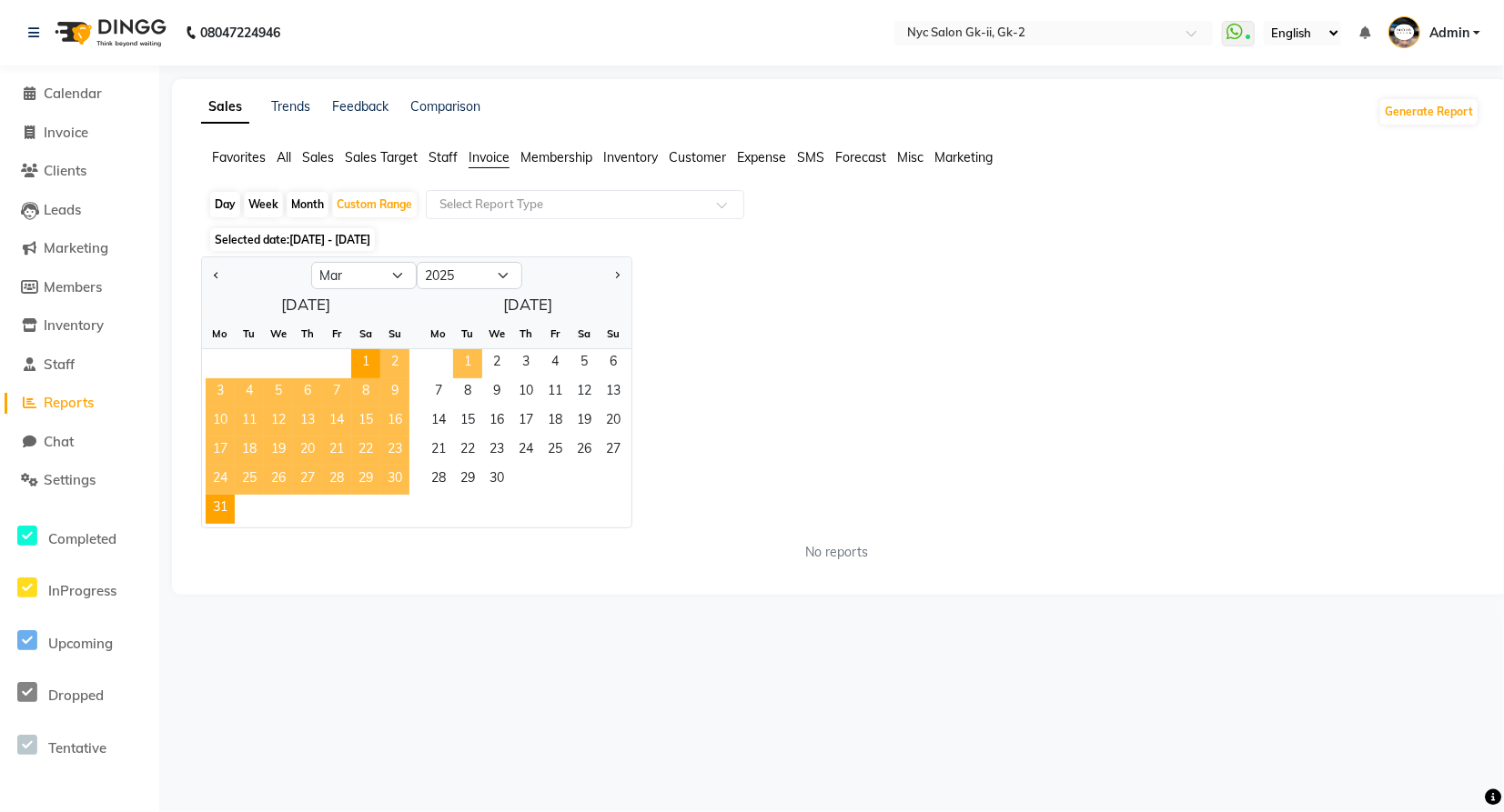
click at [458, 368] on span "1" at bounding box center [467, 363] width 29 height 29
select select "4"
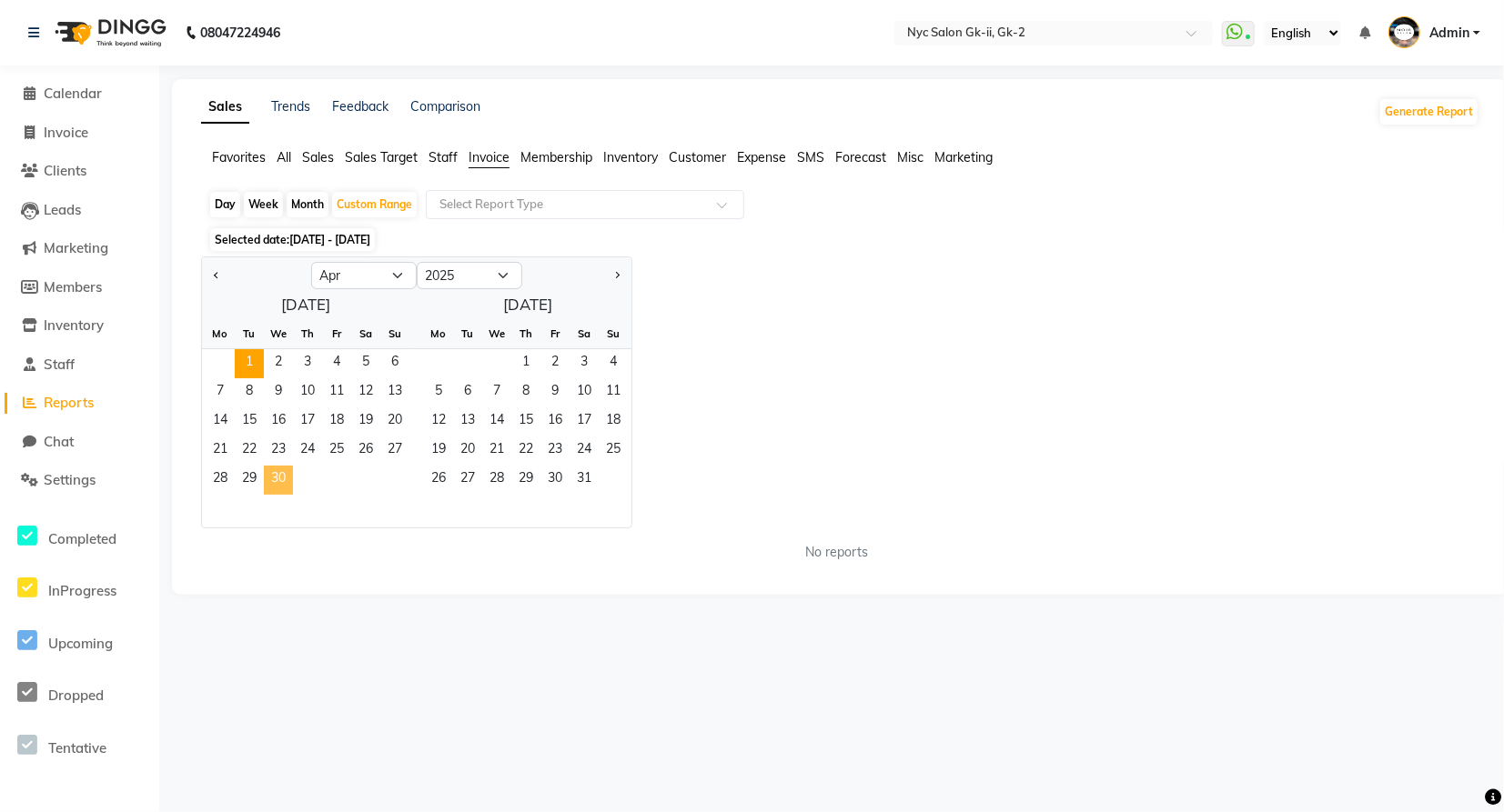
click at [277, 475] on span "30" at bounding box center [278, 479] width 29 height 29
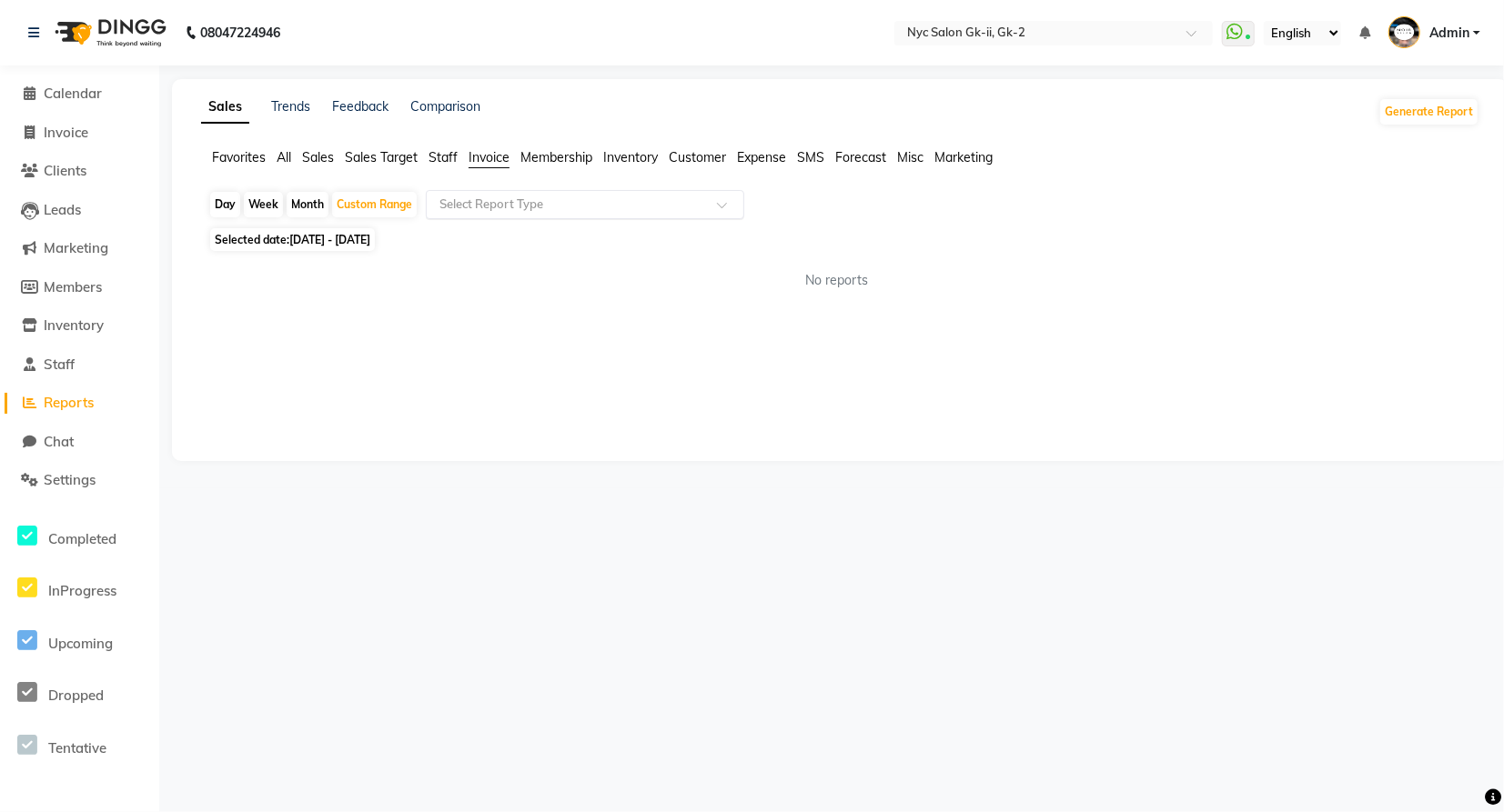
click at [618, 196] on input "text" at bounding box center [566, 204] width 262 height 18
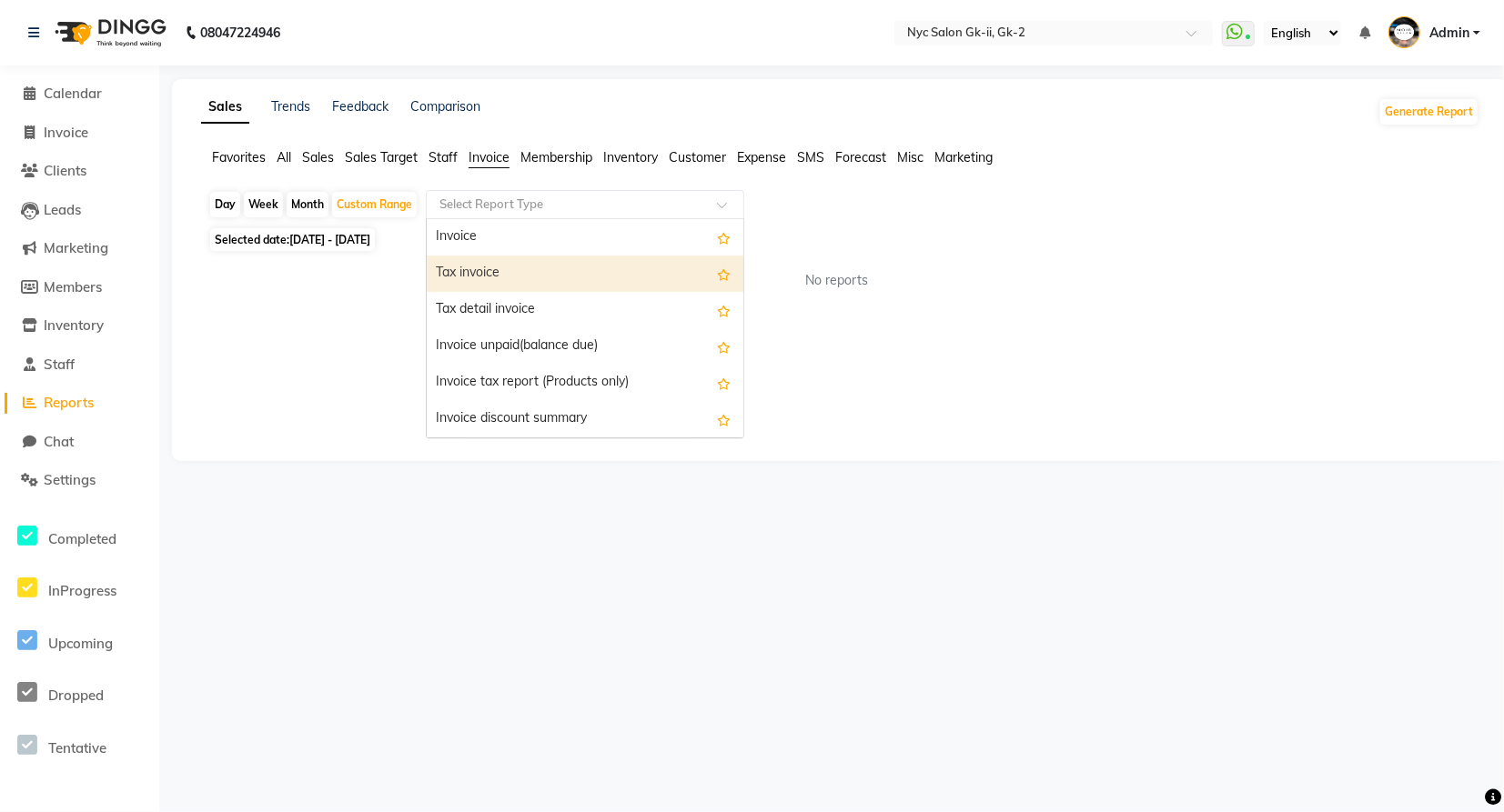
click at [533, 272] on div "Tax invoice" at bounding box center [584, 273] width 317 height 36
select select "full_report"
select select "csv"
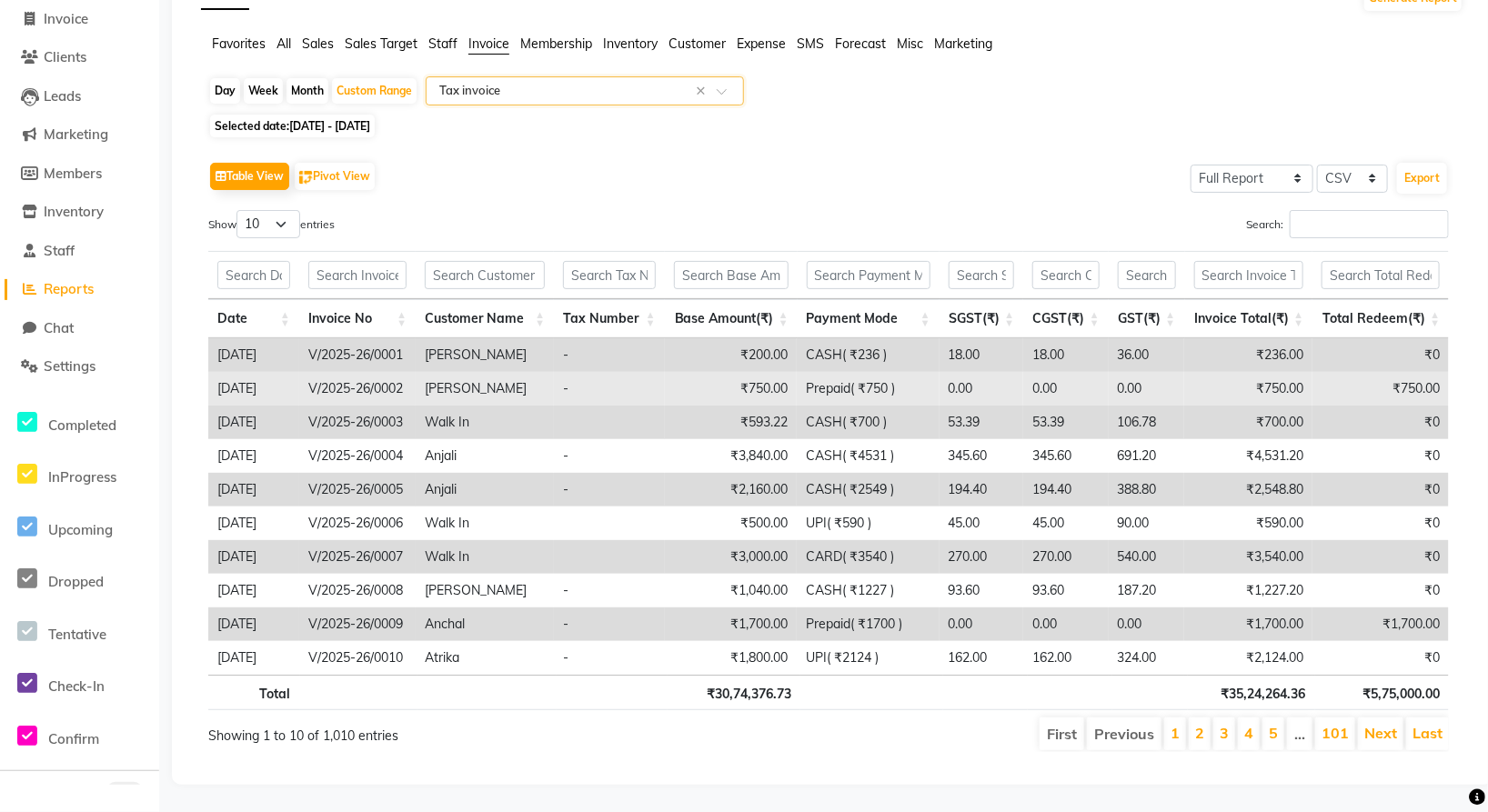
scroll to position [127, 0]
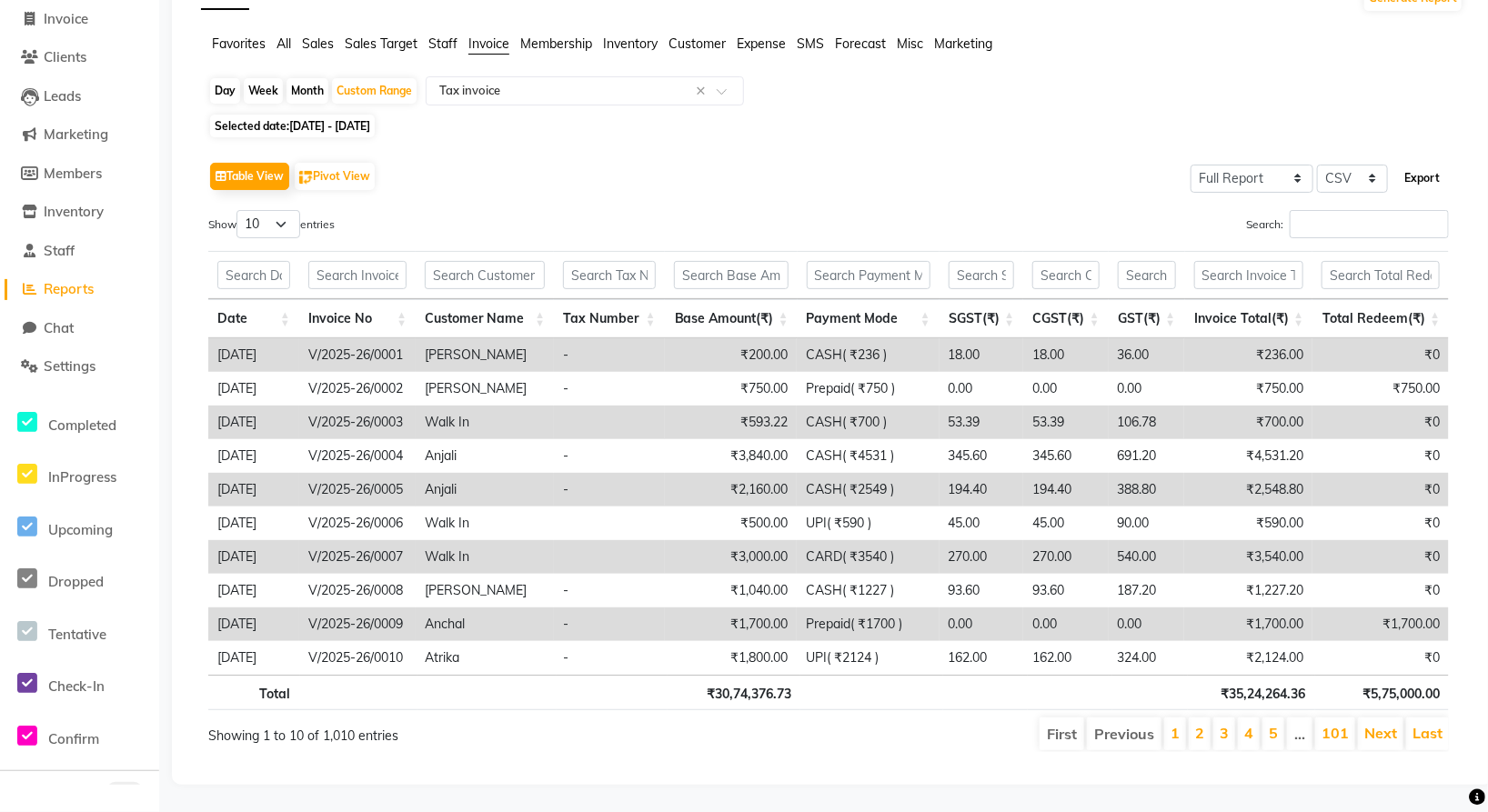
click at [1352, 164] on button "Export" at bounding box center [1423, 178] width 50 height 31
